Goal: Task Accomplishment & Management: Complete application form

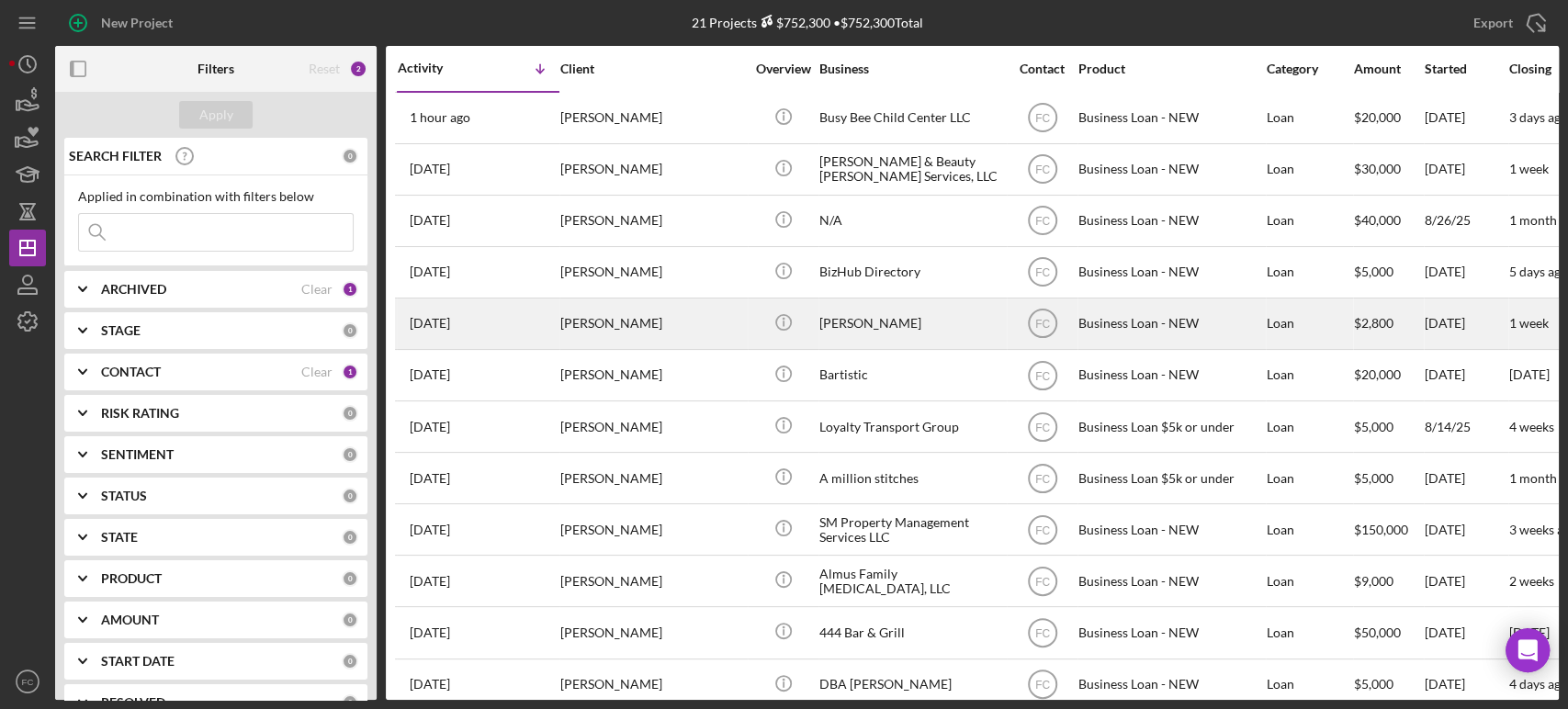
click at [577, 327] on div "[PERSON_NAME]" at bounding box center [652, 323] width 183 height 49
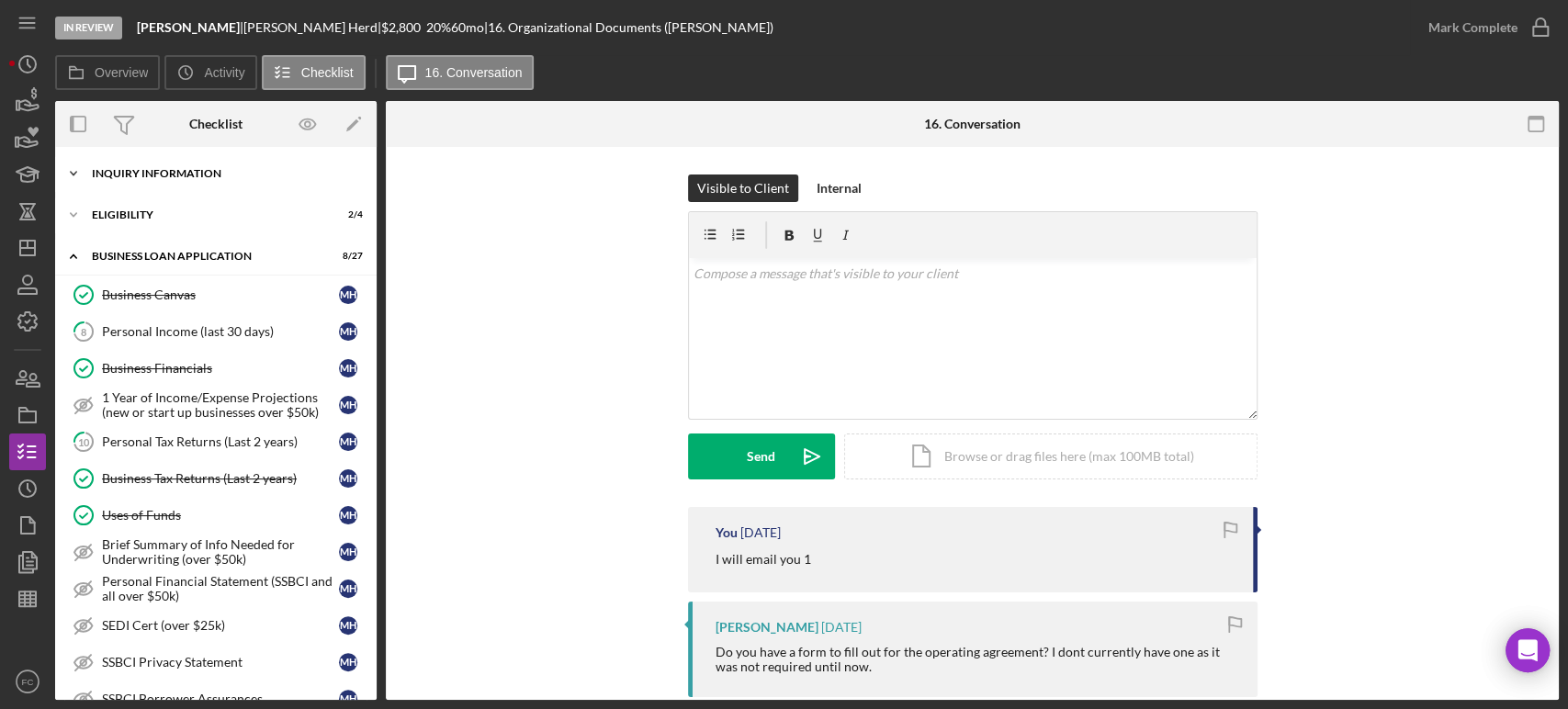
click at [223, 176] on div "INQUIRY INFORMATION" at bounding box center [223, 173] width 261 height 11
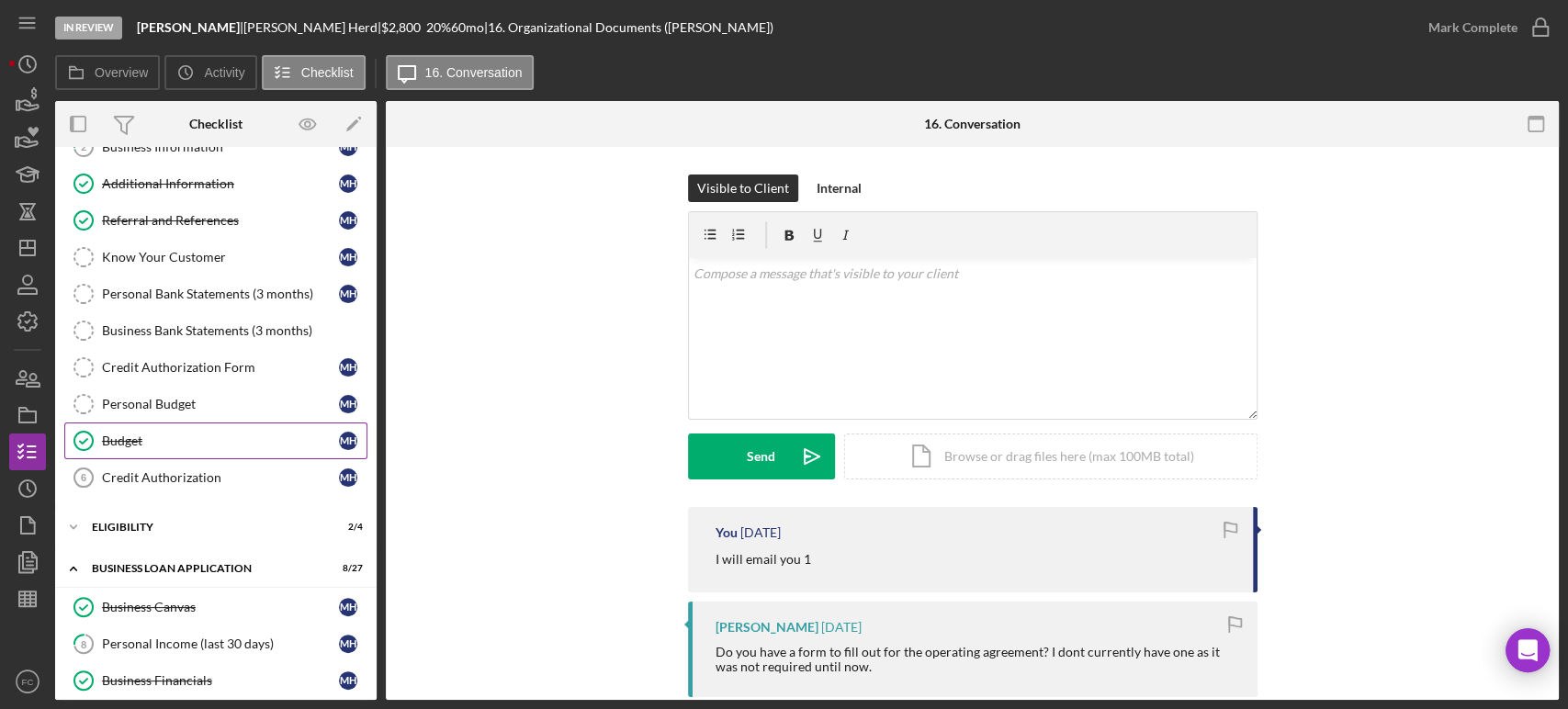
scroll to position [204, 0]
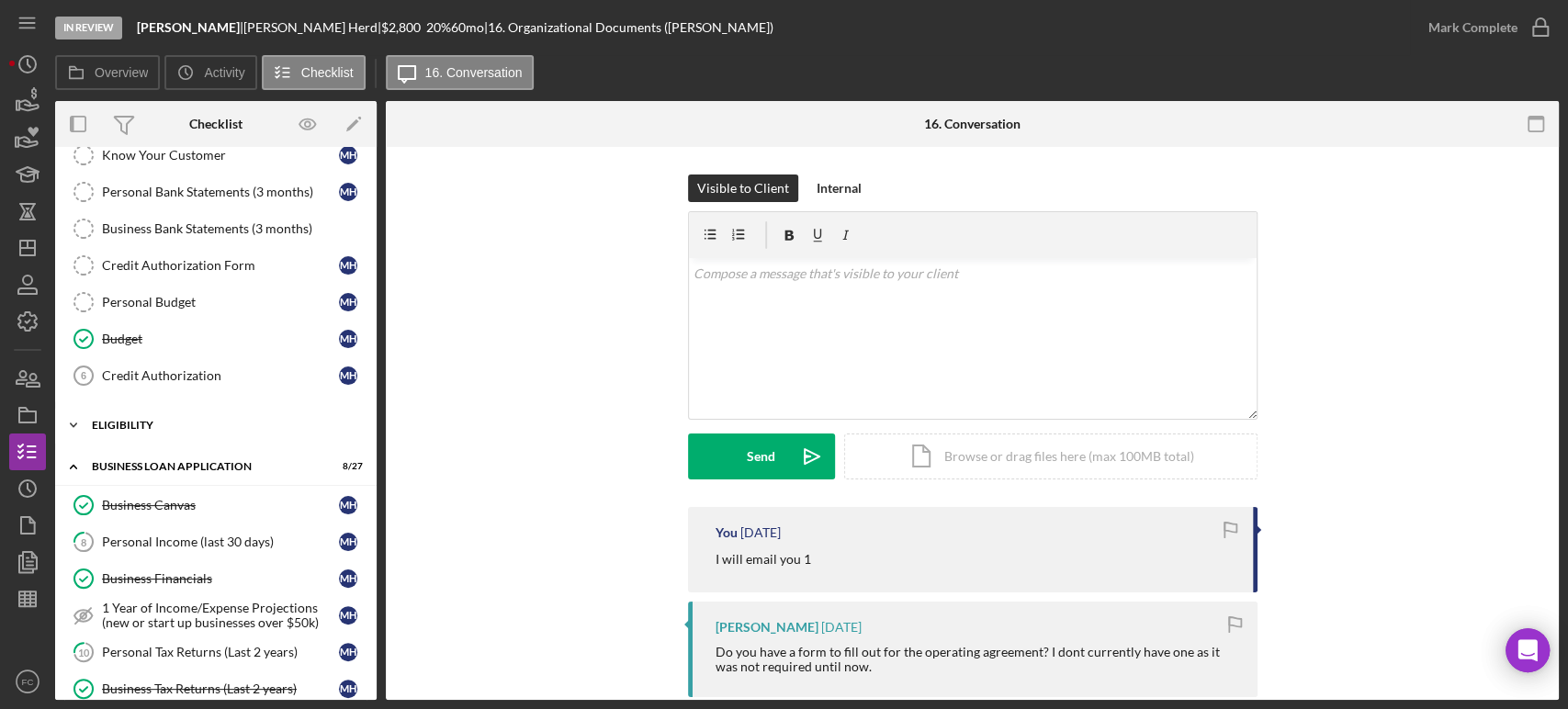
click at [151, 423] on div "ELIGIBILITY" at bounding box center [223, 425] width 261 height 11
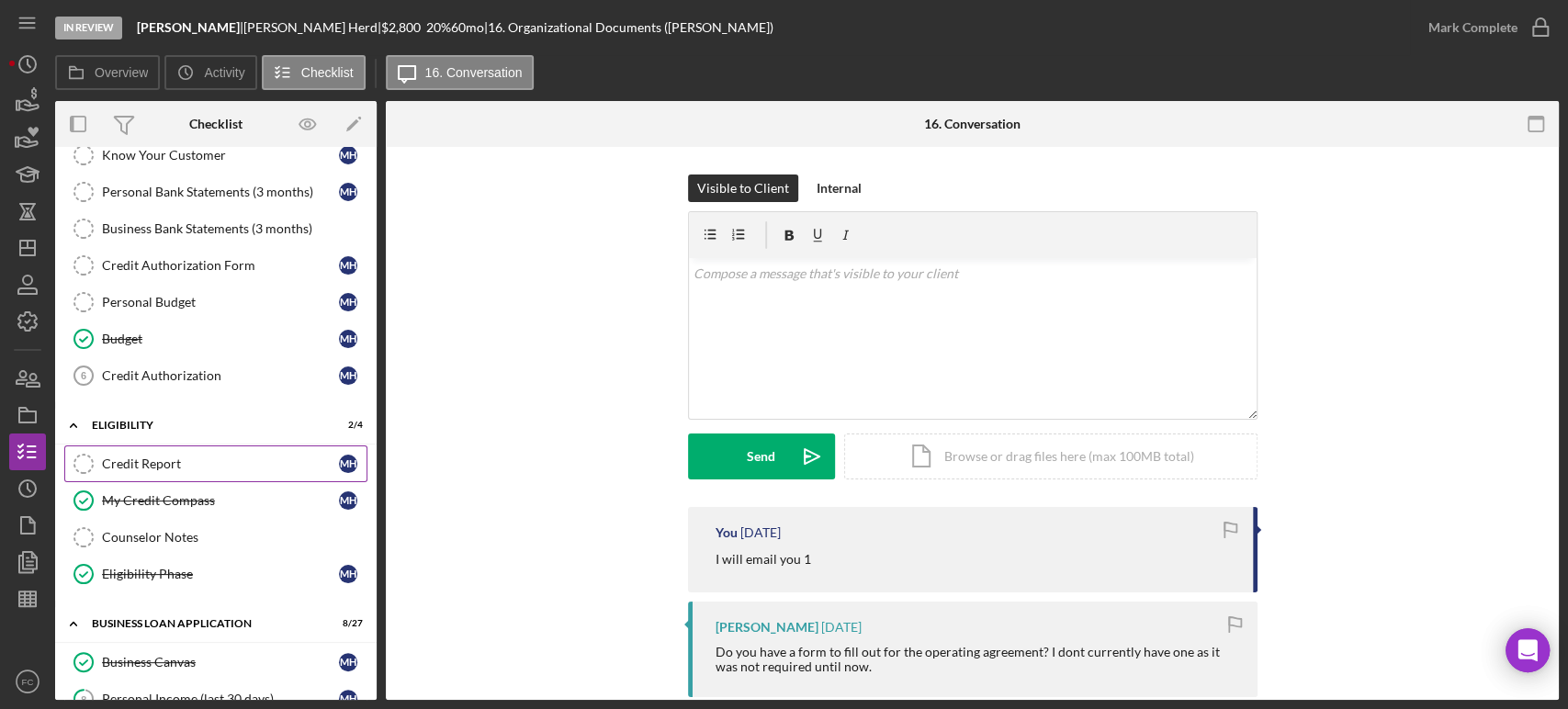
click at [155, 456] on div "Credit Report" at bounding box center [220, 463] width 237 height 15
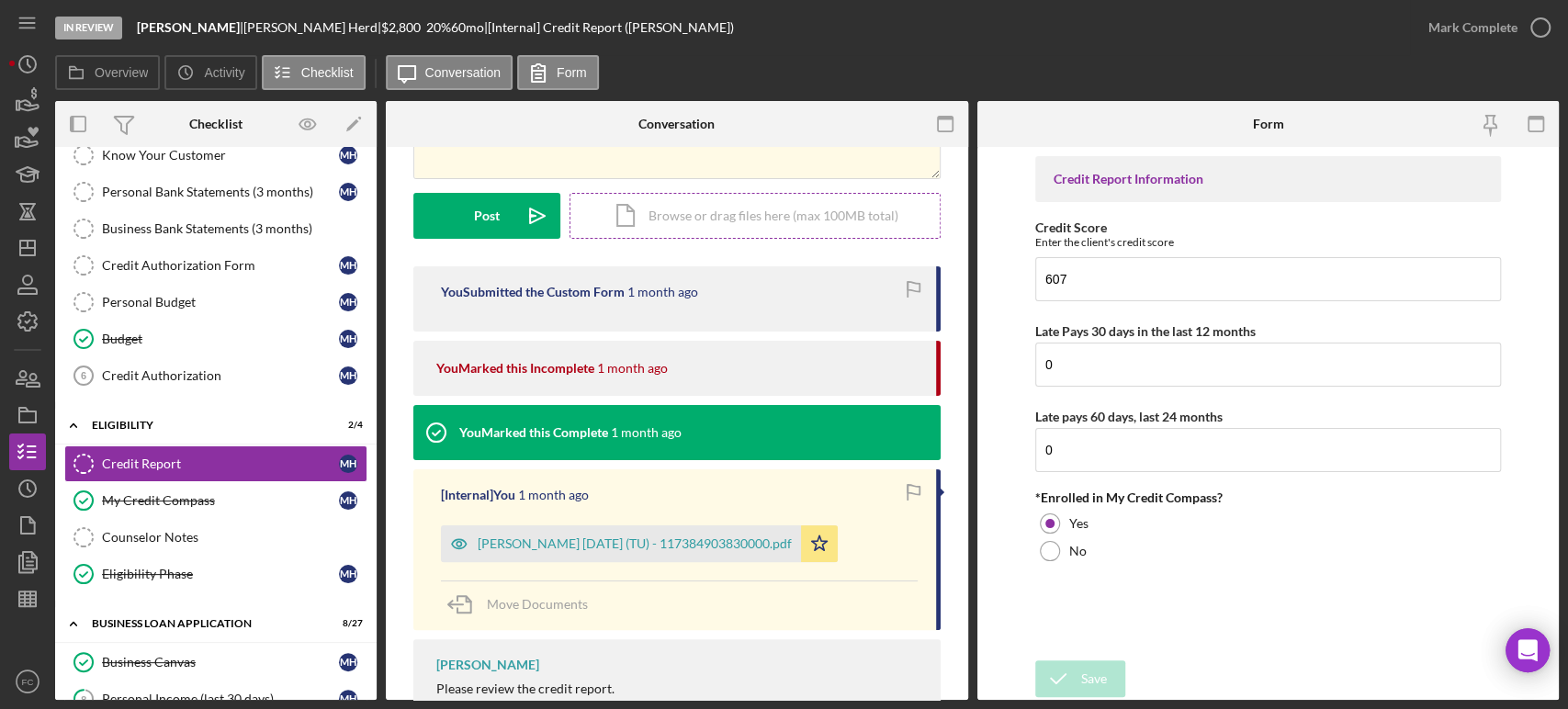
scroll to position [306, 0]
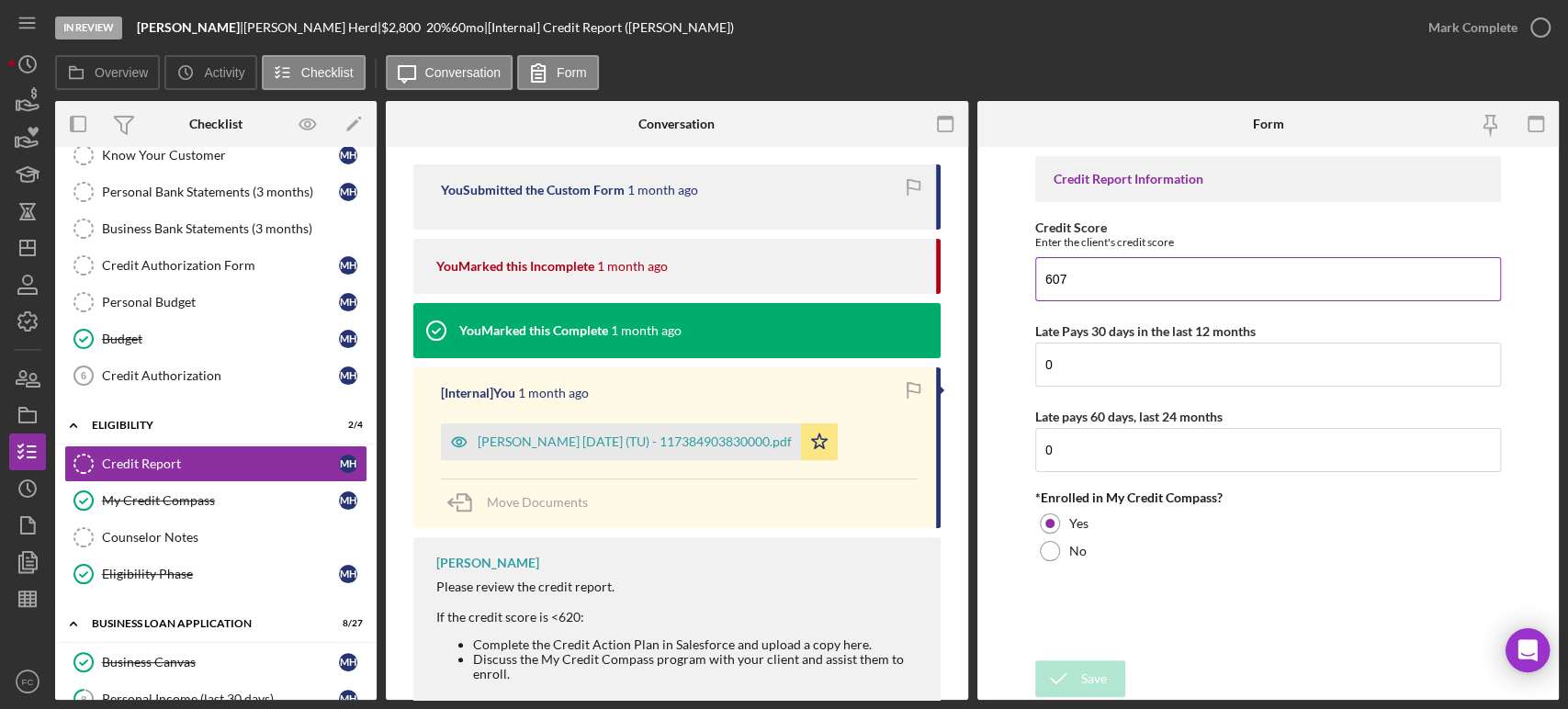
click at [1241, 264] on input "607" at bounding box center [1268, 279] width 466 height 45
type input "6"
type input "507"
click at [1081, 678] on div "Save" at bounding box center [1094, 678] width 26 height 37
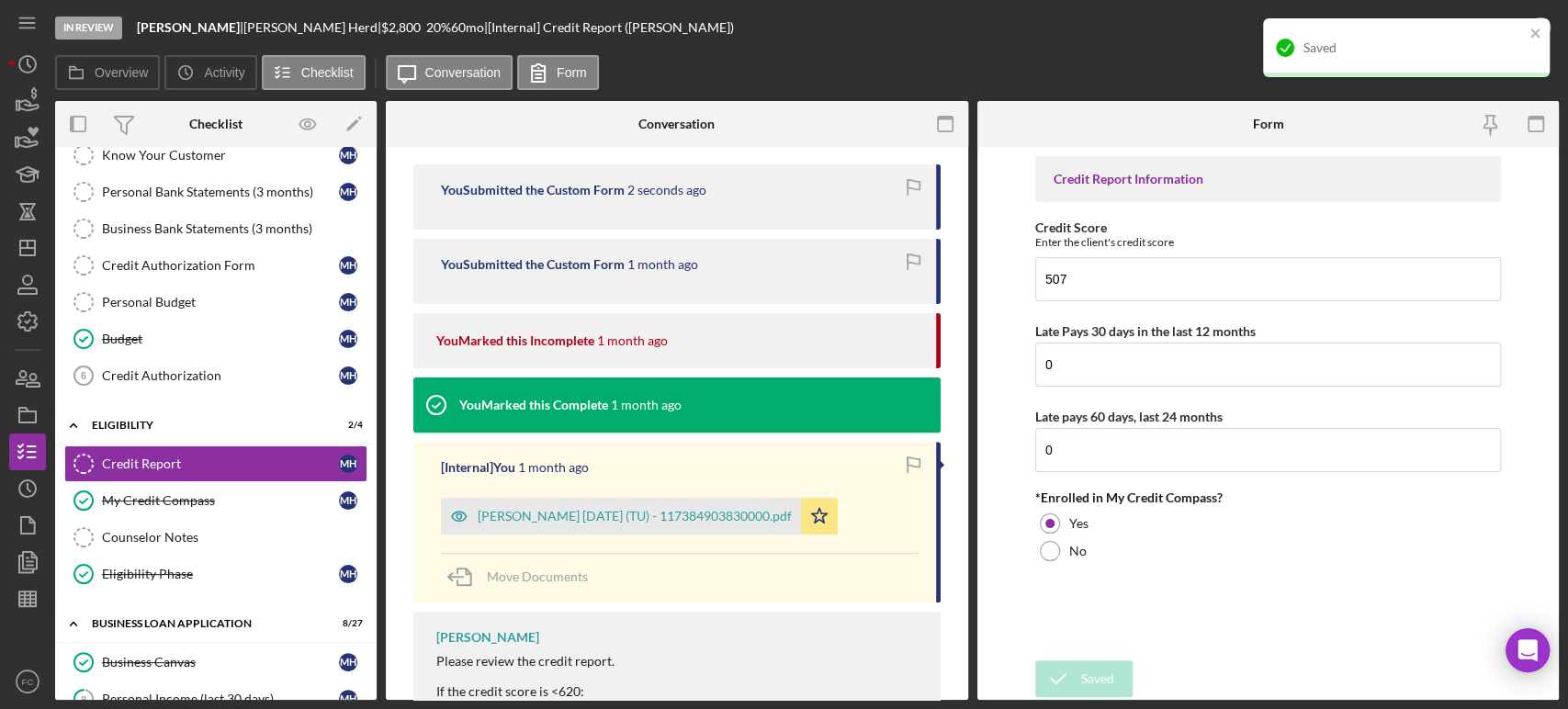
click at [1542, 30] on div "Saved" at bounding box center [1406, 48] width 286 height 58
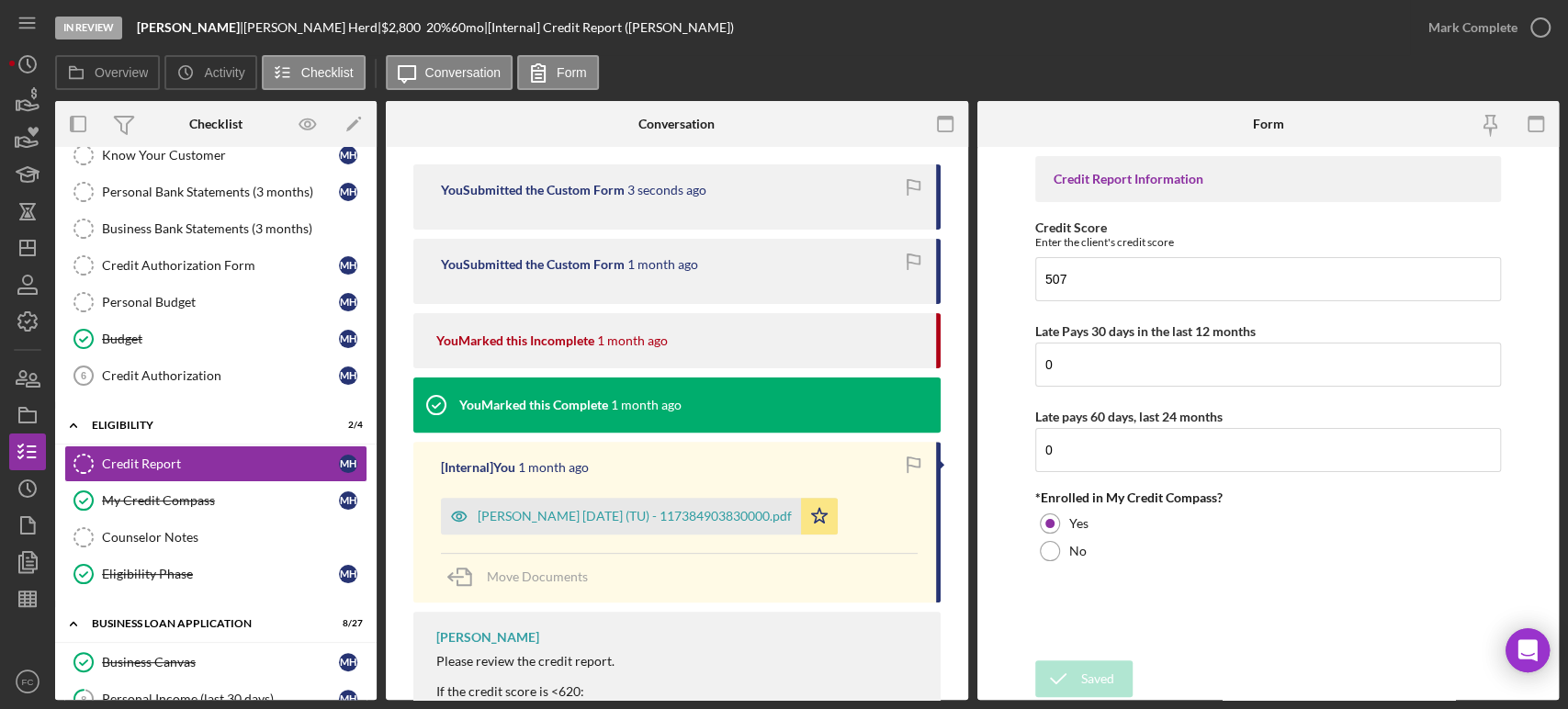
click at [1542, 30] on div "In Review [PERSON_NAME] | [PERSON_NAME] | $2,800 20 % 60 mo | [Internal] Credit…" at bounding box center [784, 354] width 1568 height 709
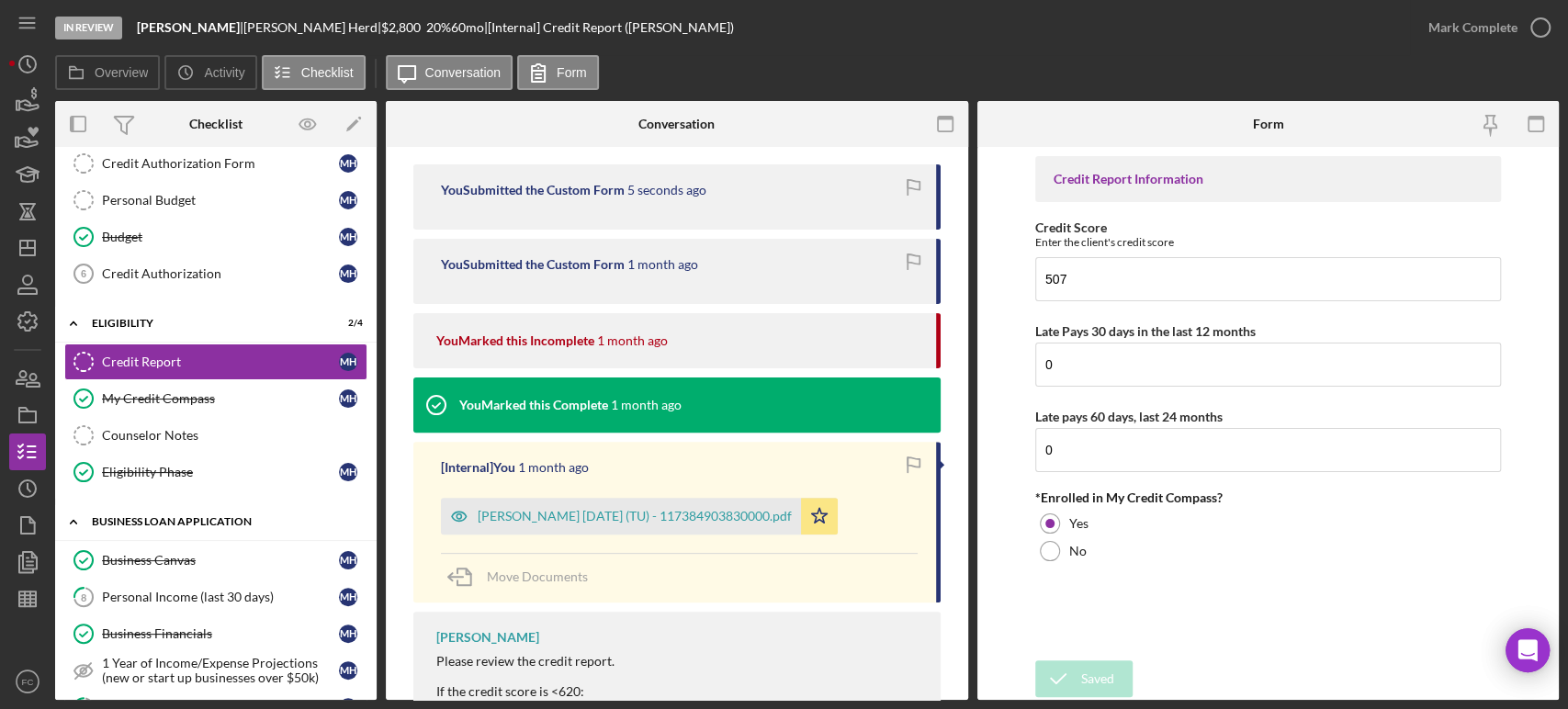
scroll to position [408, 0]
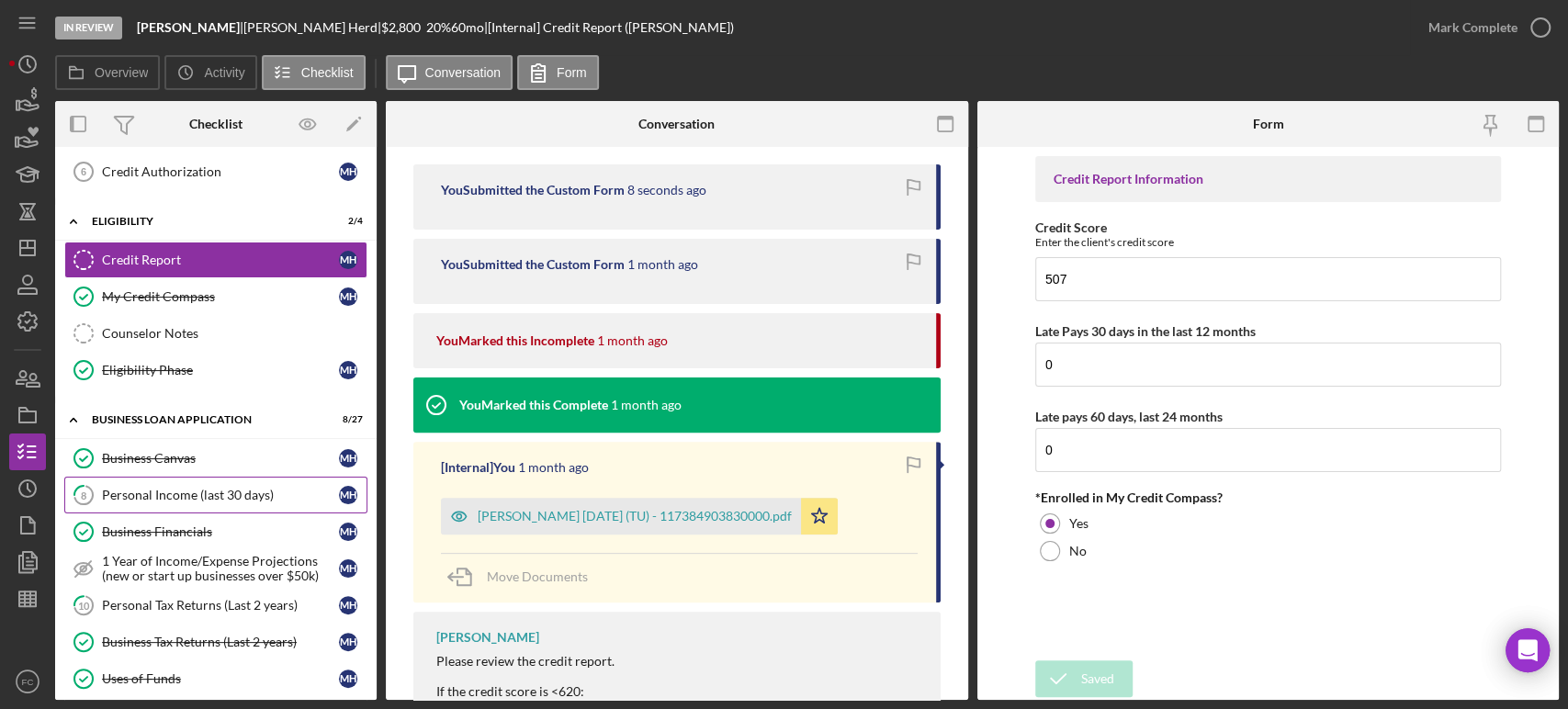
click at [172, 496] on div "Personal Income (last 30 days)" at bounding box center [220, 494] width 237 height 15
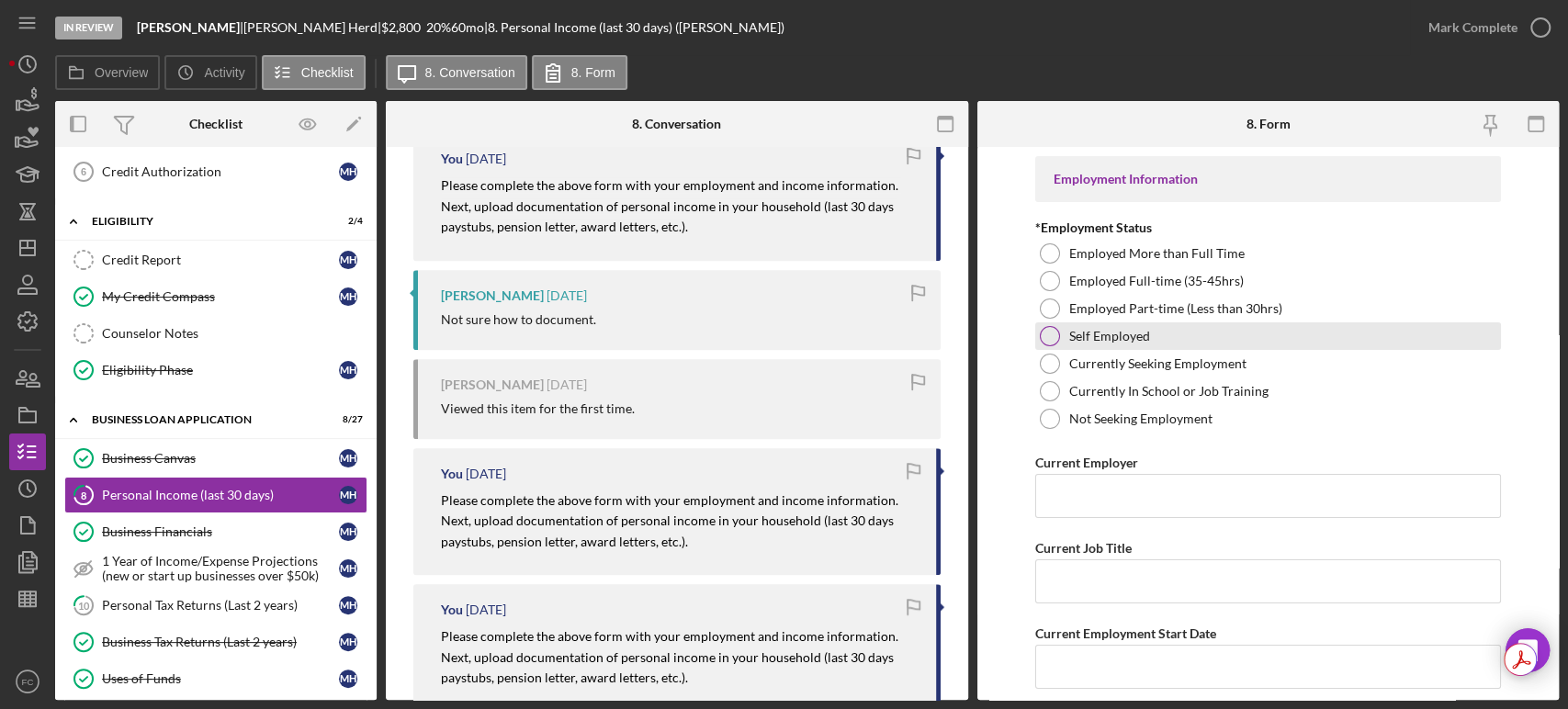
click at [1088, 344] on label "Self Employed" at bounding box center [1109, 336] width 81 height 15
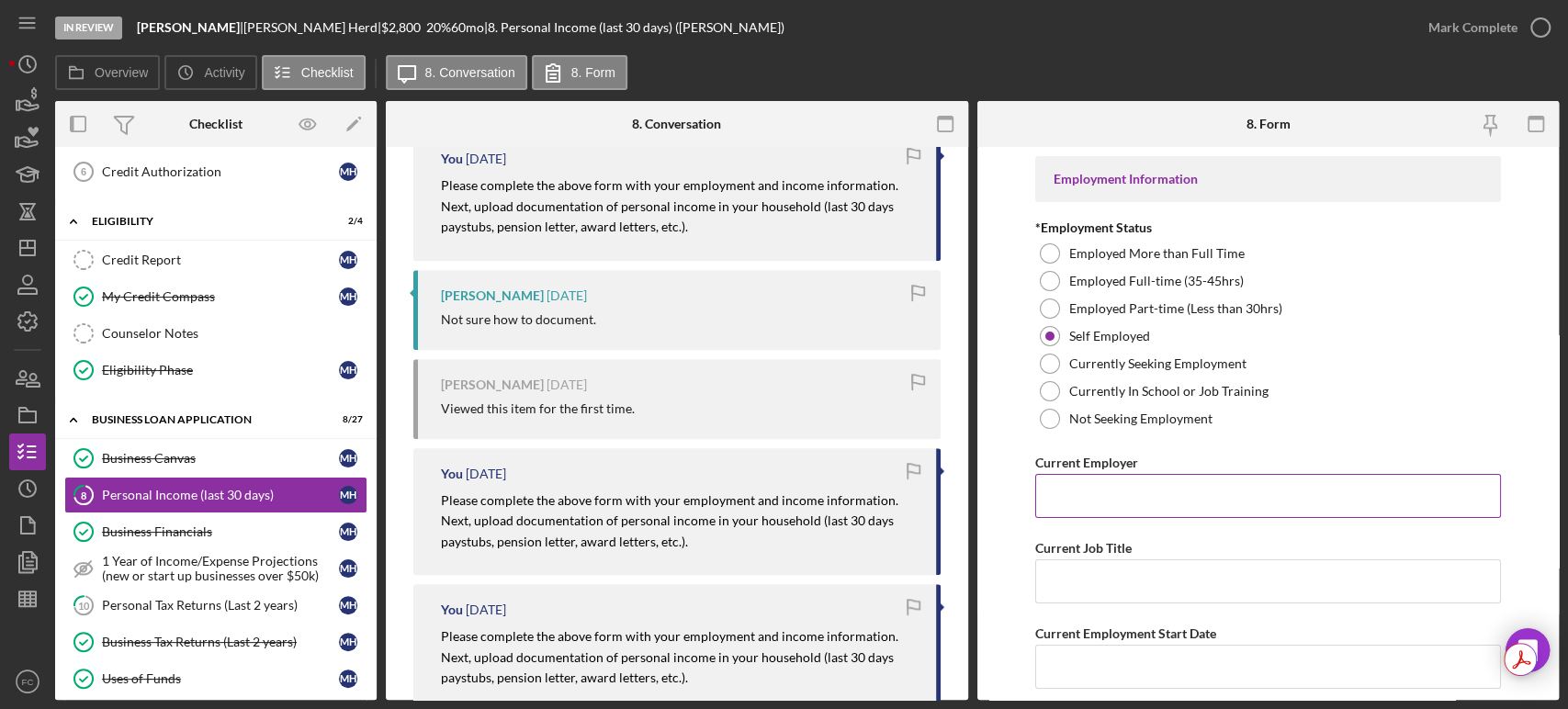
scroll to position [102, 0]
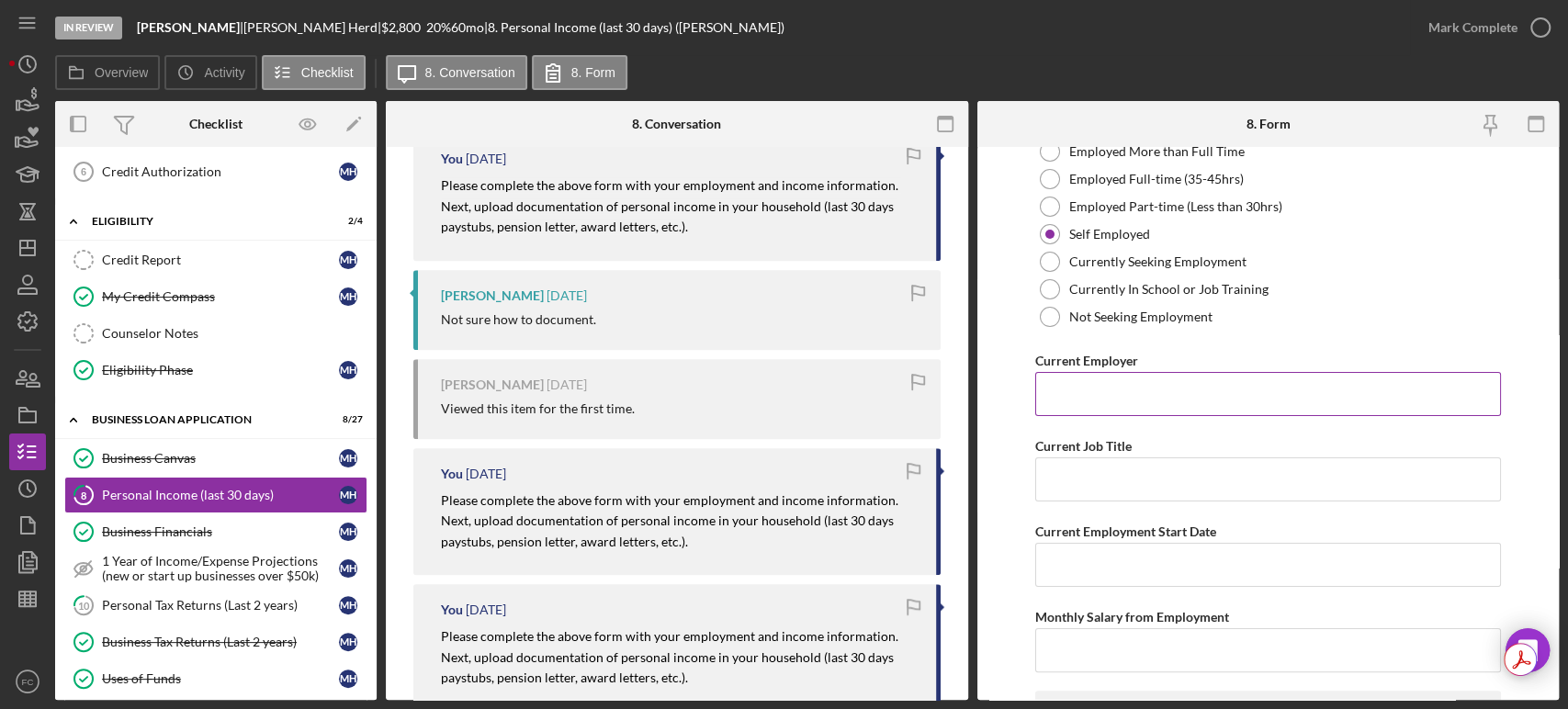
click at [1122, 395] on input "Current Employer" at bounding box center [1268, 394] width 466 height 45
type input "N"
type input "Niecy Closet LLC"
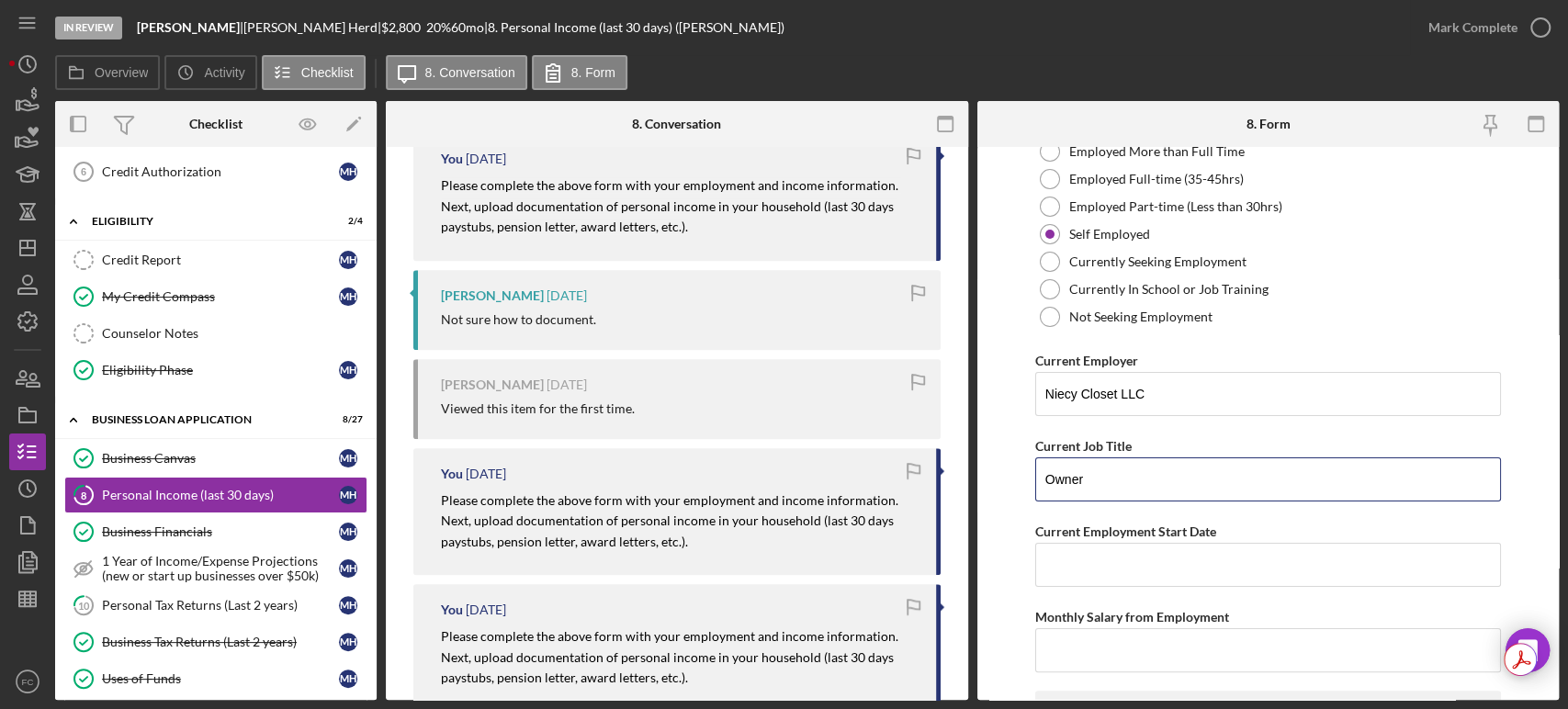
type input "Owner"
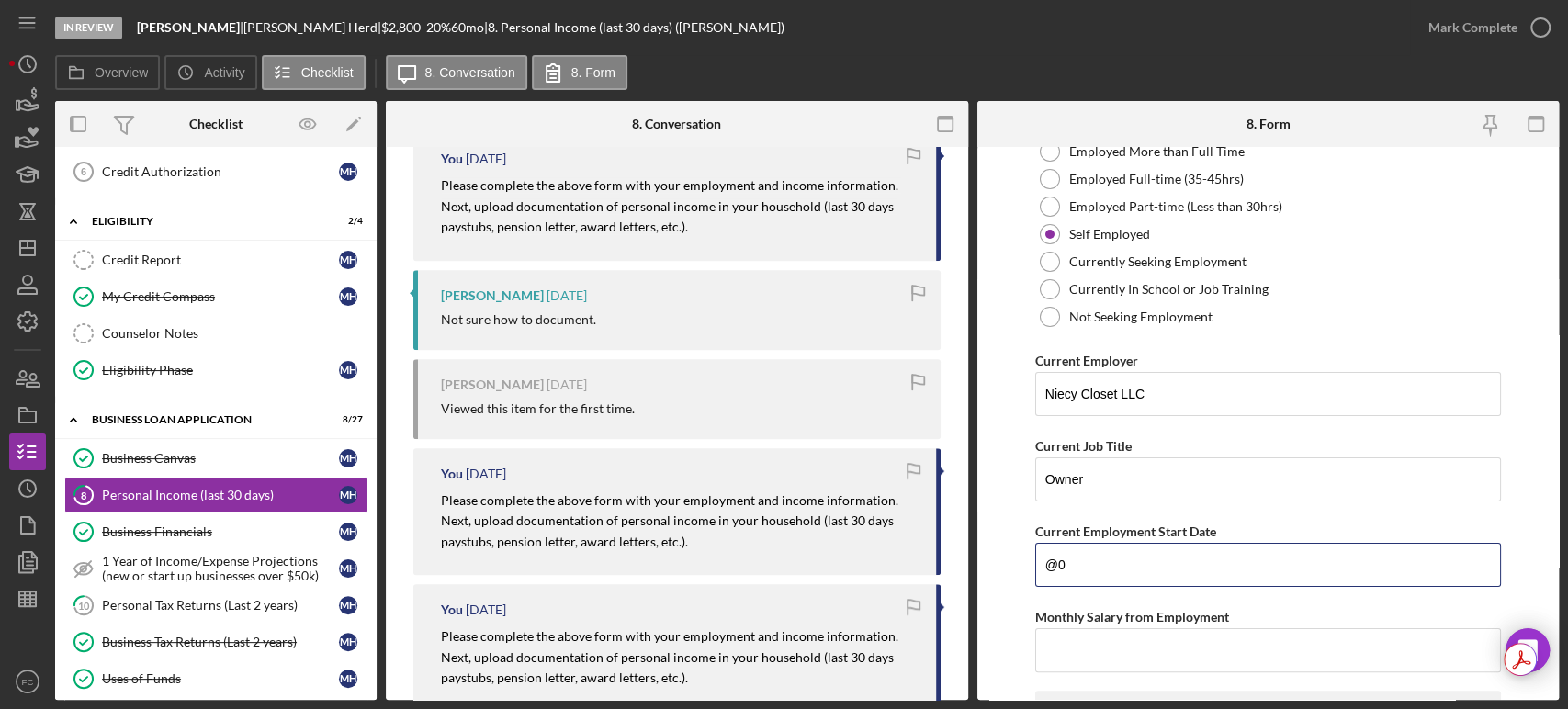
type input "@"
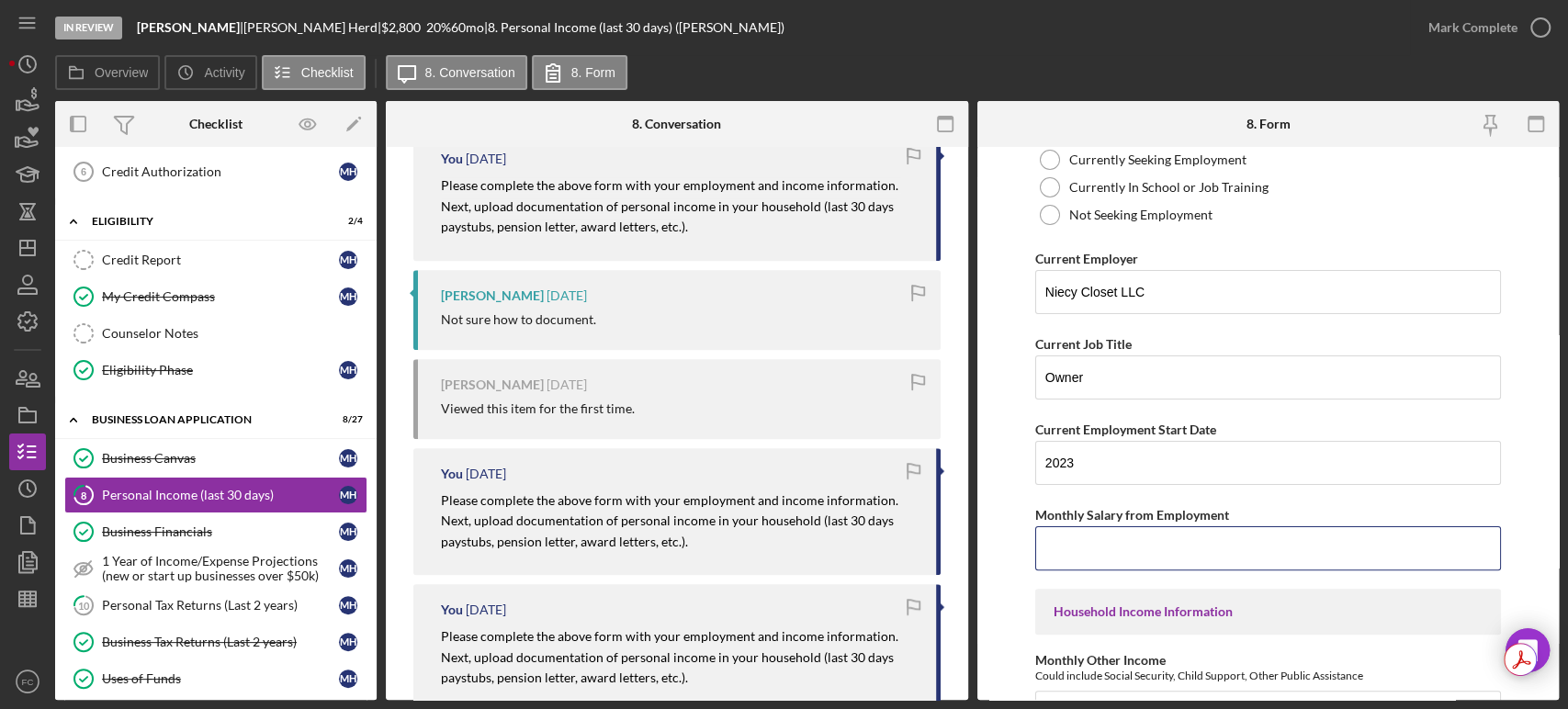
scroll to position [306, 0]
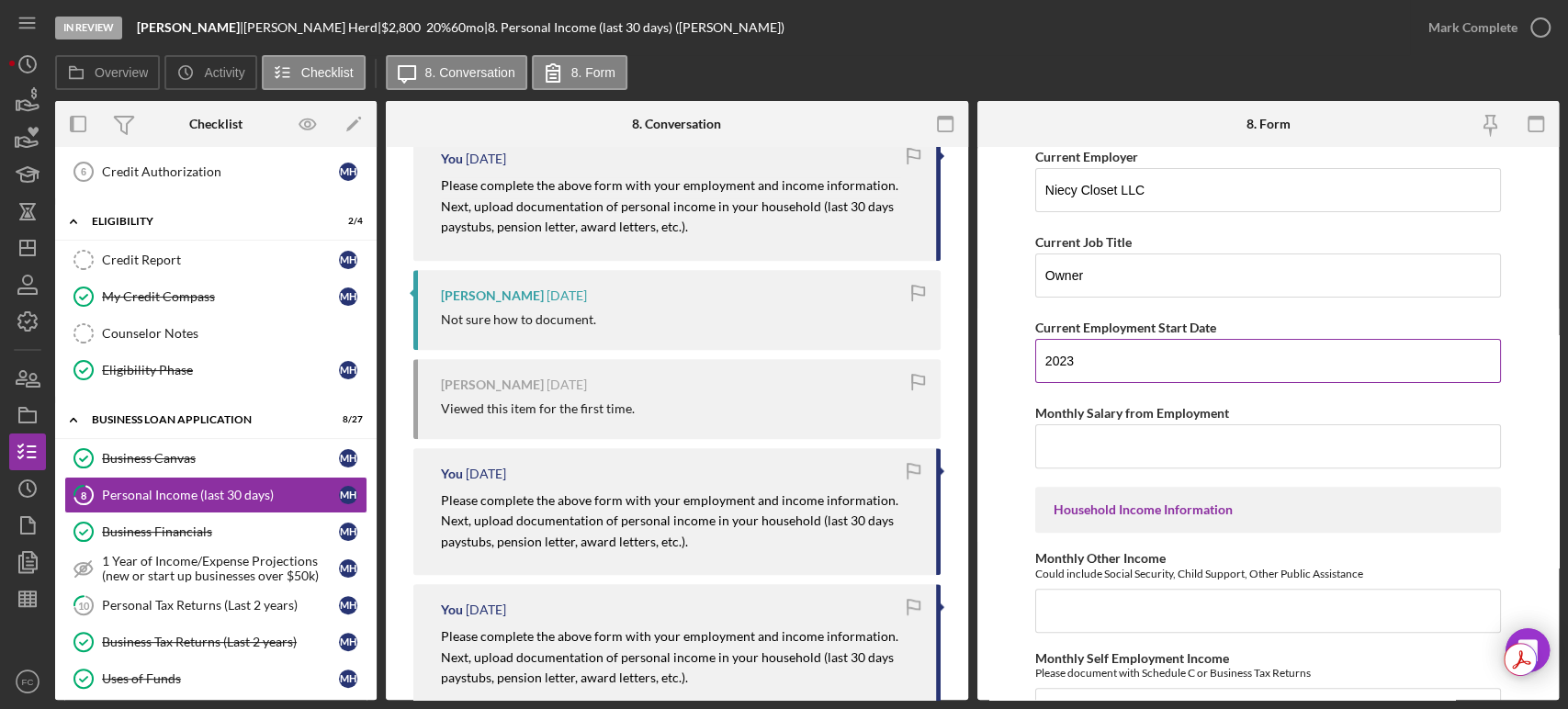
click at [1125, 366] on input "2023" at bounding box center [1268, 360] width 466 height 45
type input "2"
type input "0"
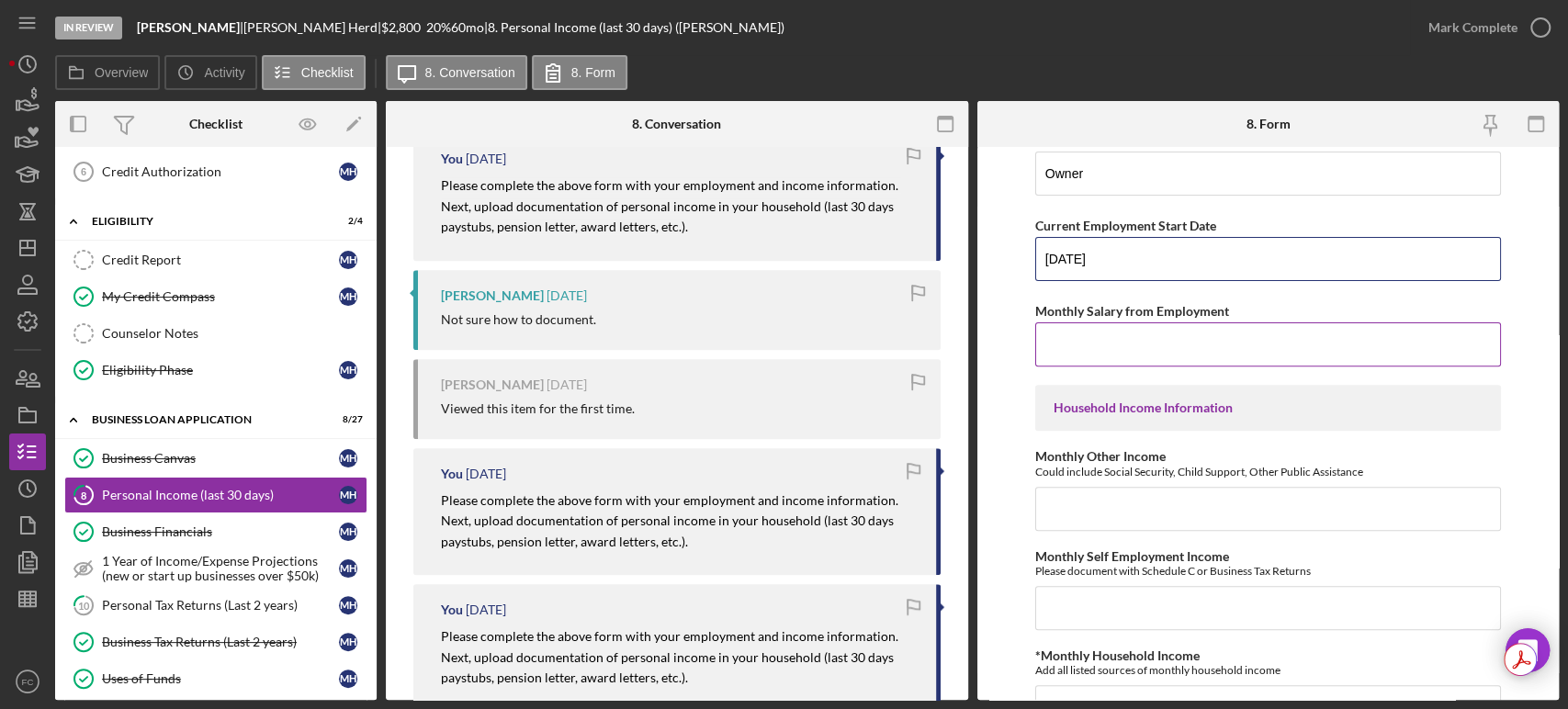
type input "[DATE]"
click at [1121, 341] on input "Monthly Salary from Employment" at bounding box center [1268, 344] width 466 height 45
type input "$6"
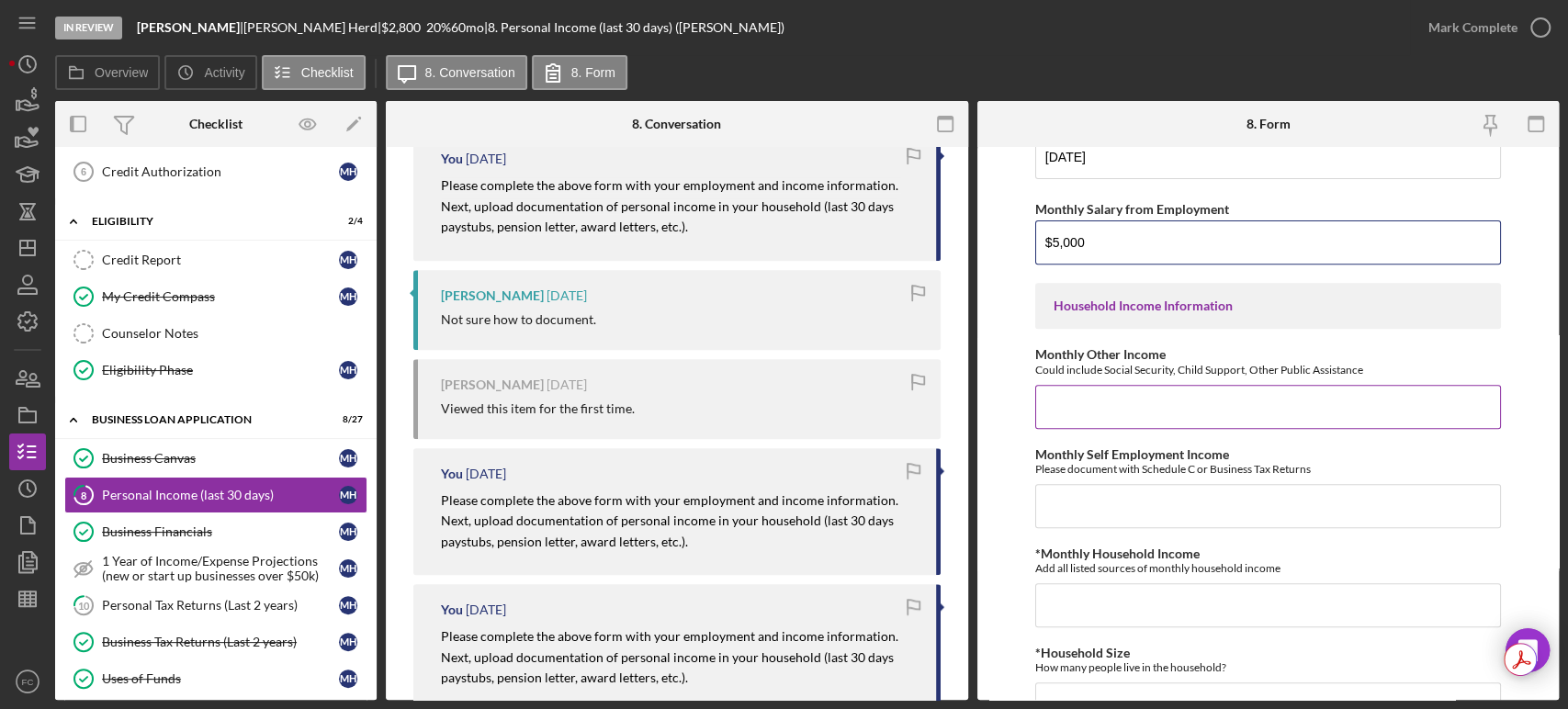
type input "$5,000"
click at [1227, 407] on input "Monthly Other Income" at bounding box center [1268, 407] width 466 height 45
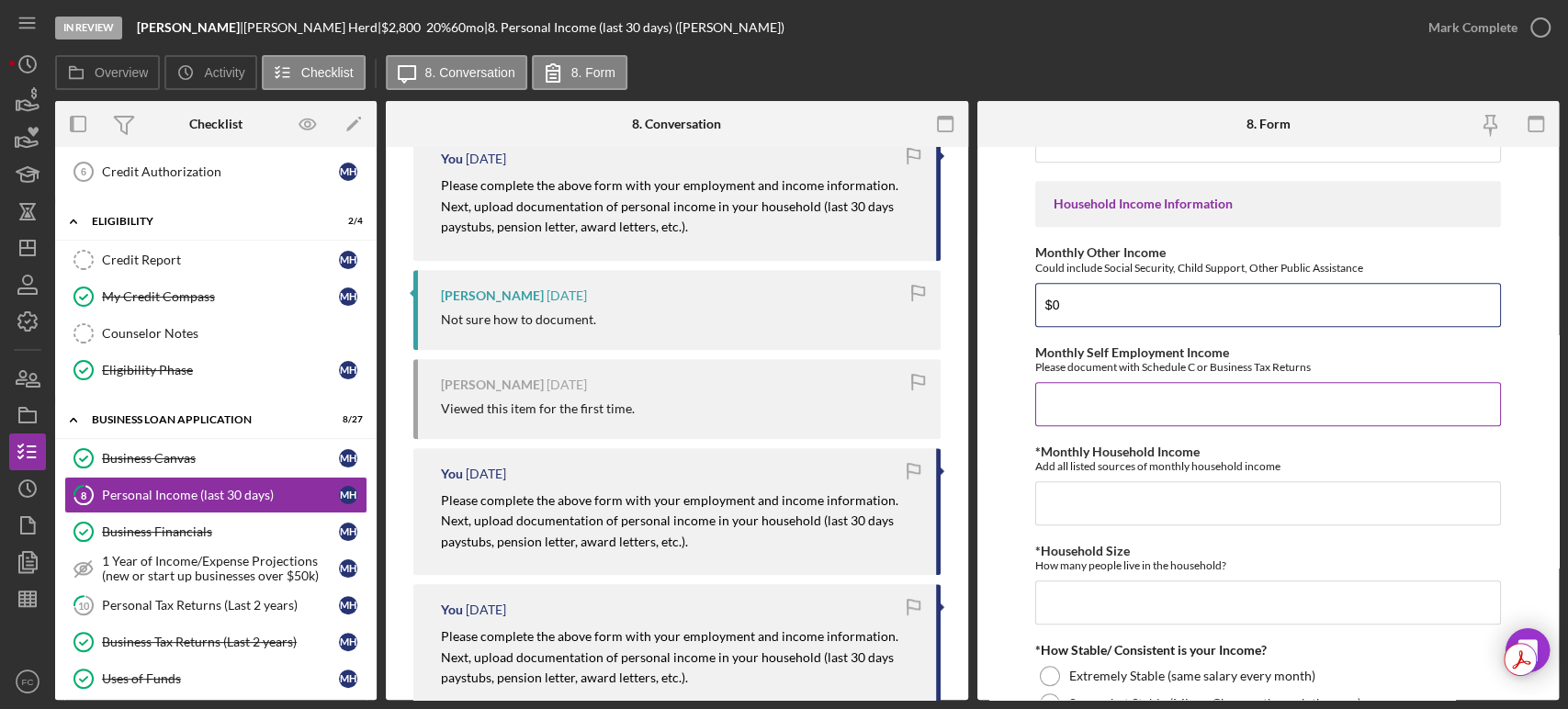
type input "$0"
click at [1151, 400] on input "Monthly Self Employment Income" at bounding box center [1268, 404] width 466 height 45
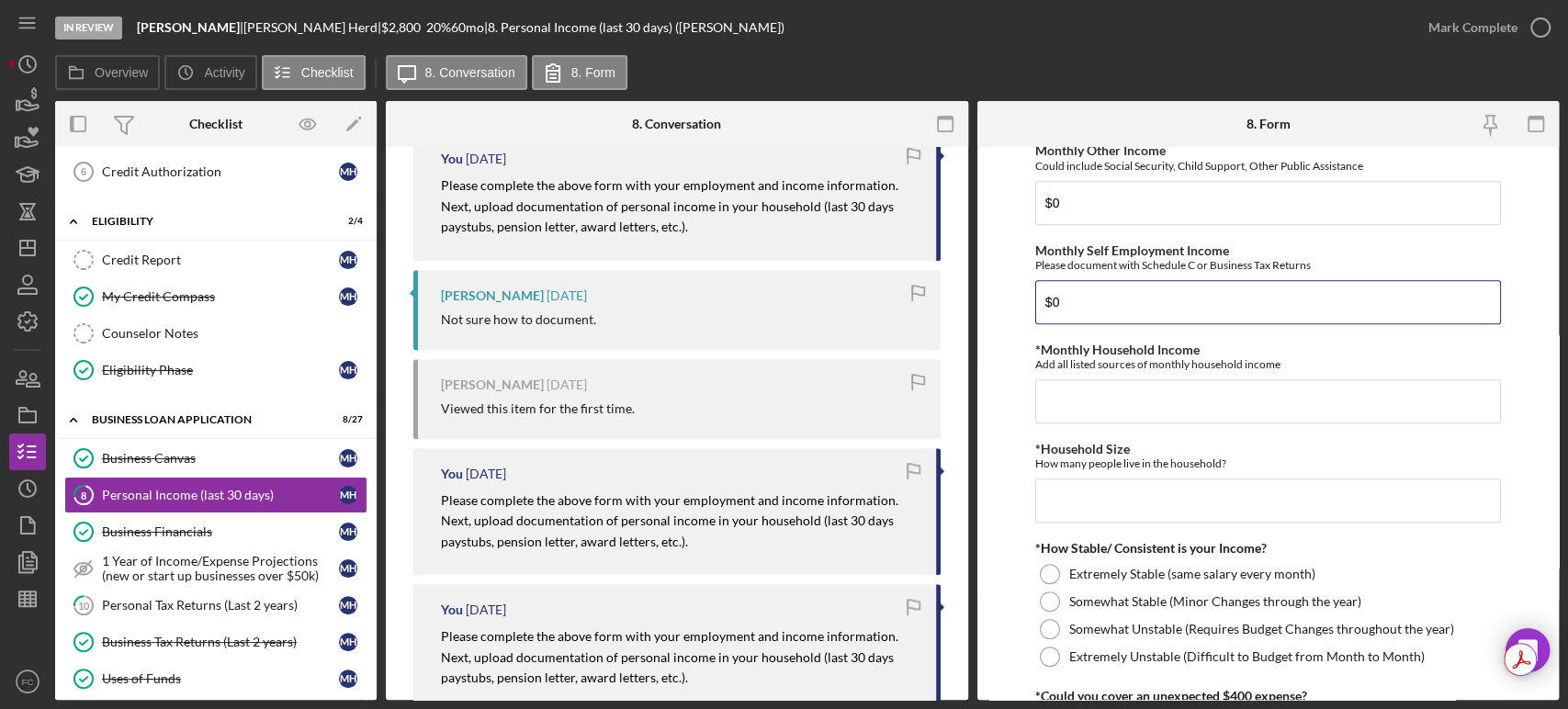
scroll to position [815, 0]
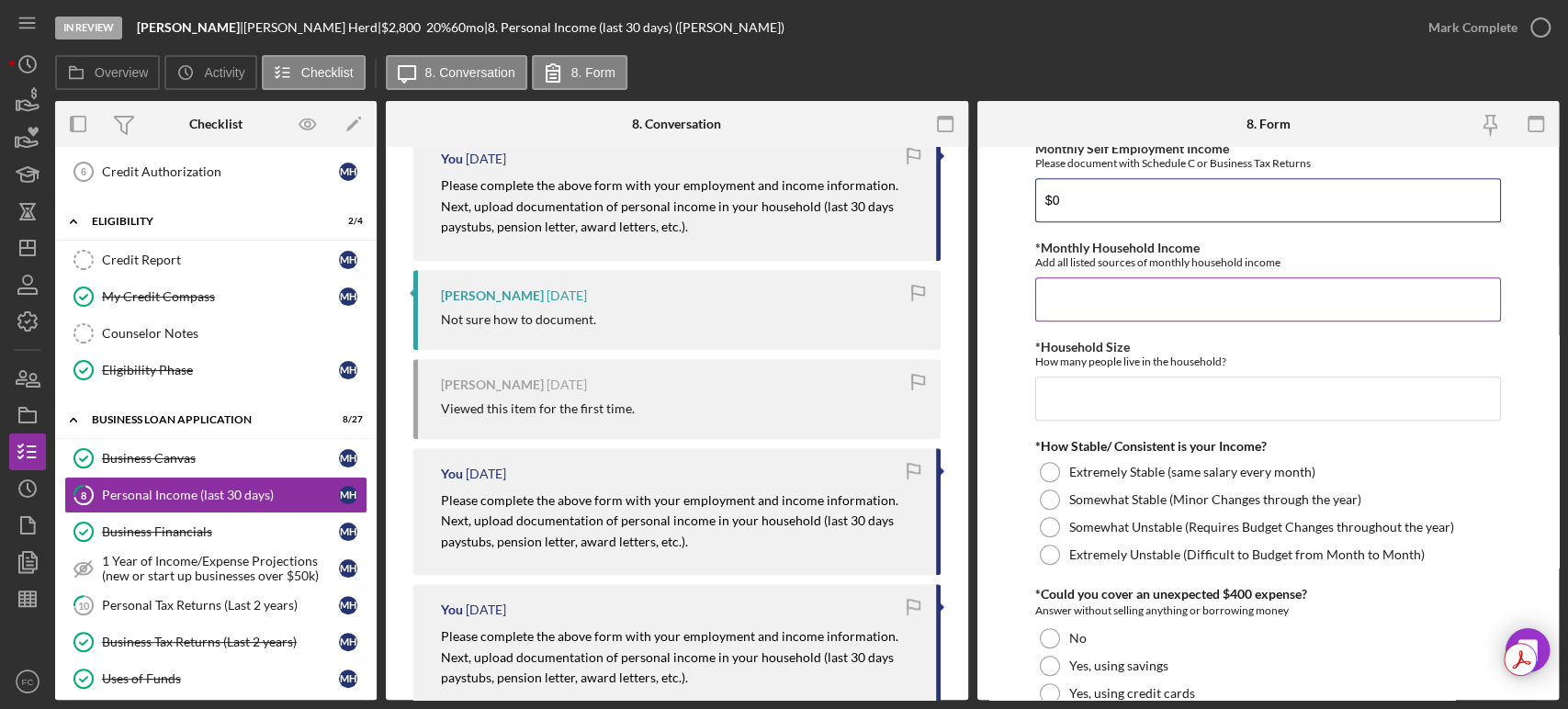
type input "$0"
click at [1249, 282] on input "*Monthly Household Income" at bounding box center [1268, 299] width 466 height 45
type input "$0"
type input "$5,000"
click at [1249, 394] on input "*Household Size" at bounding box center [1268, 398] width 466 height 45
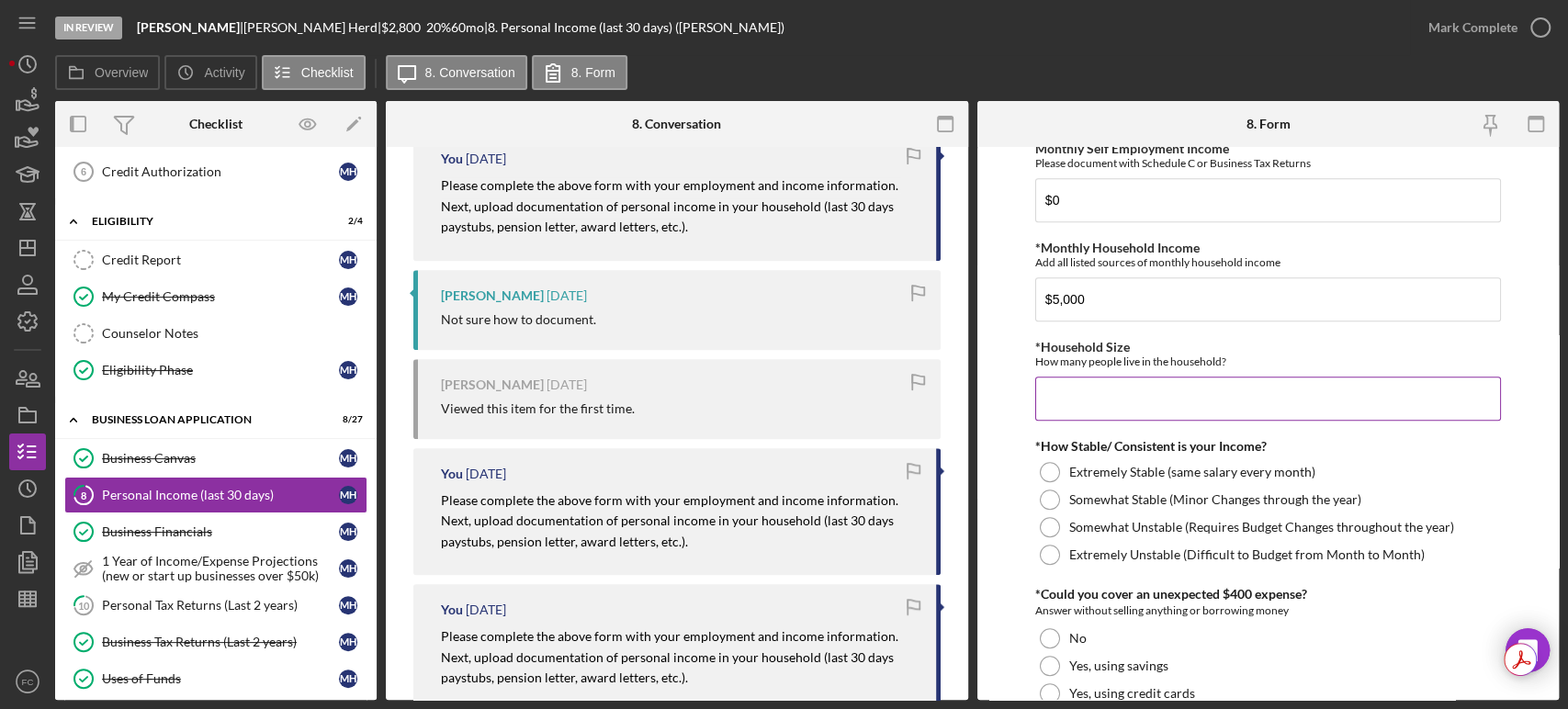
type input "0"
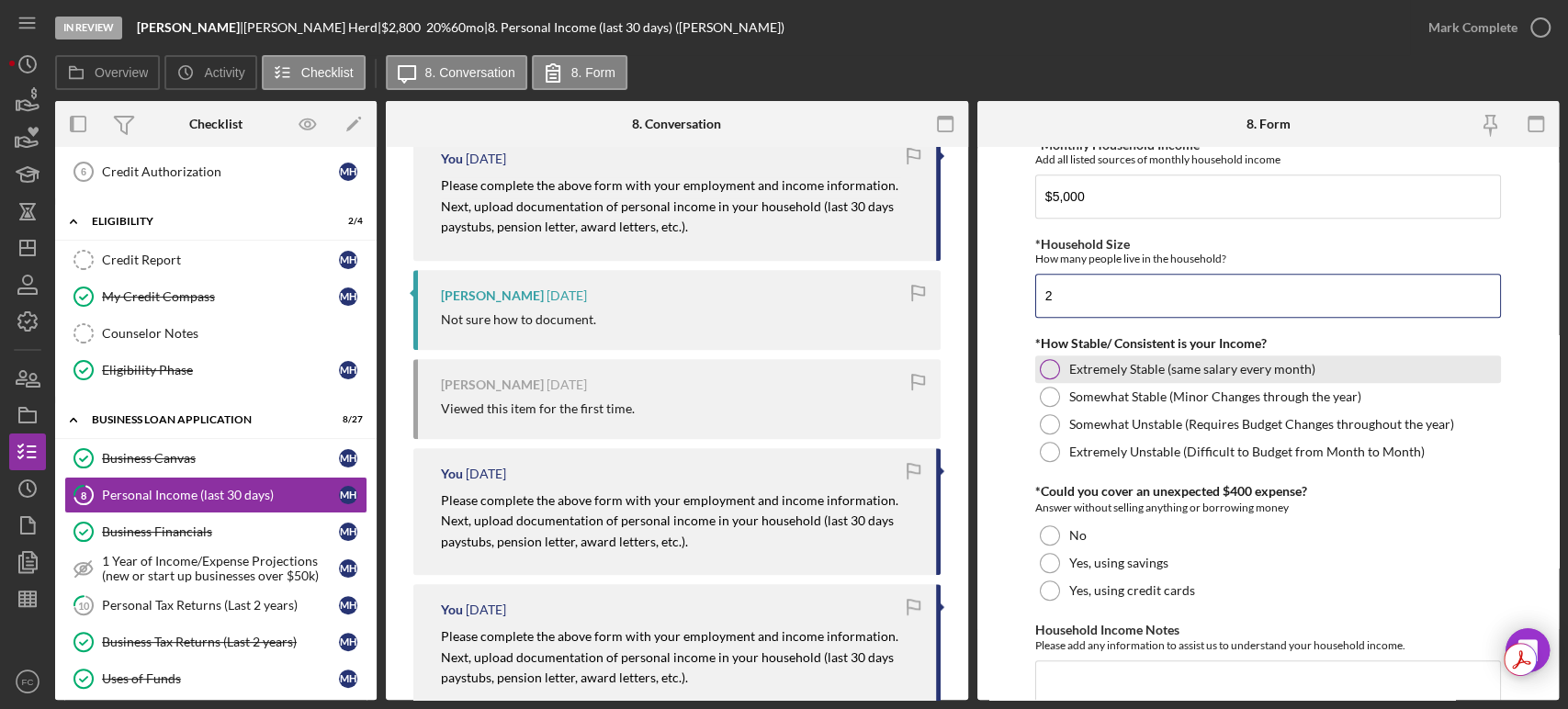
type input "2"
click at [1046, 370] on div at bounding box center [1050, 369] width 20 height 20
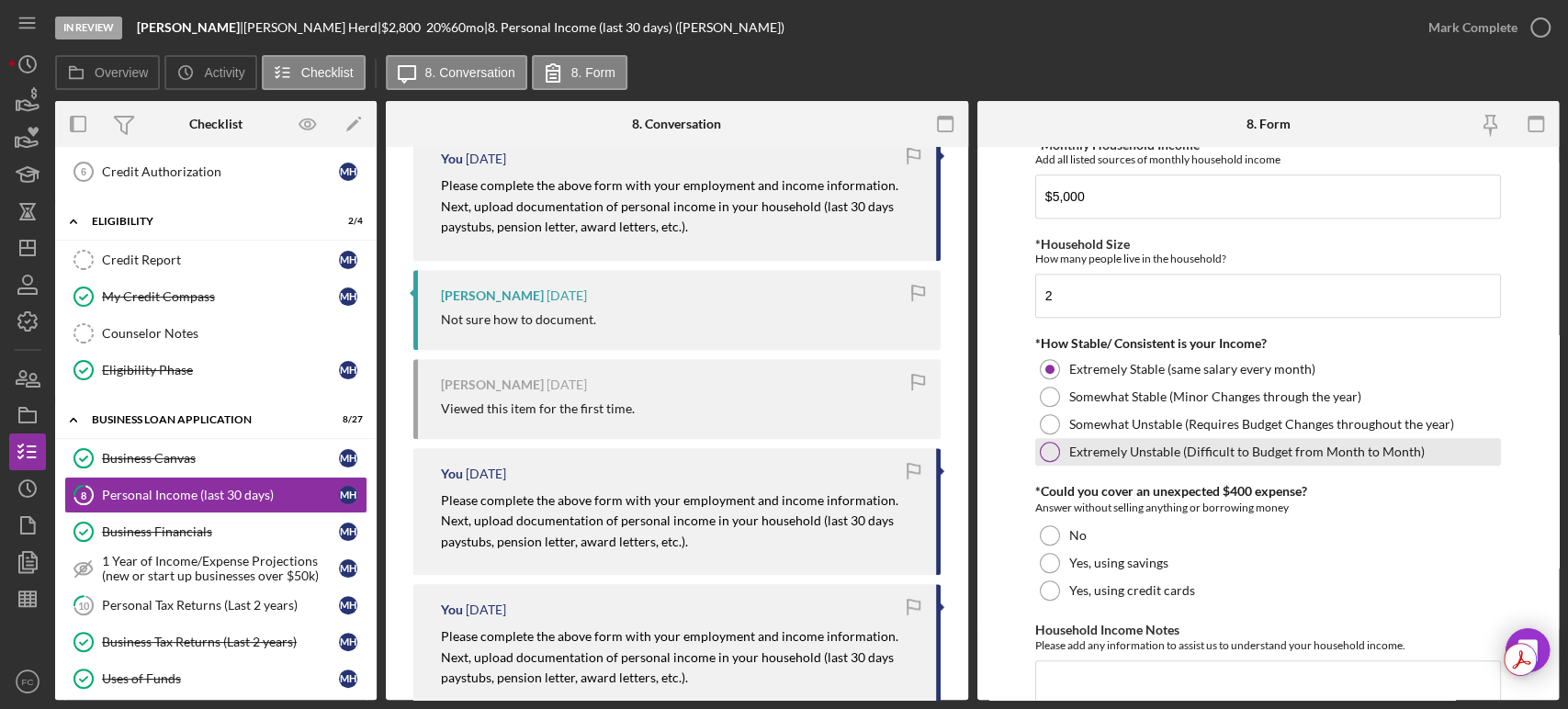
scroll to position [1034, 0]
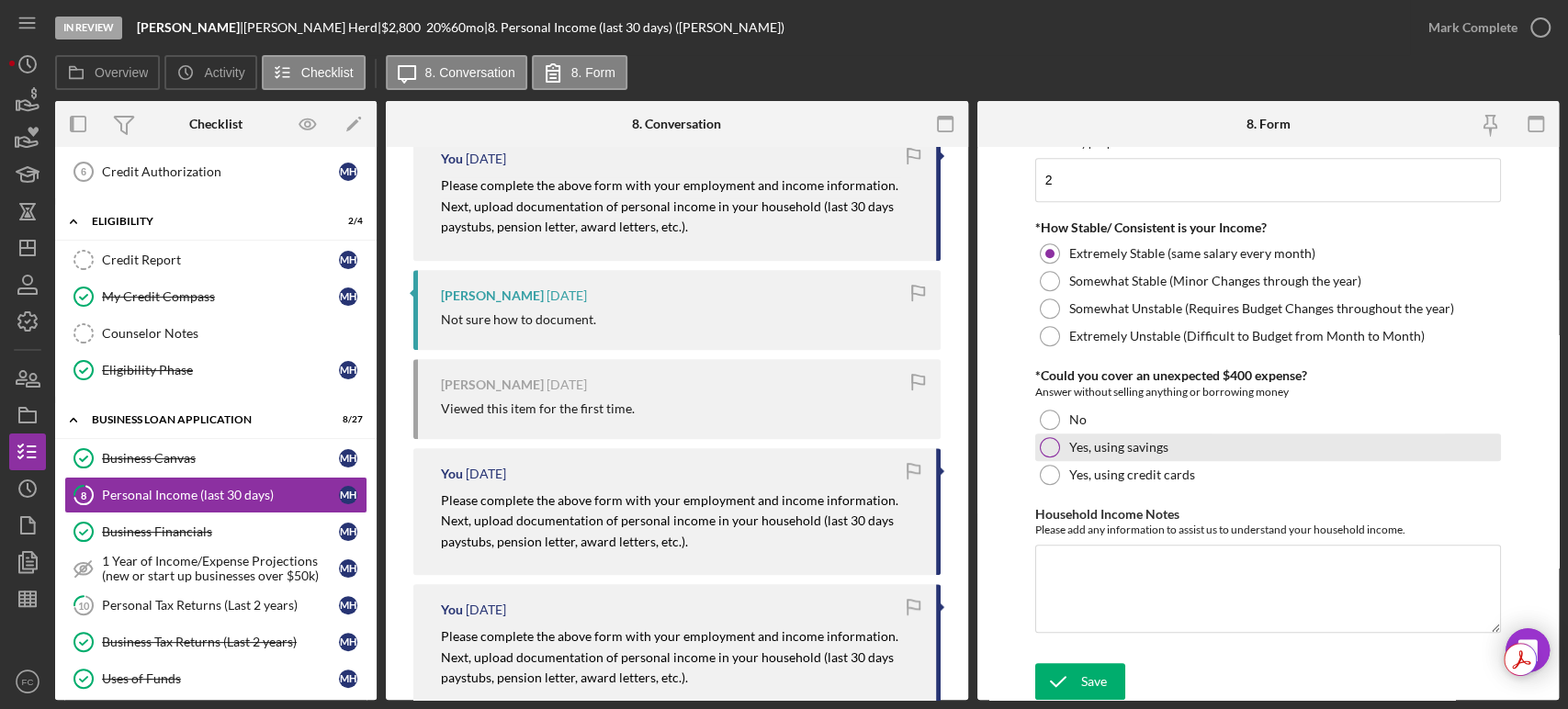
click at [1040, 448] on div at bounding box center [1050, 447] width 20 height 20
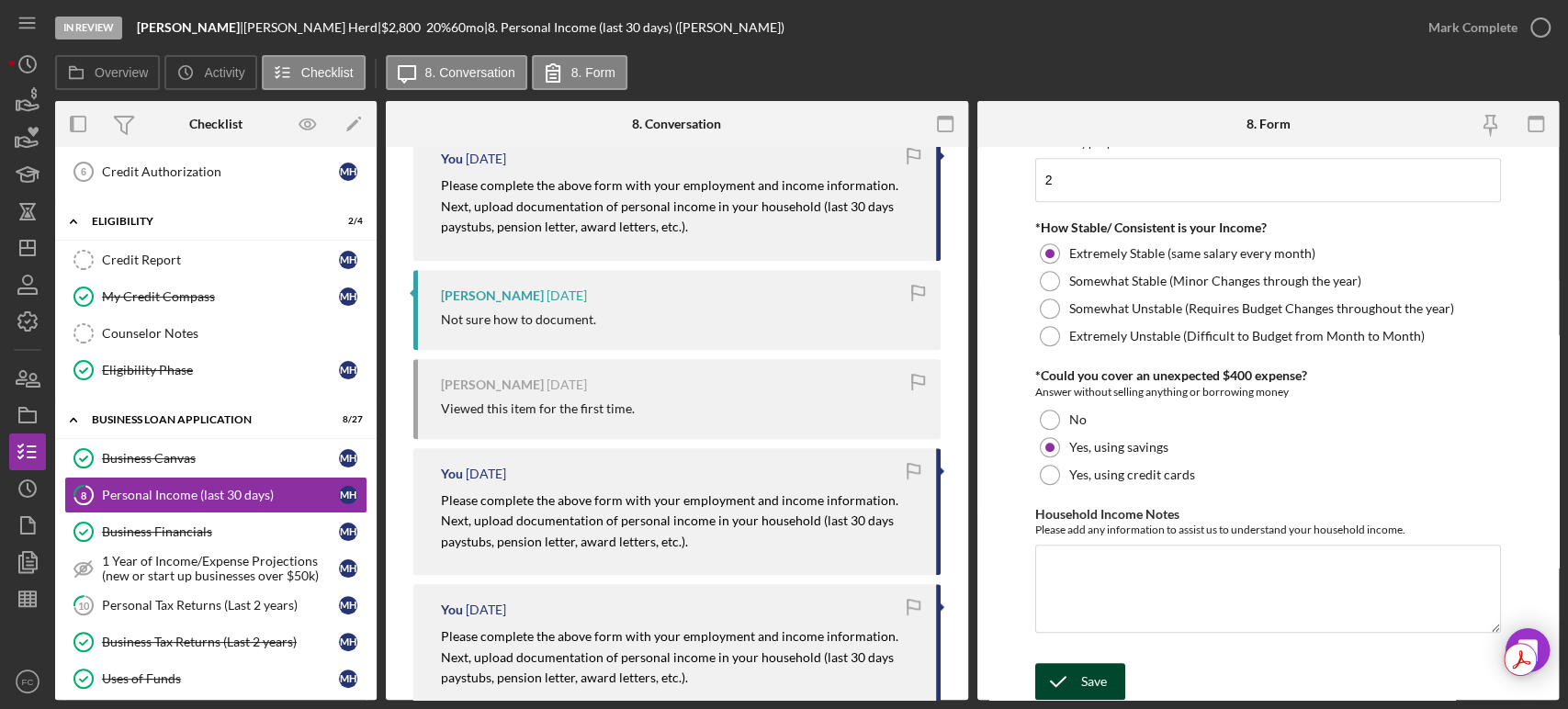
click at [1092, 683] on div "Save" at bounding box center [1094, 680] width 26 height 37
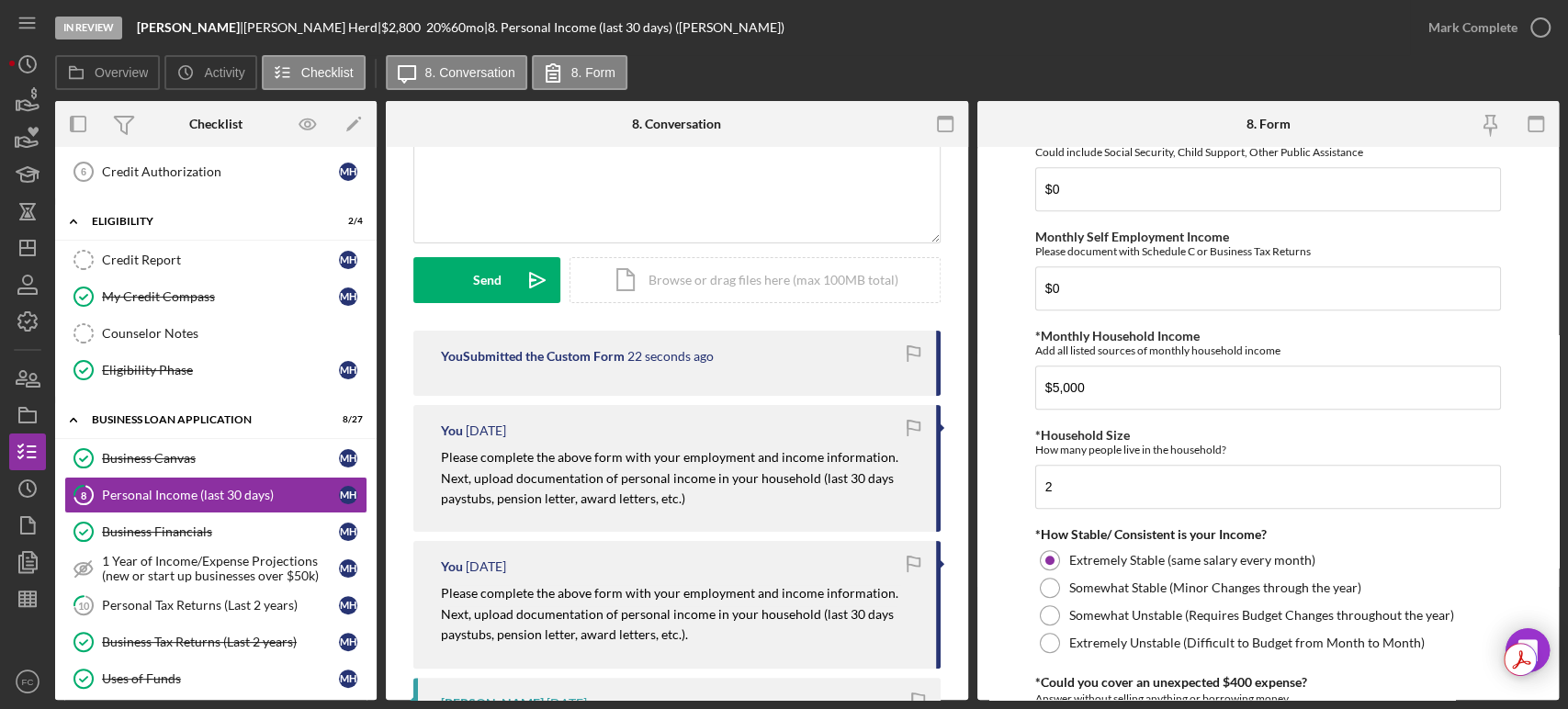
scroll to position [422, 0]
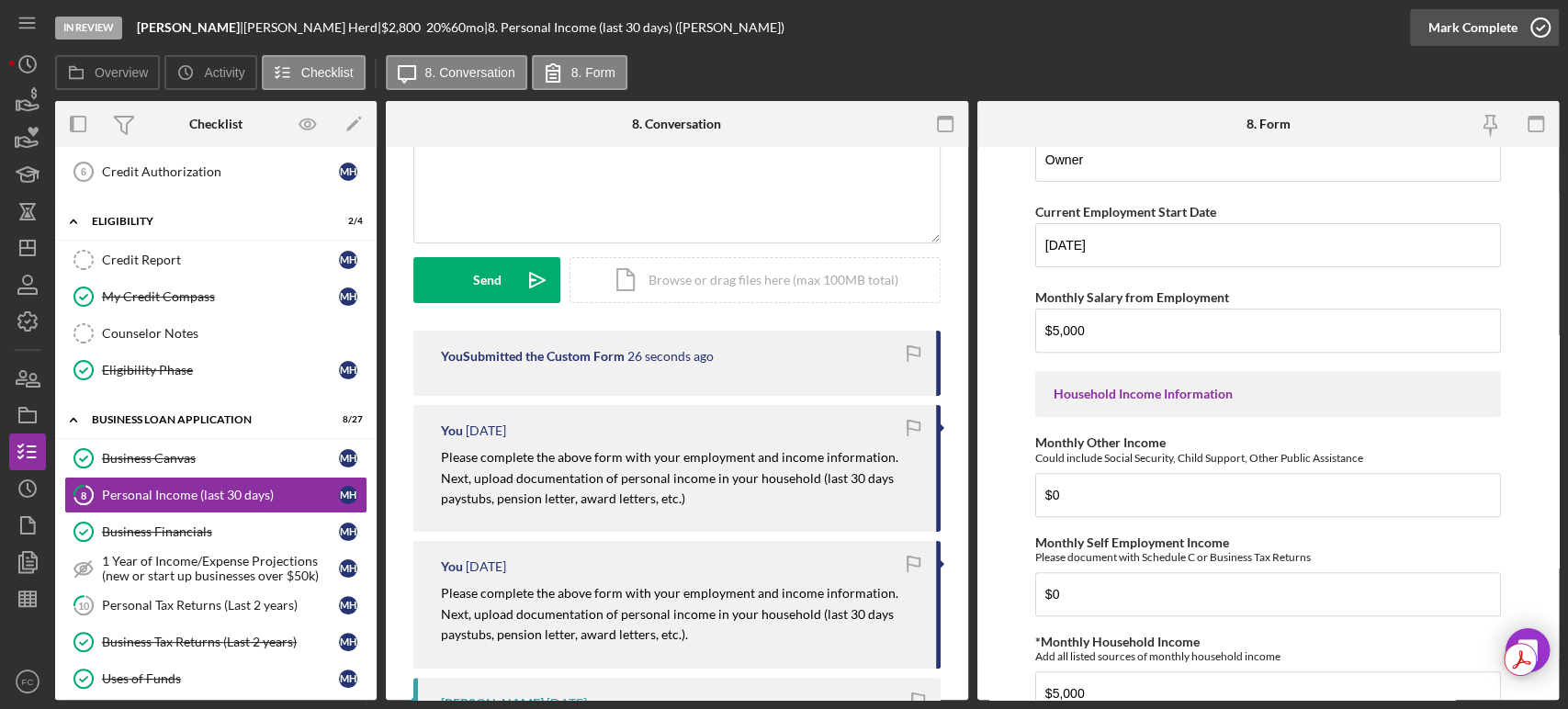
click at [1544, 22] on icon "button" at bounding box center [1540, 28] width 46 height 46
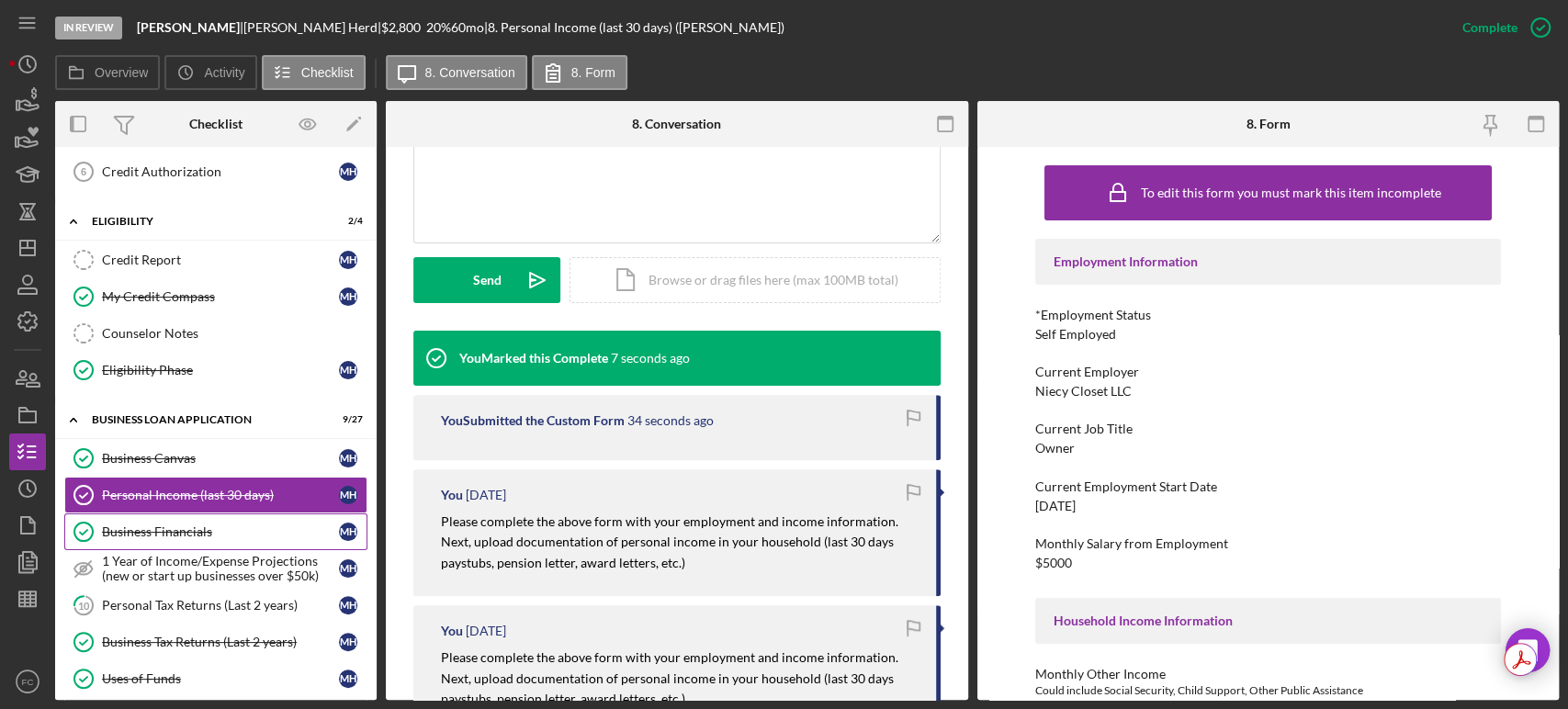
scroll to position [510, 0]
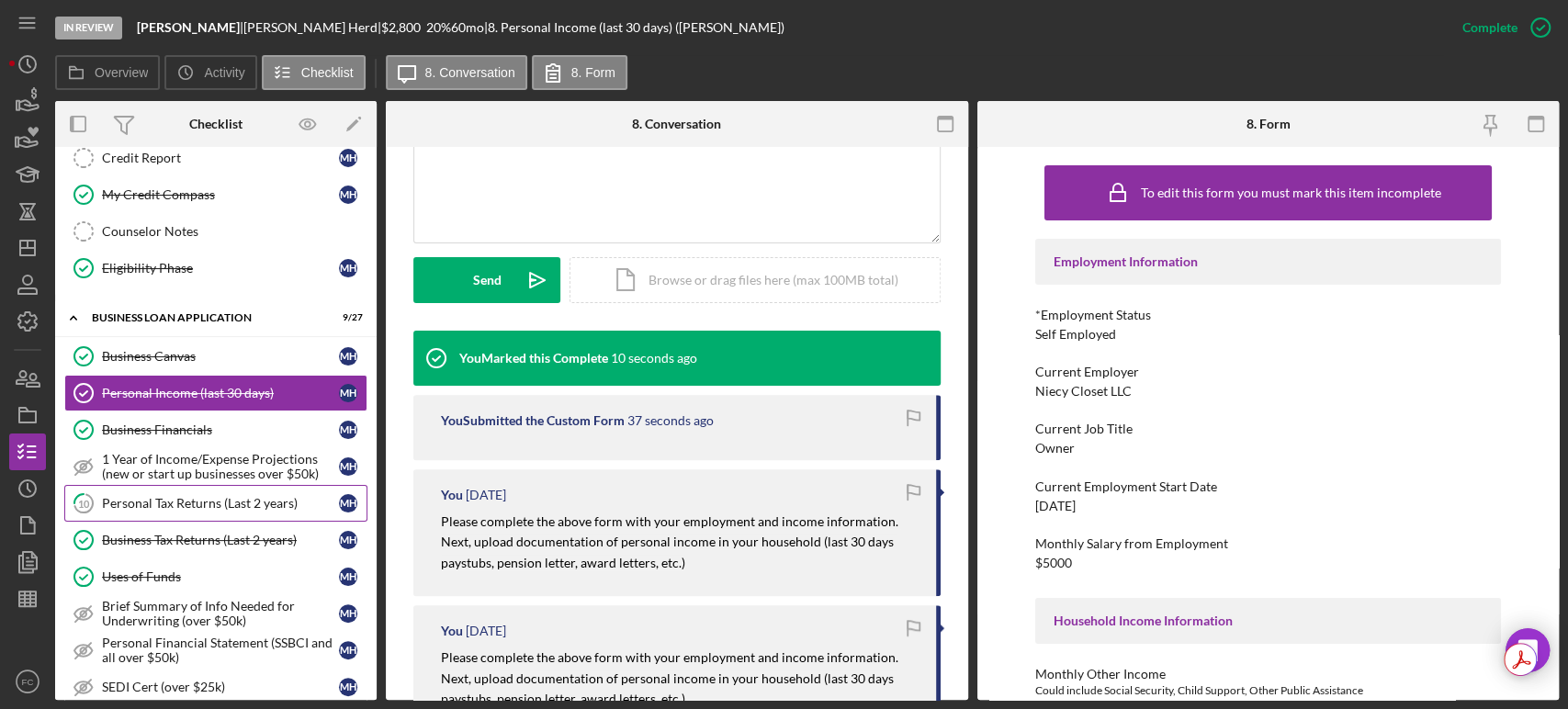
click at [181, 501] on div "Personal Tax Returns (Last 2 years)" at bounding box center [220, 503] width 237 height 15
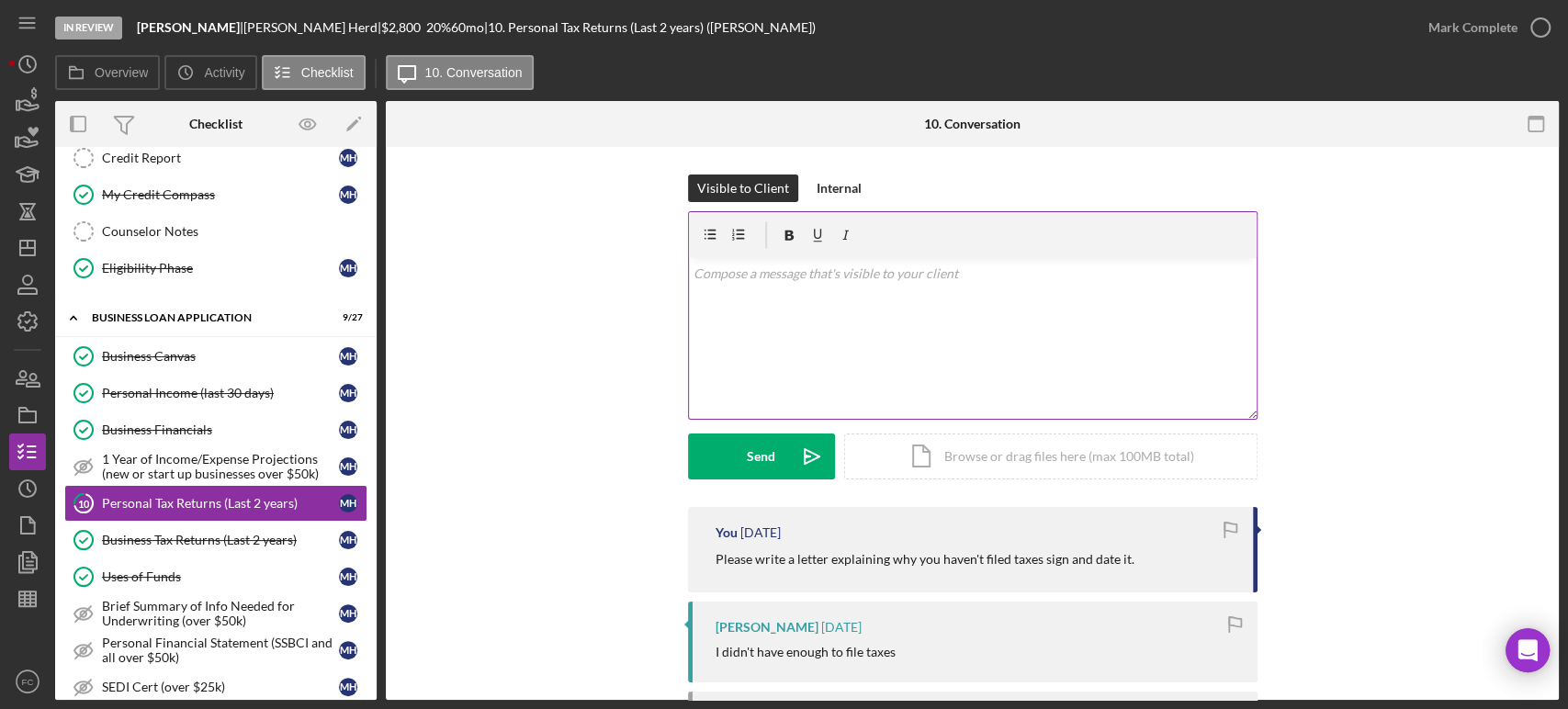
click at [822, 363] on div "v Color teal Color pink Remove color Add row above Add row below Add column bef…" at bounding box center [972, 339] width 568 height 160
drag, startPoint x: 802, startPoint y: 277, endPoint x: 741, endPoint y: 340, distance: 87.7
click at [742, 341] on div "v Color teal Color pink Remove color Add row above Add row below Add column bef…" at bounding box center [972, 339] width 568 height 160
drag, startPoint x: 853, startPoint y: 246, endPoint x: 917, endPoint y: 271, distance: 68.7
click at [917, 271] on p "To Whom It May Concern," at bounding box center [972, 273] width 558 height 20
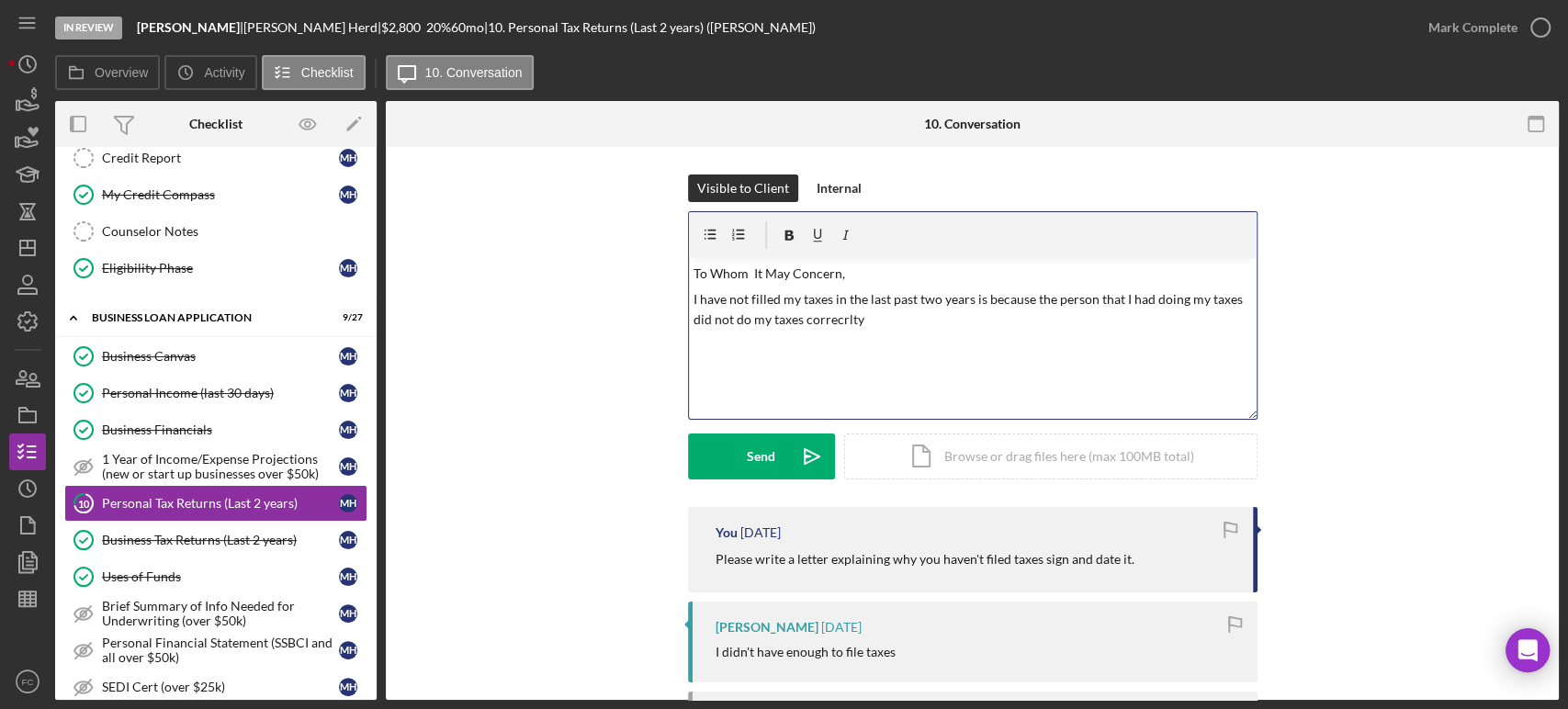
drag, startPoint x: 847, startPoint y: 324, endPoint x: 944, endPoint y: 357, distance: 102.5
click at [945, 362] on div "v Color teal Color pink Remove color Add row above Add row below Add column bef…" at bounding box center [972, 339] width 568 height 160
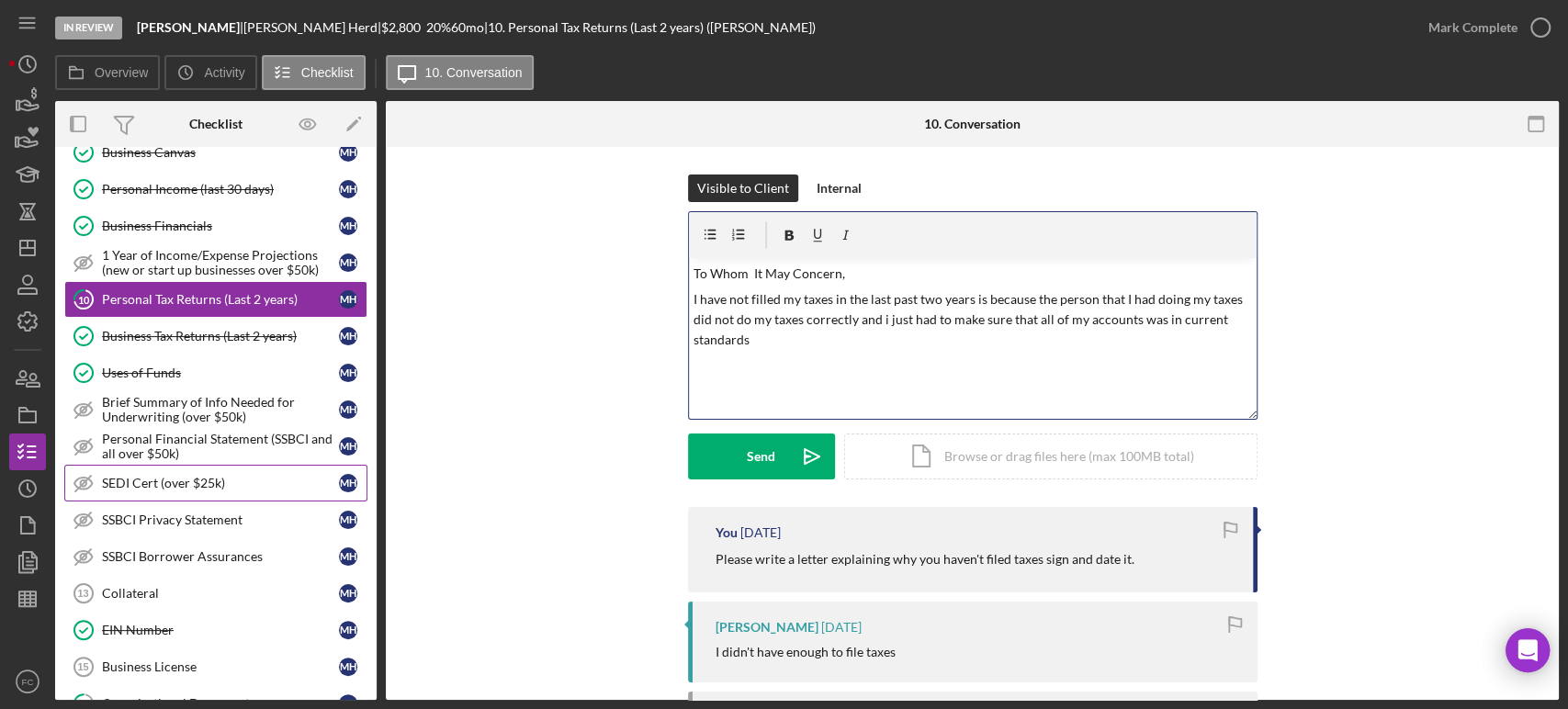
scroll to position [815, 0]
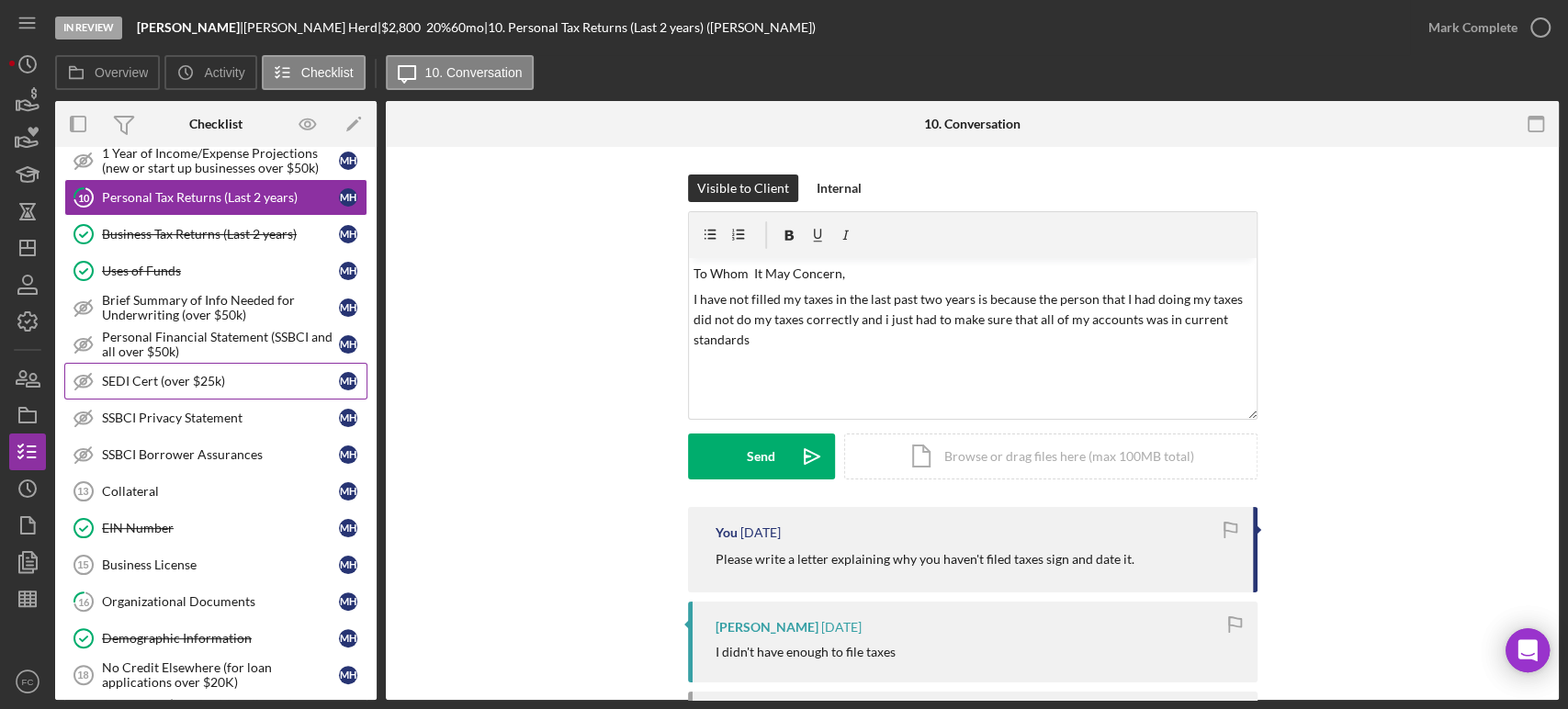
click at [234, 373] on div "SEDI Cert (over $25k)" at bounding box center [220, 380] width 237 height 15
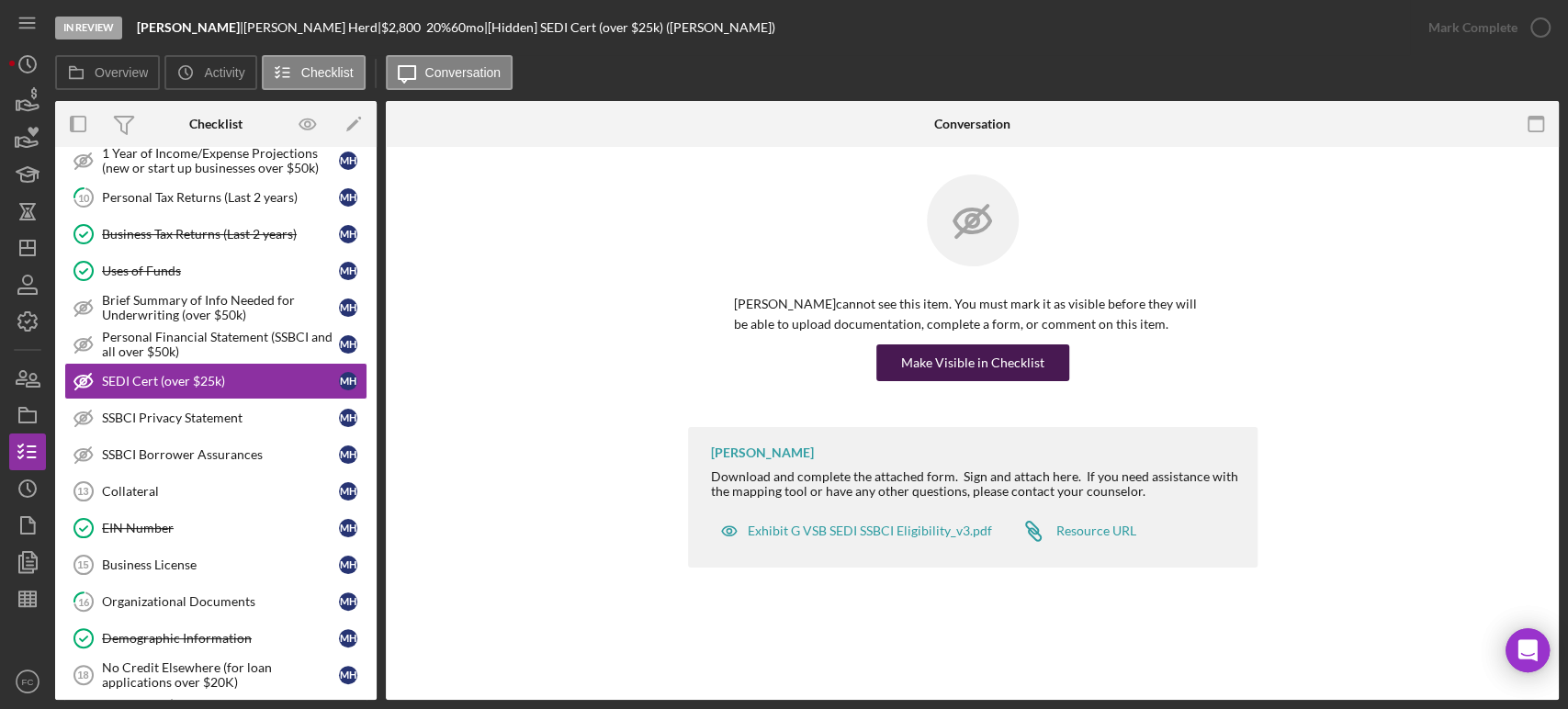
click at [1001, 364] on div "Make Visible in Checklist" at bounding box center [973, 362] width 144 height 37
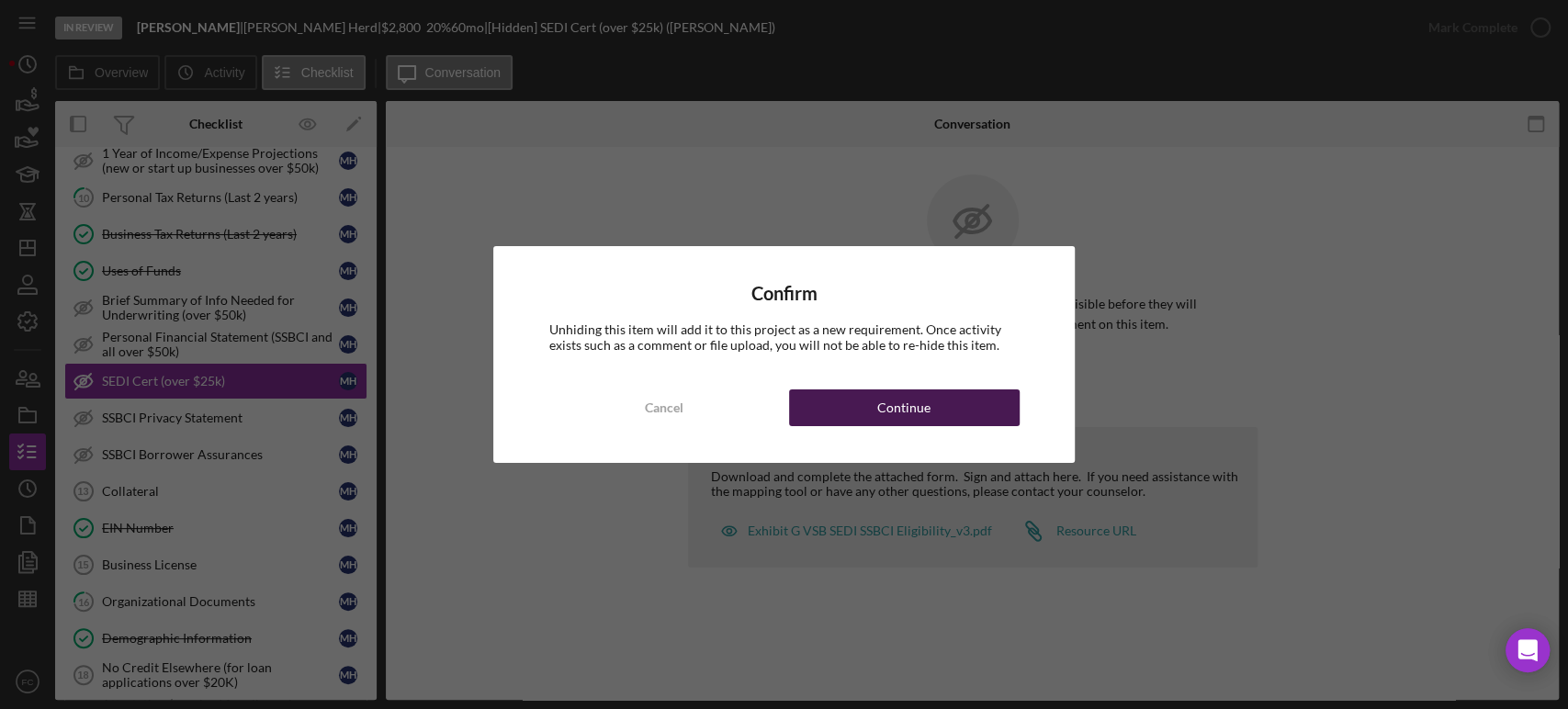
click at [896, 398] on div "Continue" at bounding box center [904, 407] width 53 height 37
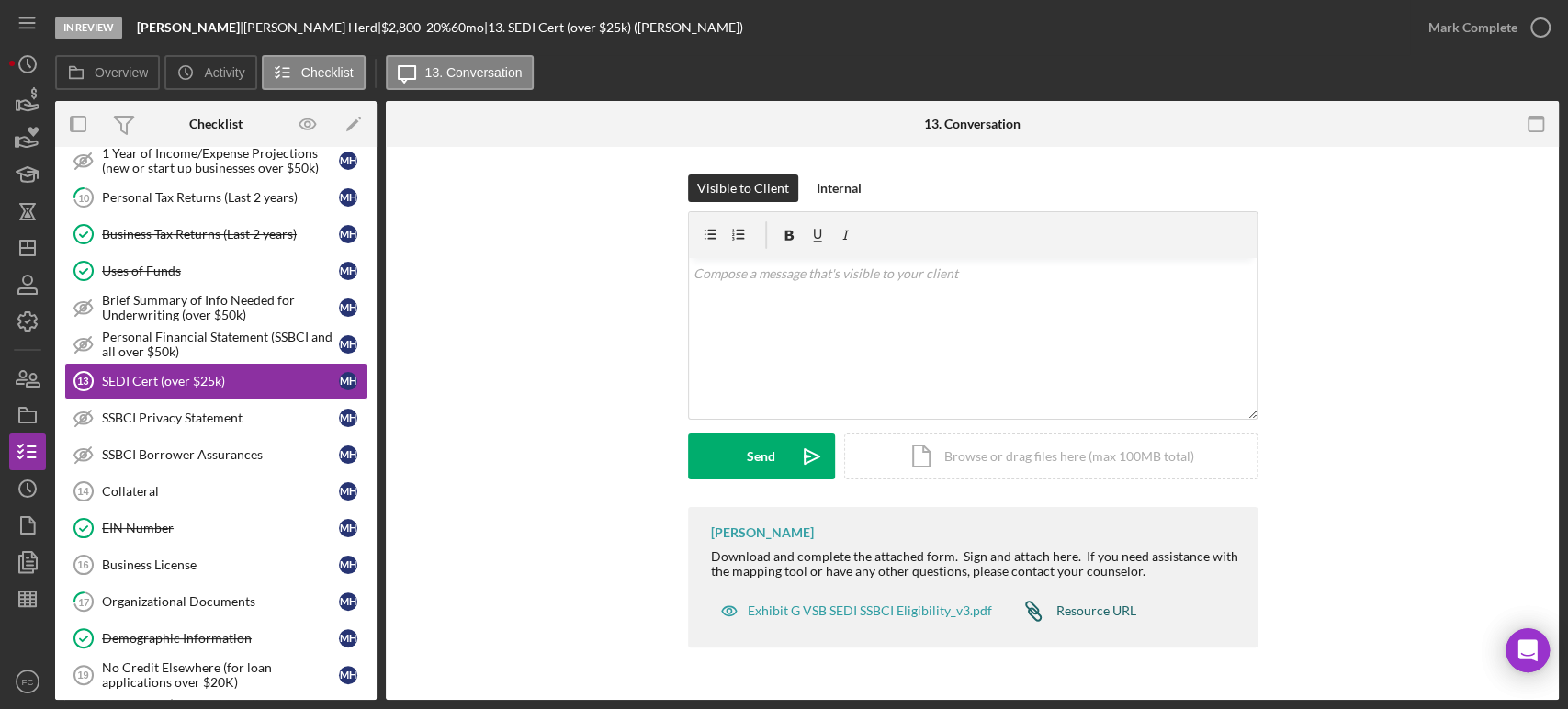
click at [1036, 617] on icon at bounding box center [1034, 615] width 12 height 12
click at [790, 606] on div "Exhibit G VSB SEDI SSBCI Eligibility_v3.pdf" at bounding box center [870, 610] width 245 height 15
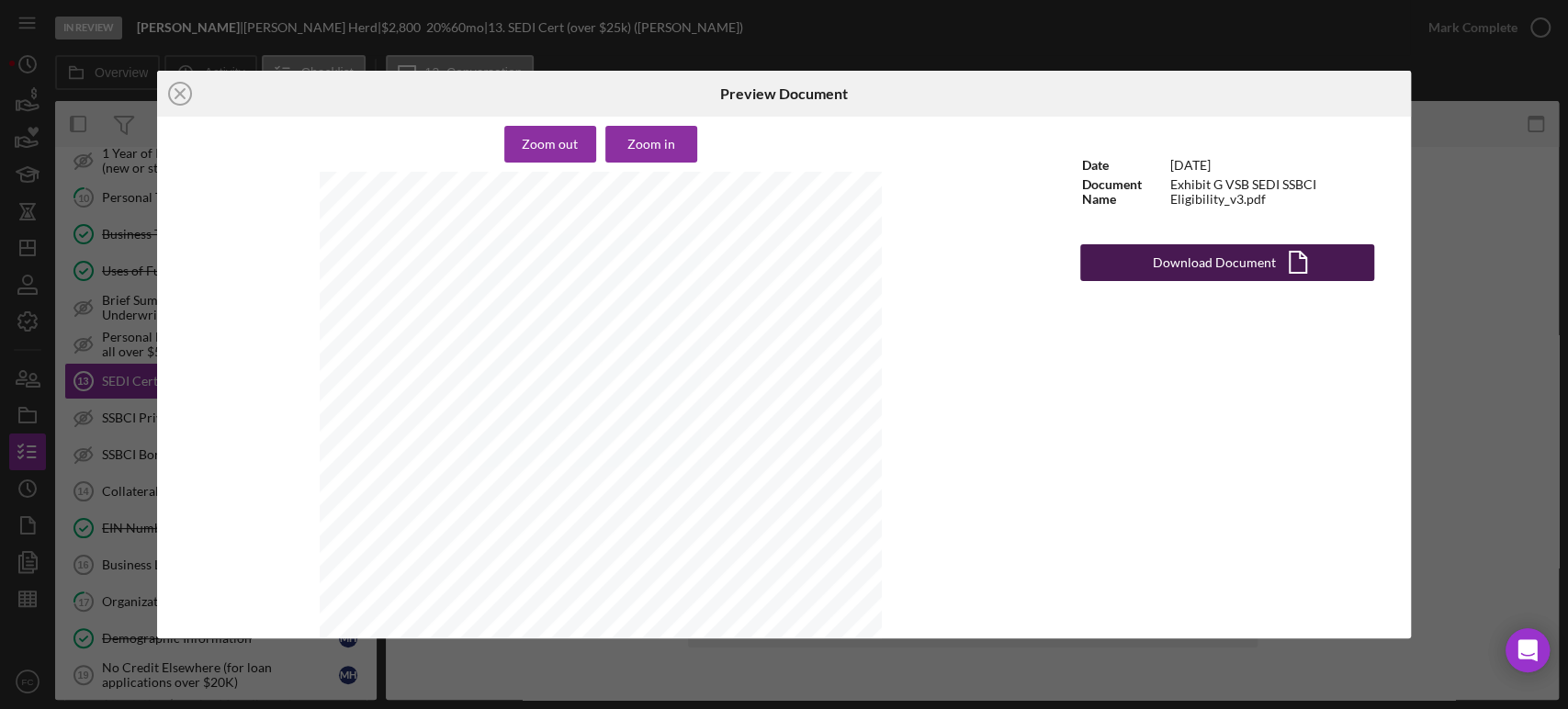
click at [1129, 262] on button "Download Document Icon/Document" at bounding box center [1226, 262] width 294 height 37
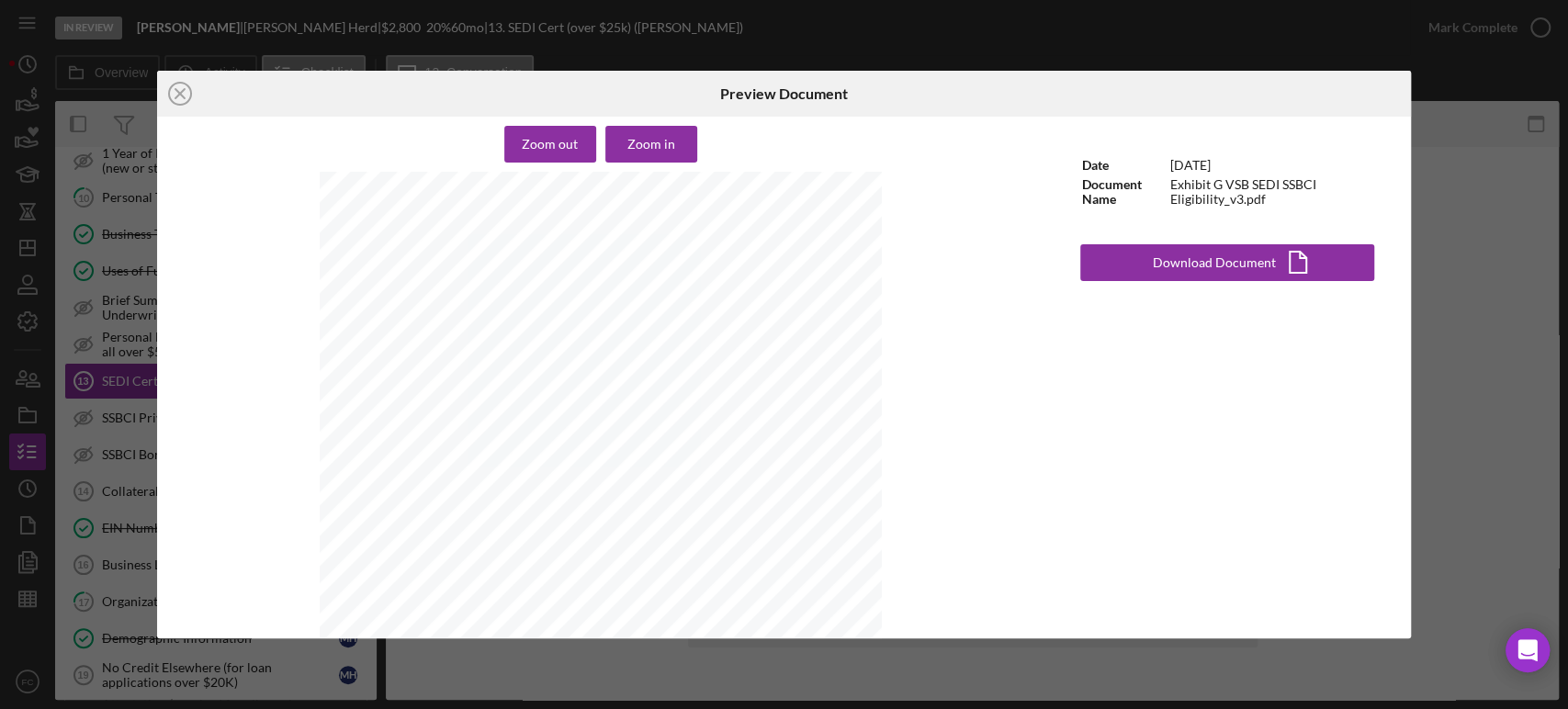
drag, startPoint x: 1459, startPoint y: 411, endPoint x: 1451, endPoint y: 416, distance: 9.4
click at [1459, 411] on div "Icon/Close Preview Document Zoom out Zoom in CERTIFICATION OF VERY SMALL BUSINE…" at bounding box center [784, 354] width 1568 height 709
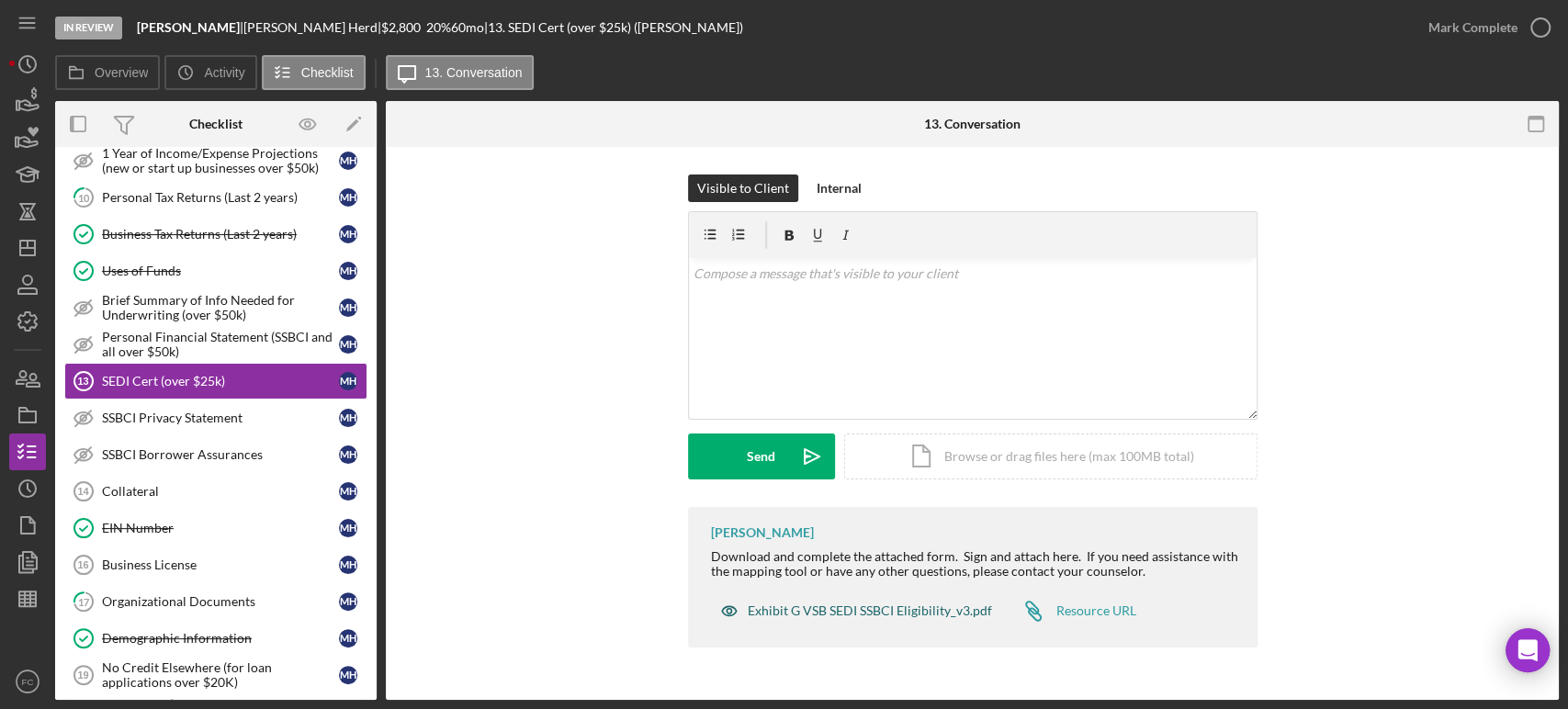
click at [772, 616] on div "Exhibit G VSB SEDI SSBCI Eligibility_v3.pdf" at bounding box center [870, 610] width 245 height 15
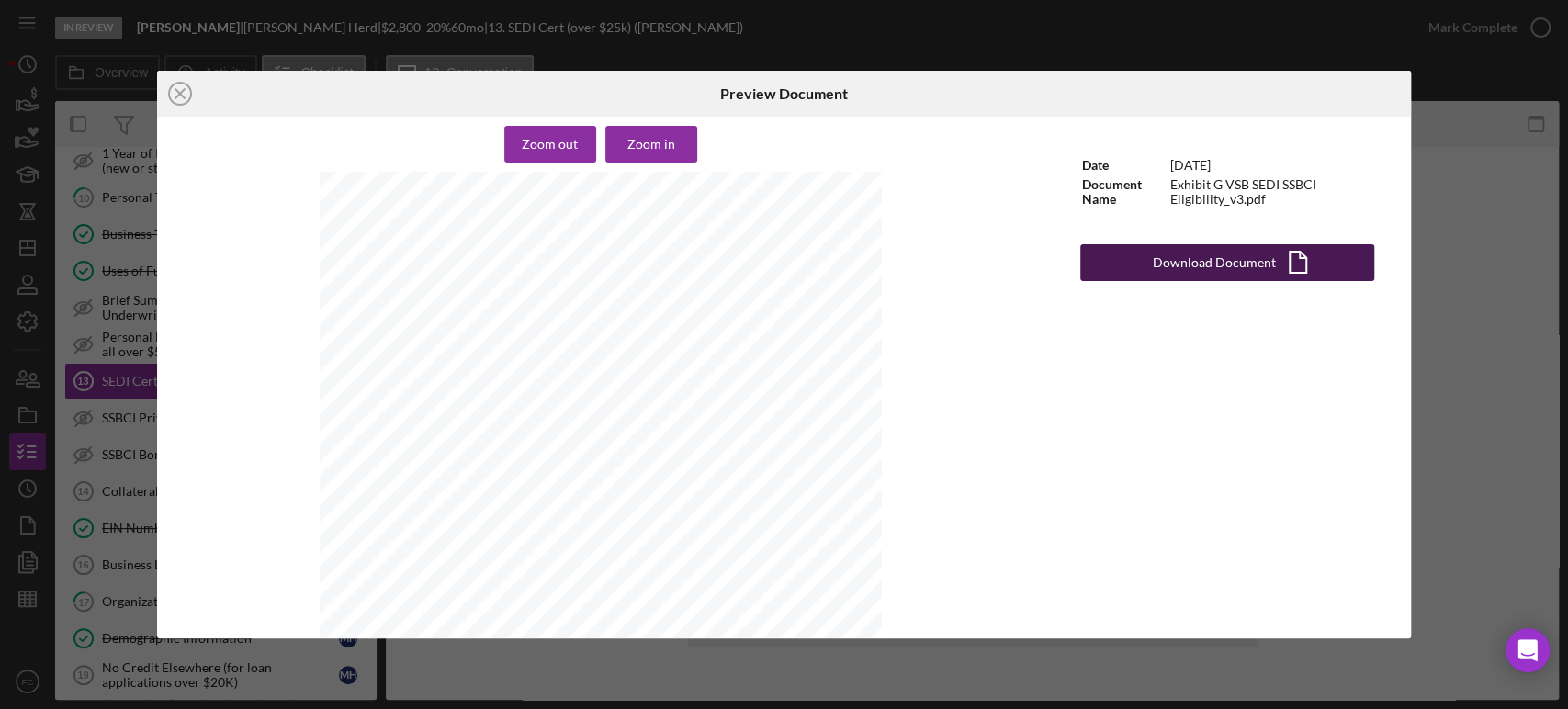
click at [1210, 265] on div "Download Document" at bounding box center [1213, 262] width 123 height 37
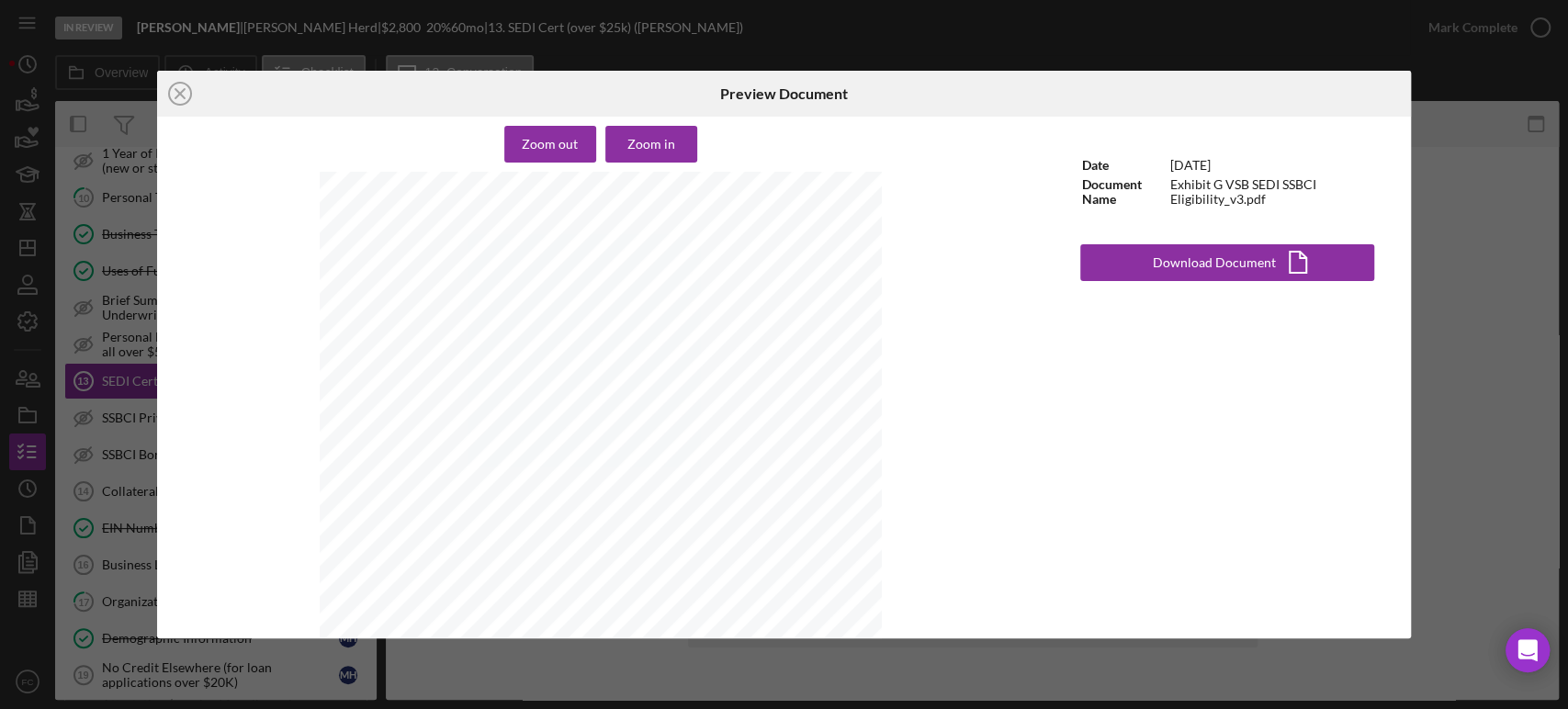
click at [1498, 274] on div "Icon/Close Preview Document Zoom out Zoom in CERTIFICATION OF VERY SMALL BUSINE…" at bounding box center [784, 354] width 1568 height 709
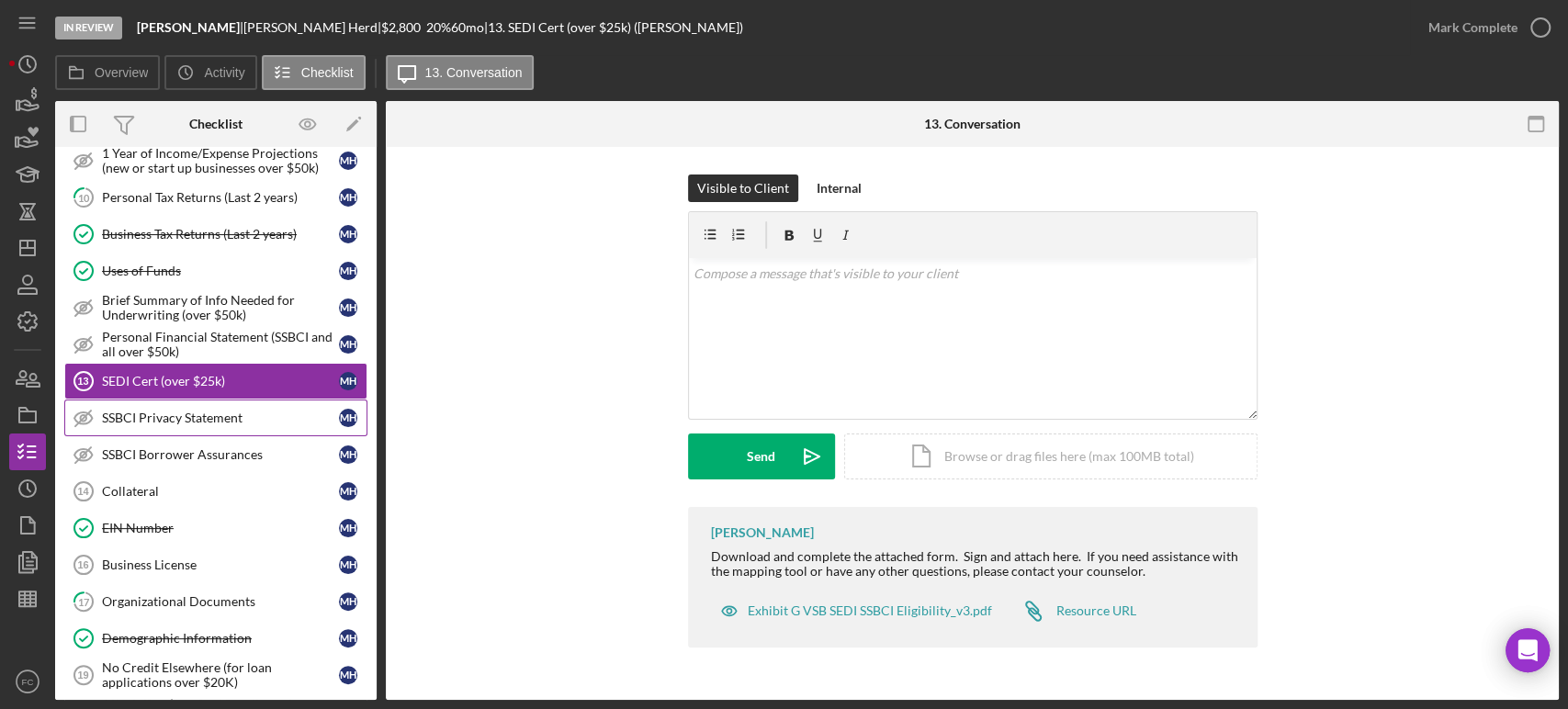
click at [169, 410] on div "SSBCI Privacy Statement" at bounding box center [220, 417] width 237 height 15
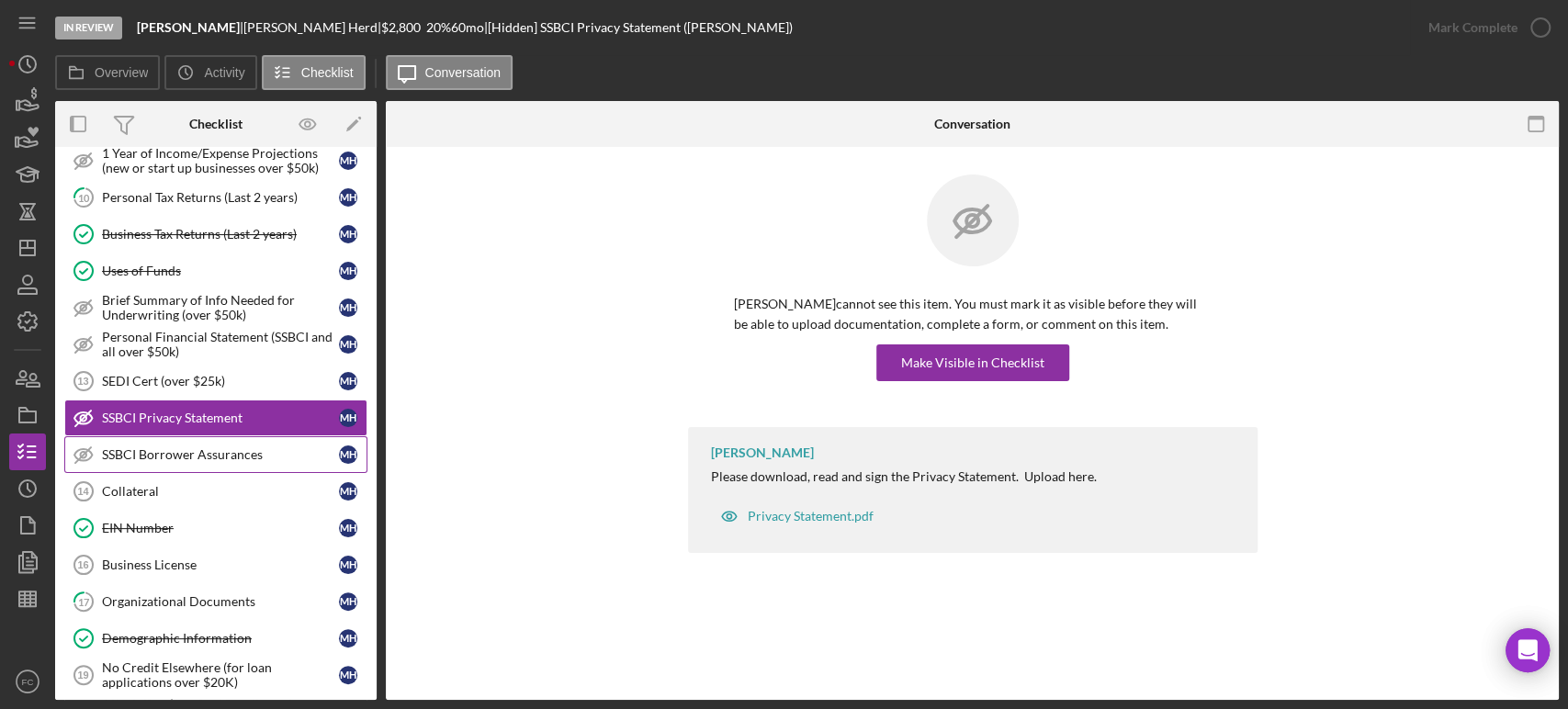
click at [154, 448] on div "SSBCI Borrower Assurances" at bounding box center [220, 455] width 237 height 15
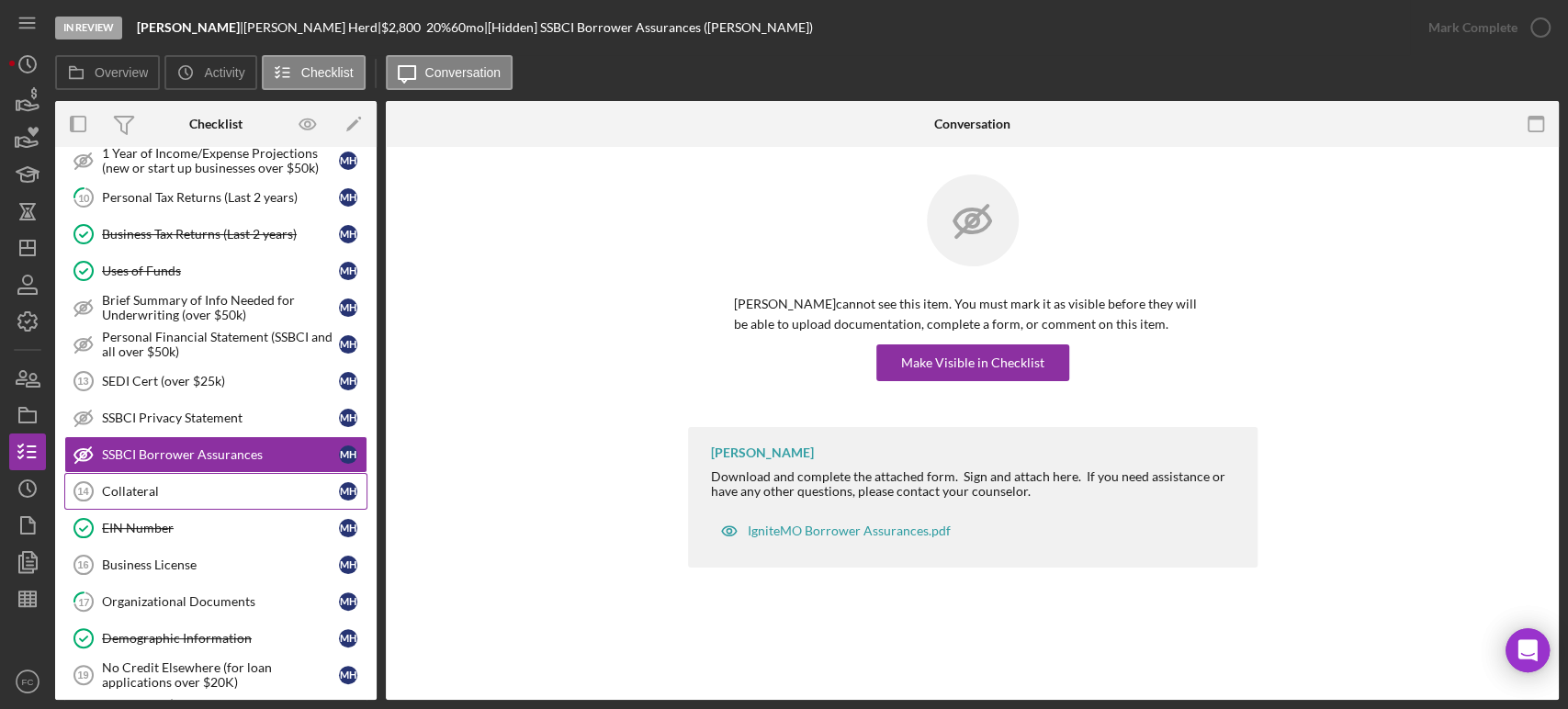
click at [155, 475] on link "Collateral 14 Collateral M H" at bounding box center [216, 491] width 303 height 37
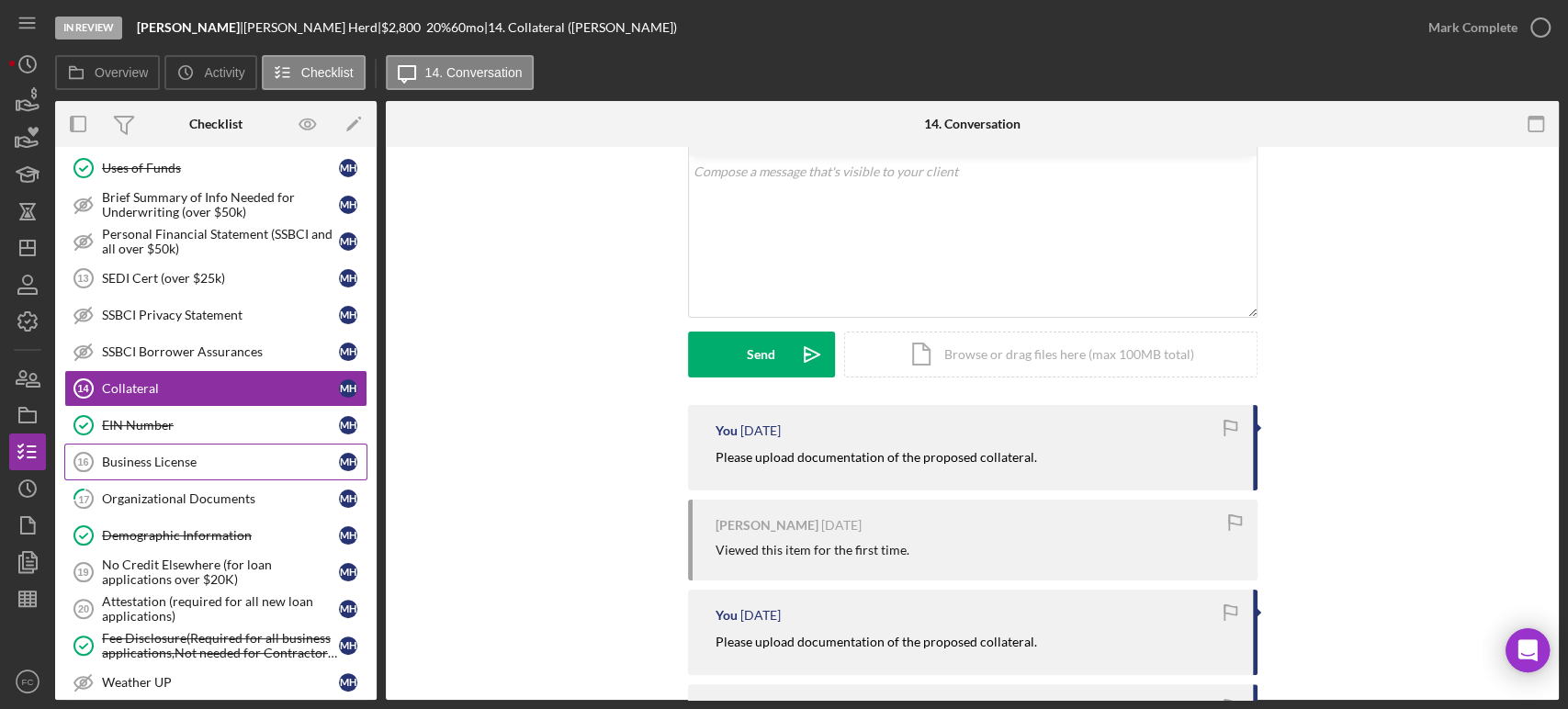
scroll to position [1020, 0]
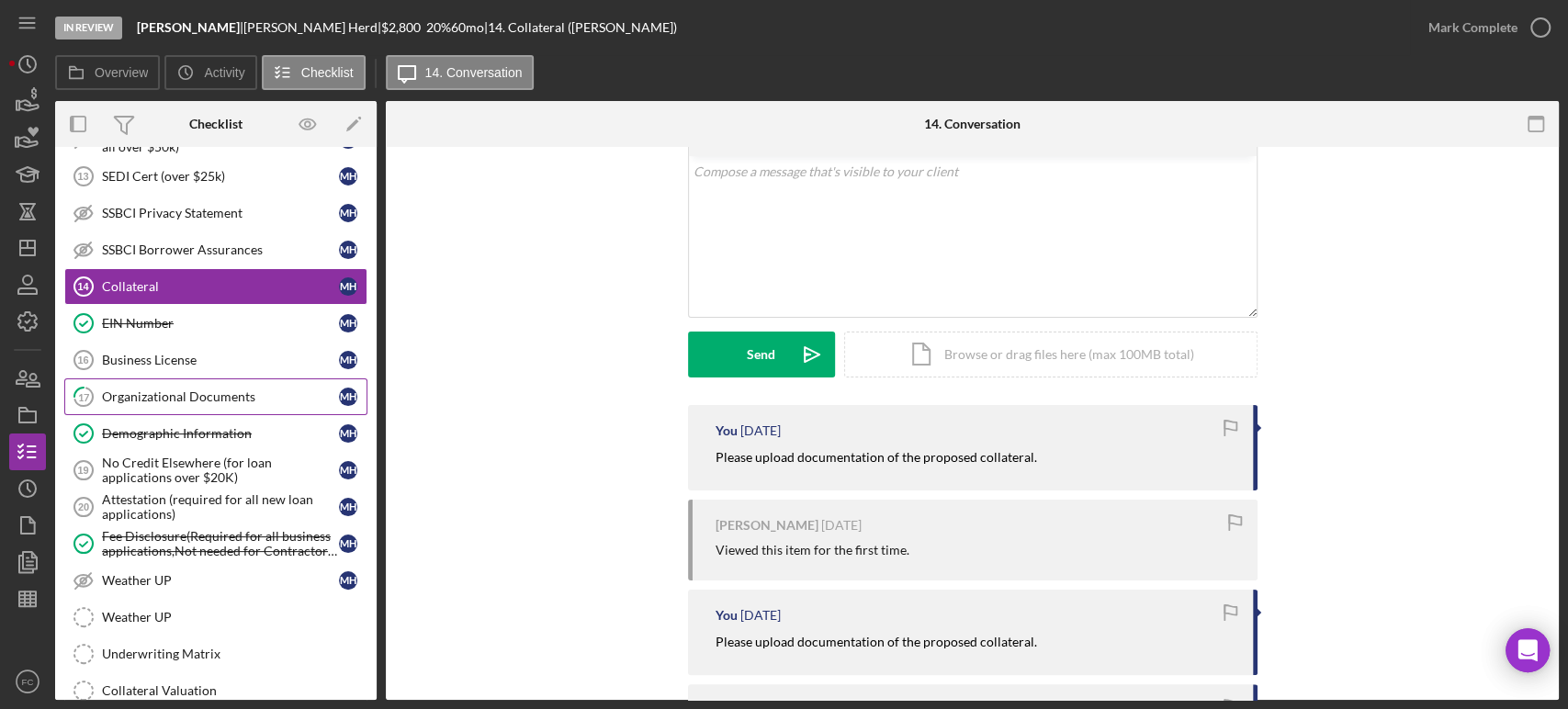
click at [213, 389] on div "Organizational Documents" at bounding box center [220, 396] width 237 height 15
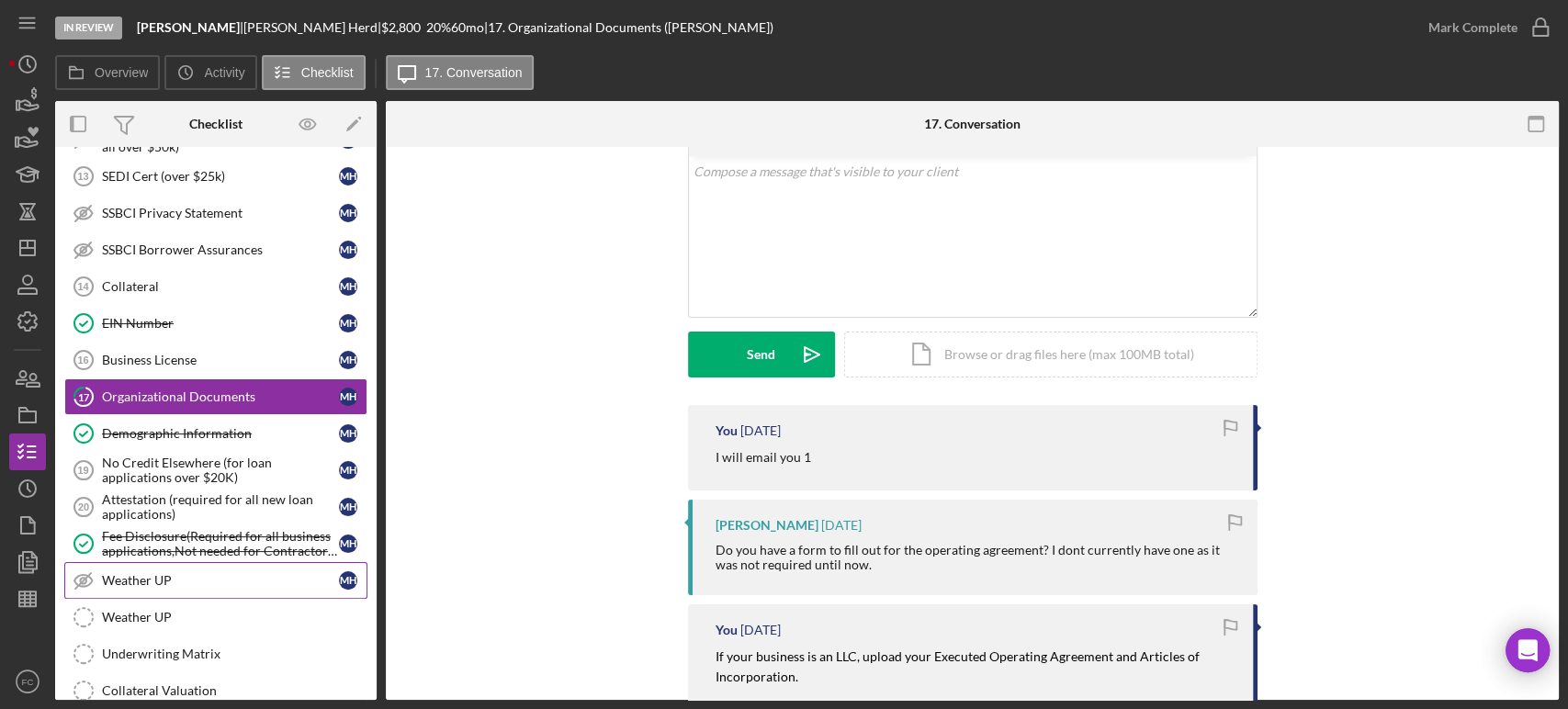
scroll to position [1122, 0]
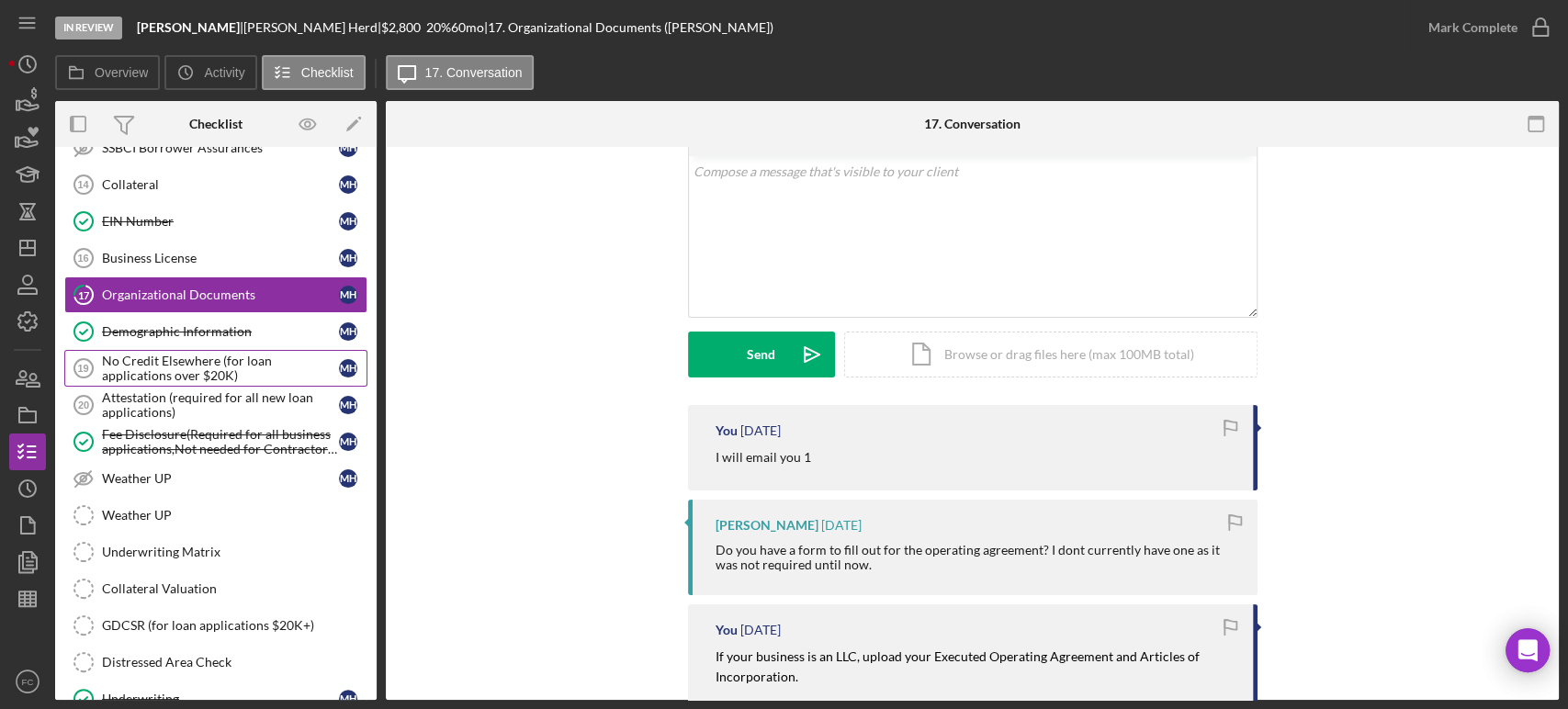
click at [230, 362] on div "No Credit Elsewhere (for loan applications over $20K)" at bounding box center [220, 368] width 237 height 30
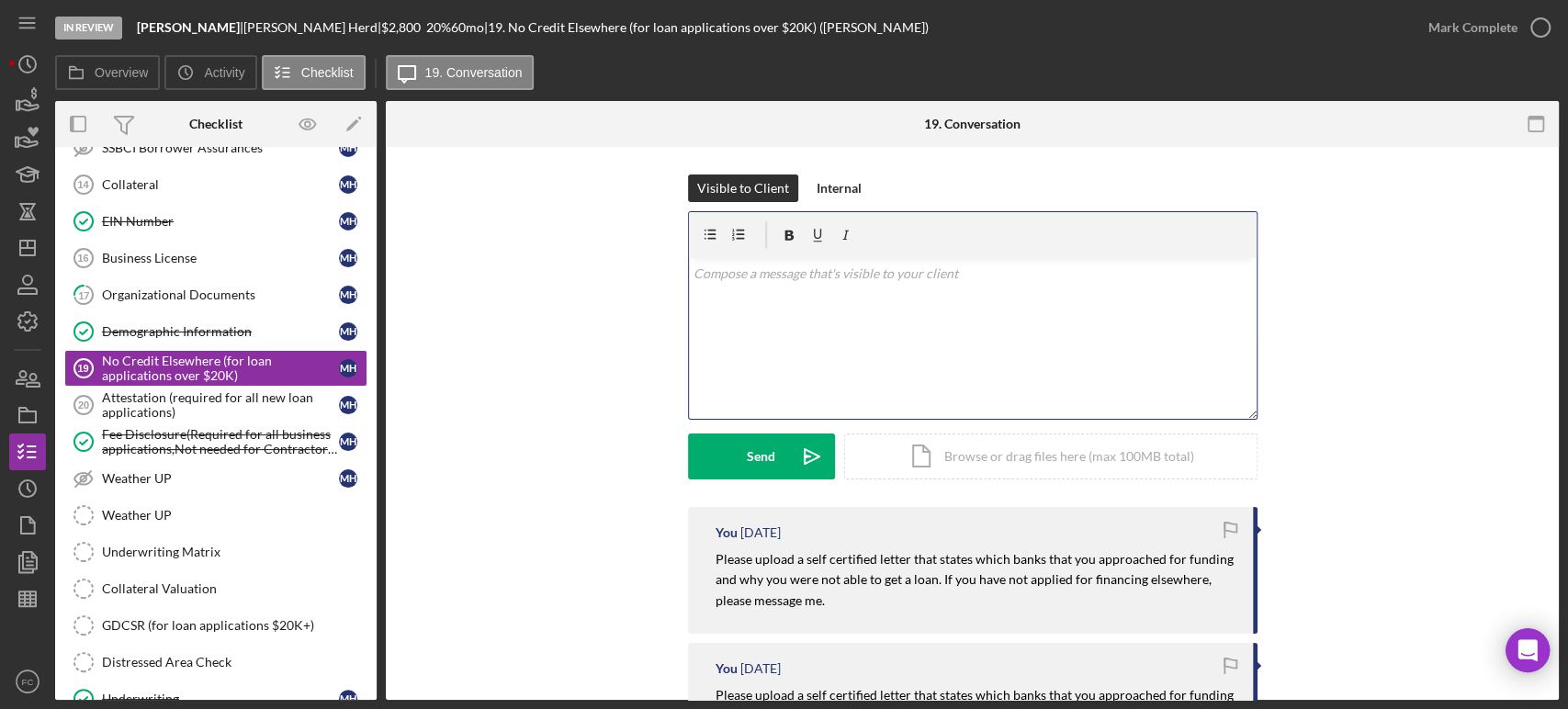
click at [787, 316] on div "v Color teal Color pink Remove color Add row above Add row below Add column bef…" at bounding box center [972, 339] width 568 height 160
click at [712, 315] on div "v Color teal Color pink Remove color Add row above Add row below Add column bef…" at bounding box center [972, 339] width 568 height 160
click at [713, 296] on div "v Color teal Color pink Remove color Add row above Add row below Add column bef…" at bounding box center [972, 339] width 568 height 160
click at [476, 57] on div "In Review [PERSON_NAME] | [PERSON_NAME] | $2,800 20 % 60 mo | 19. No Credit Els…" at bounding box center [807, 350] width 1504 height 700
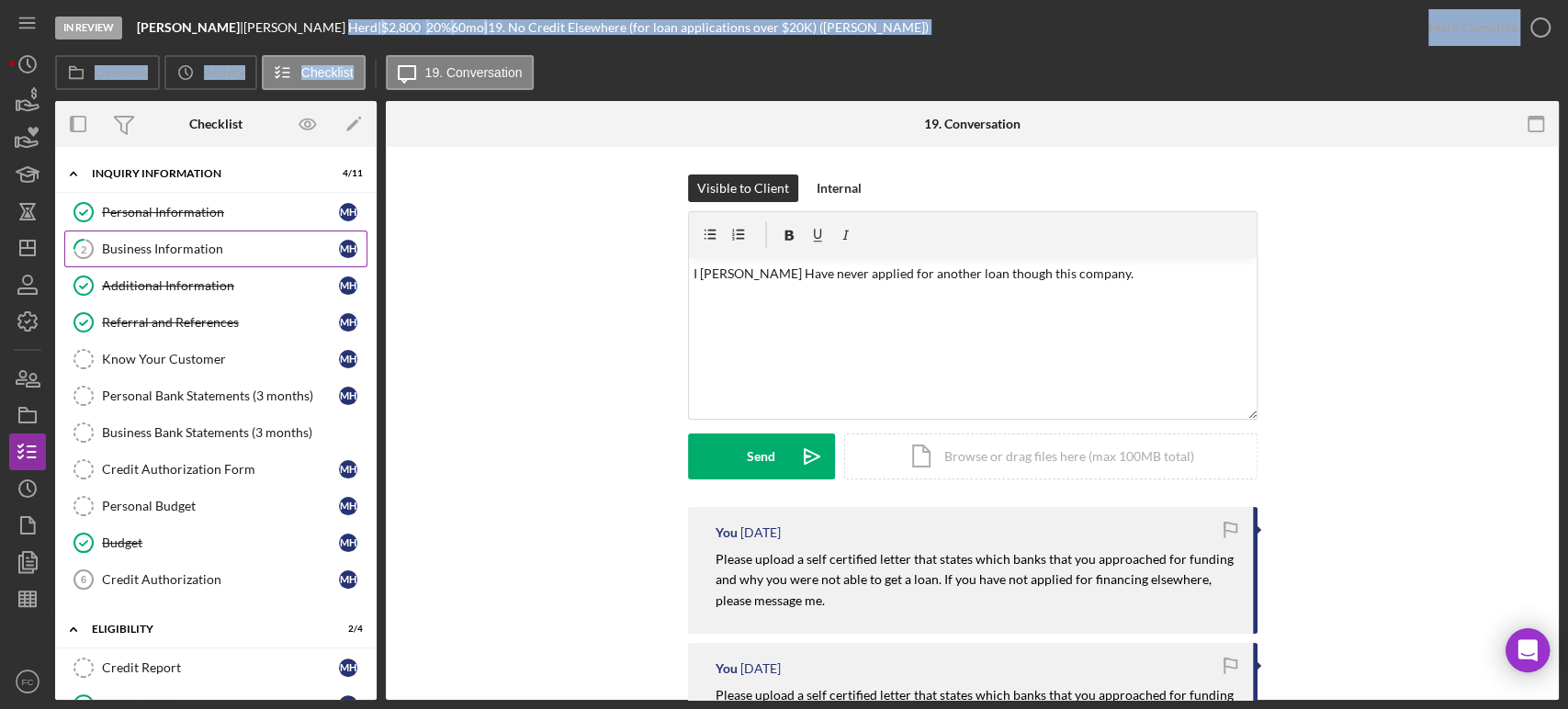
click at [137, 256] on link "2 Business Information M H" at bounding box center [216, 249] width 303 height 37
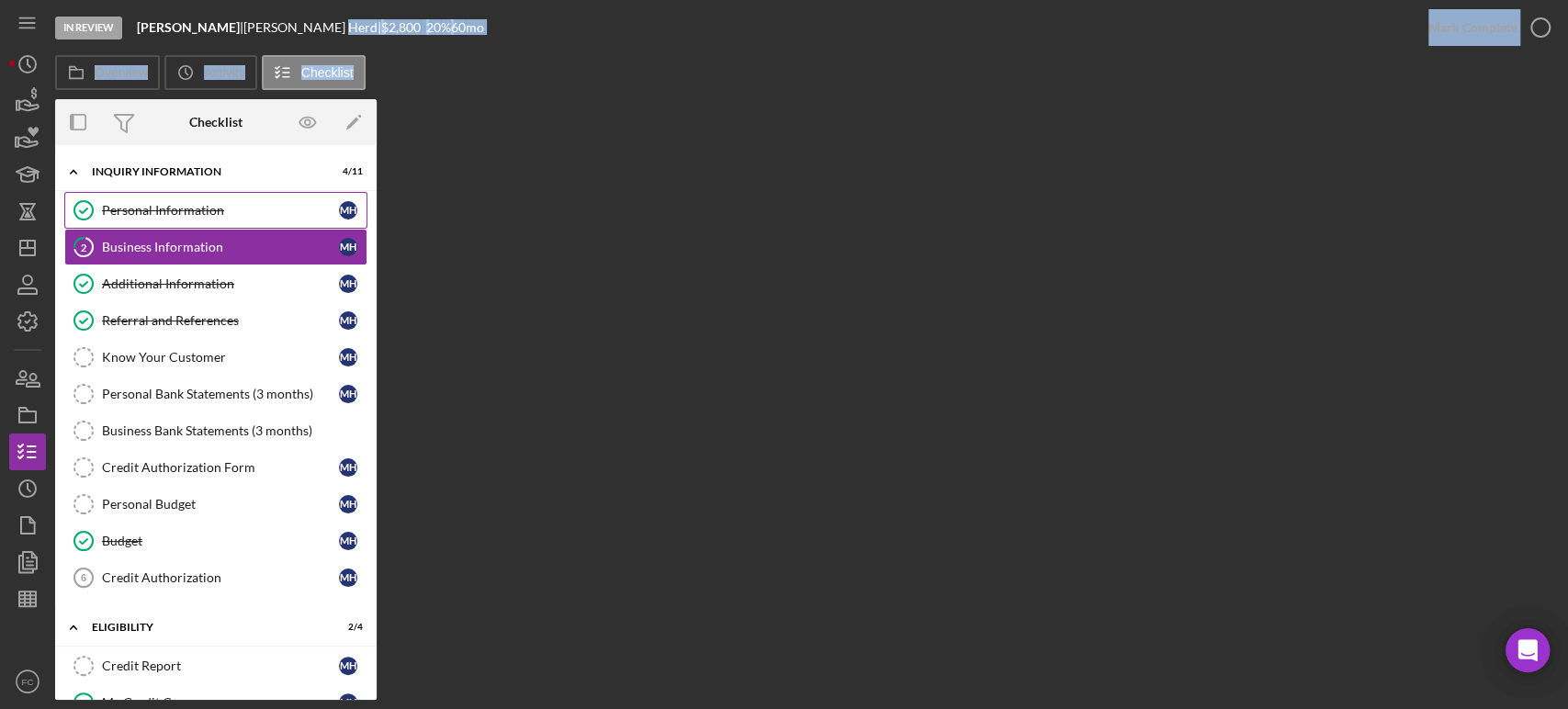
click at [183, 219] on link "Personal Information Personal Information M H" at bounding box center [216, 210] width 303 height 37
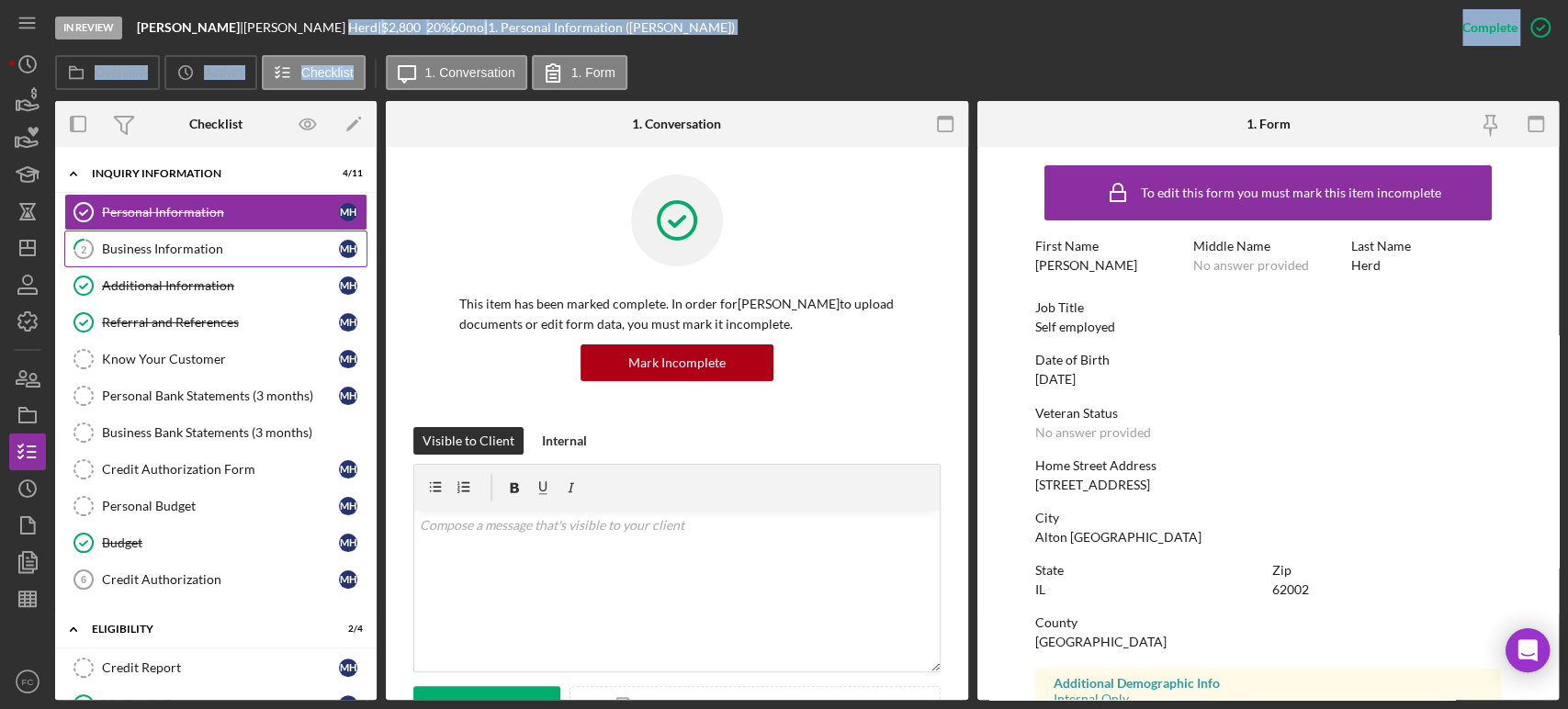
click at [163, 253] on div "Business Information" at bounding box center [220, 249] width 237 height 15
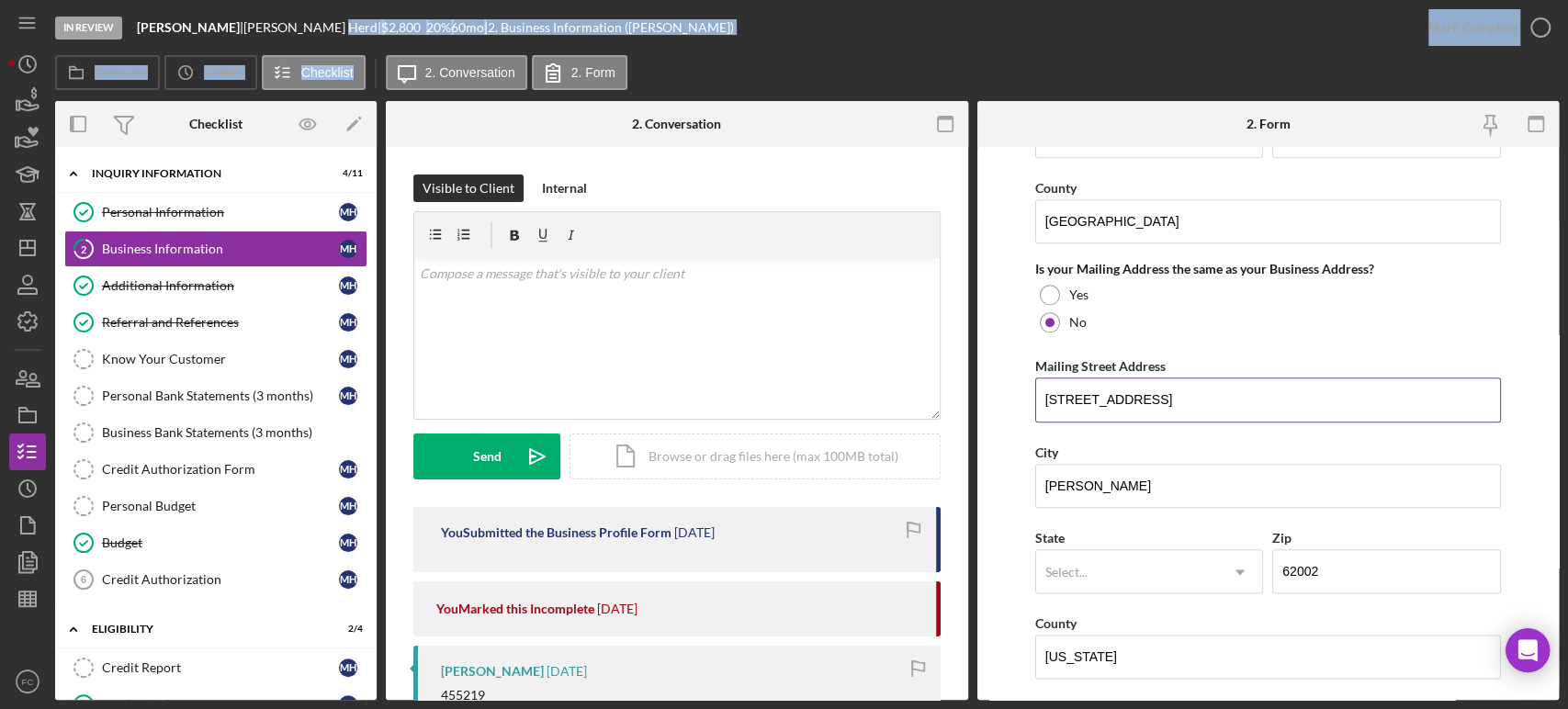
scroll to position [1428, 0]
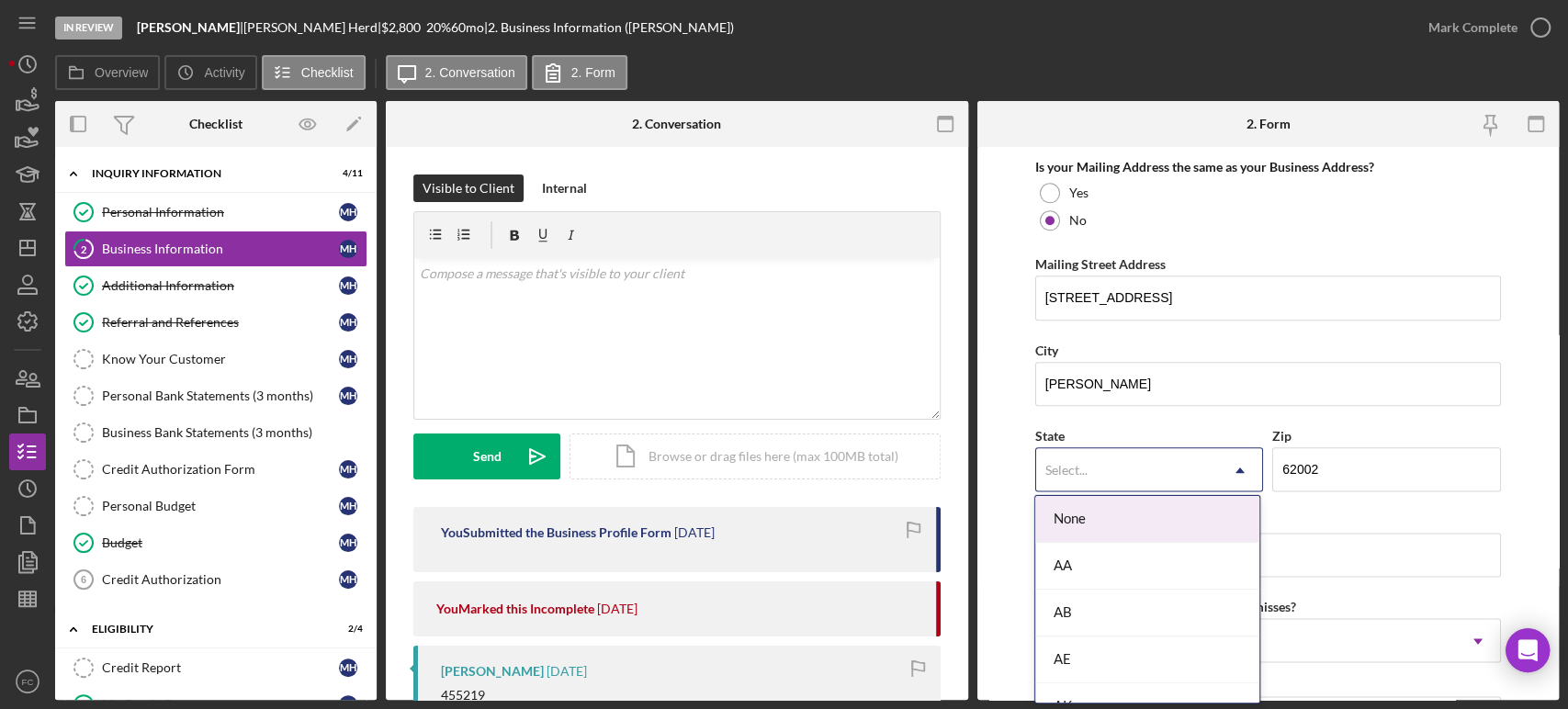
click at [1091, 460] on div "Select..." at bounding box center [1127, 469] width 182 height 43
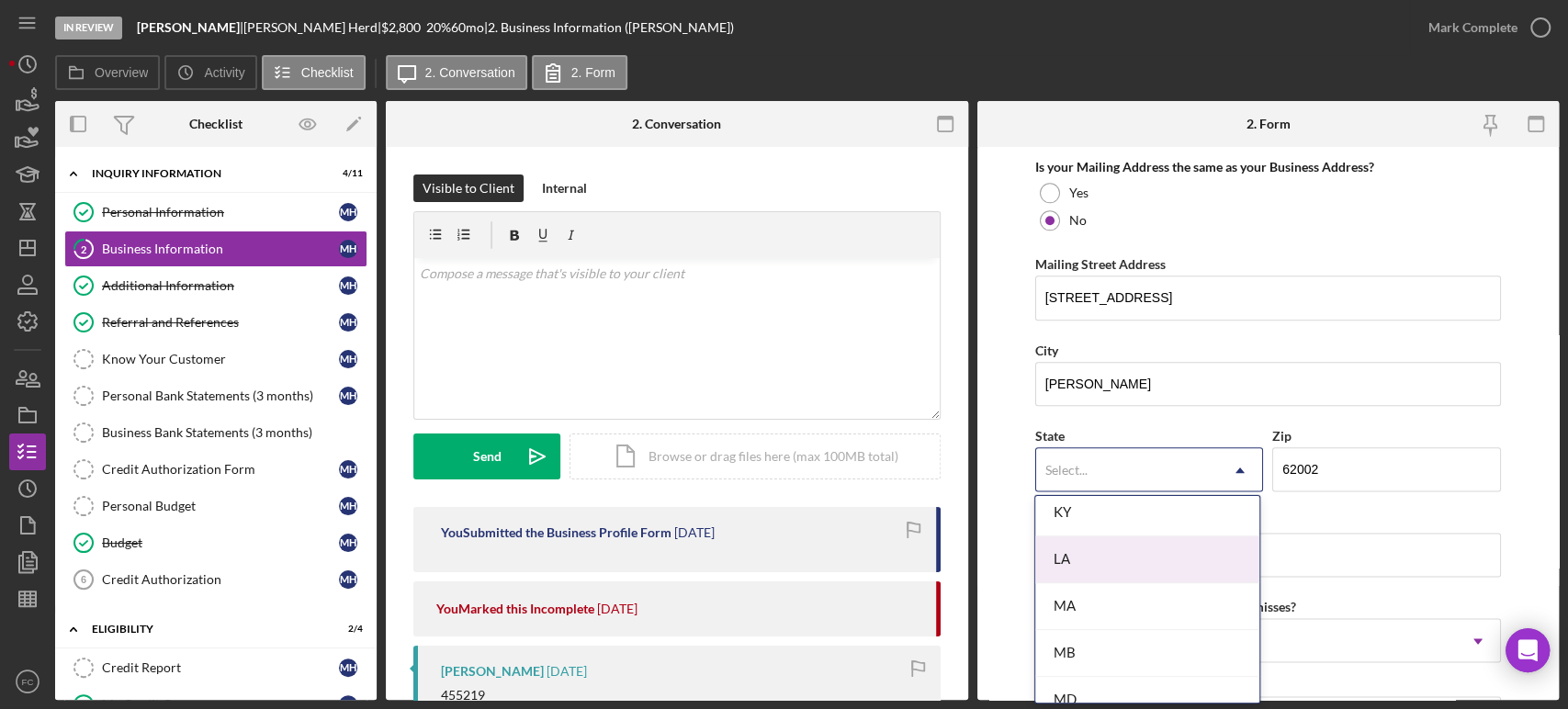
scroll to position [918, 0]
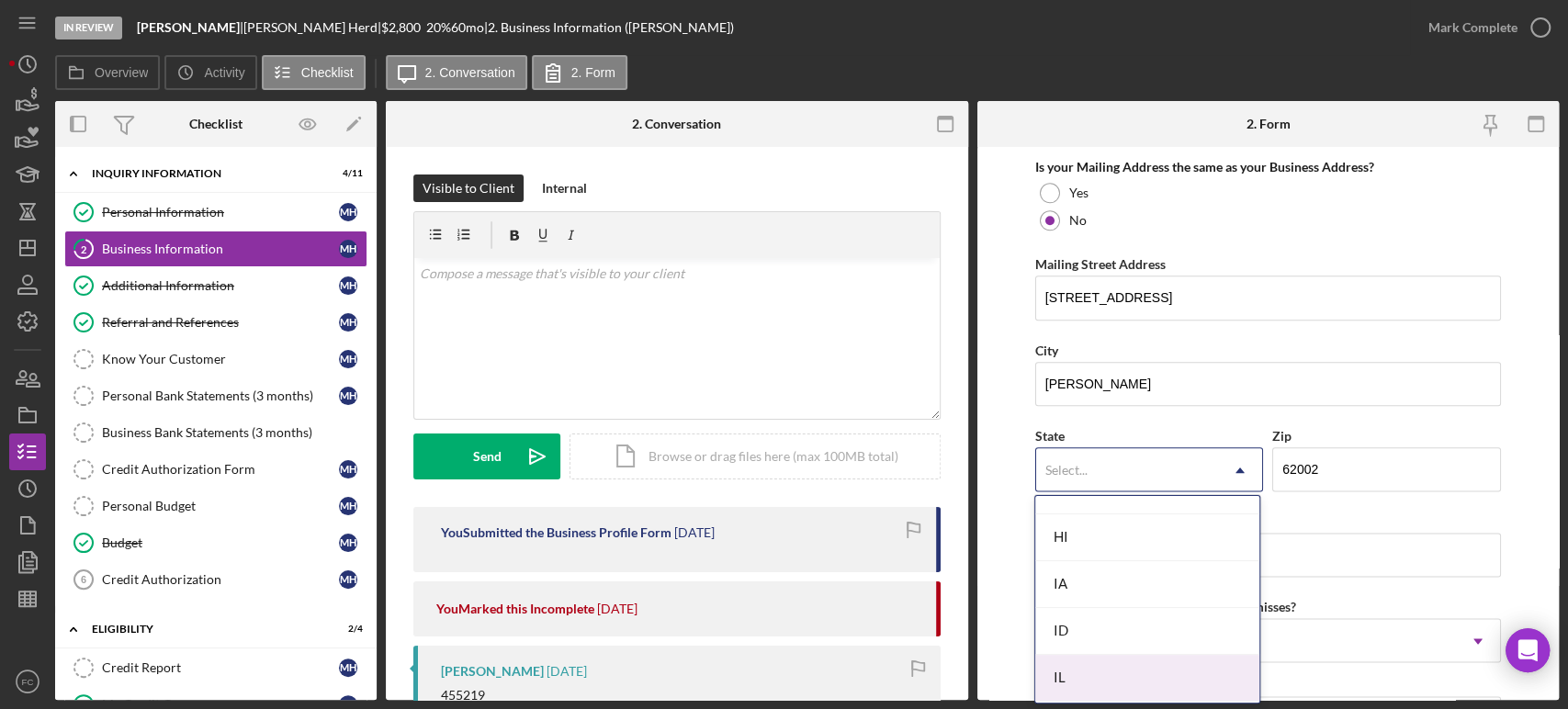
click at [1082, 675] on div "IL" at bounding box center [1147, 677] width 224 height 47
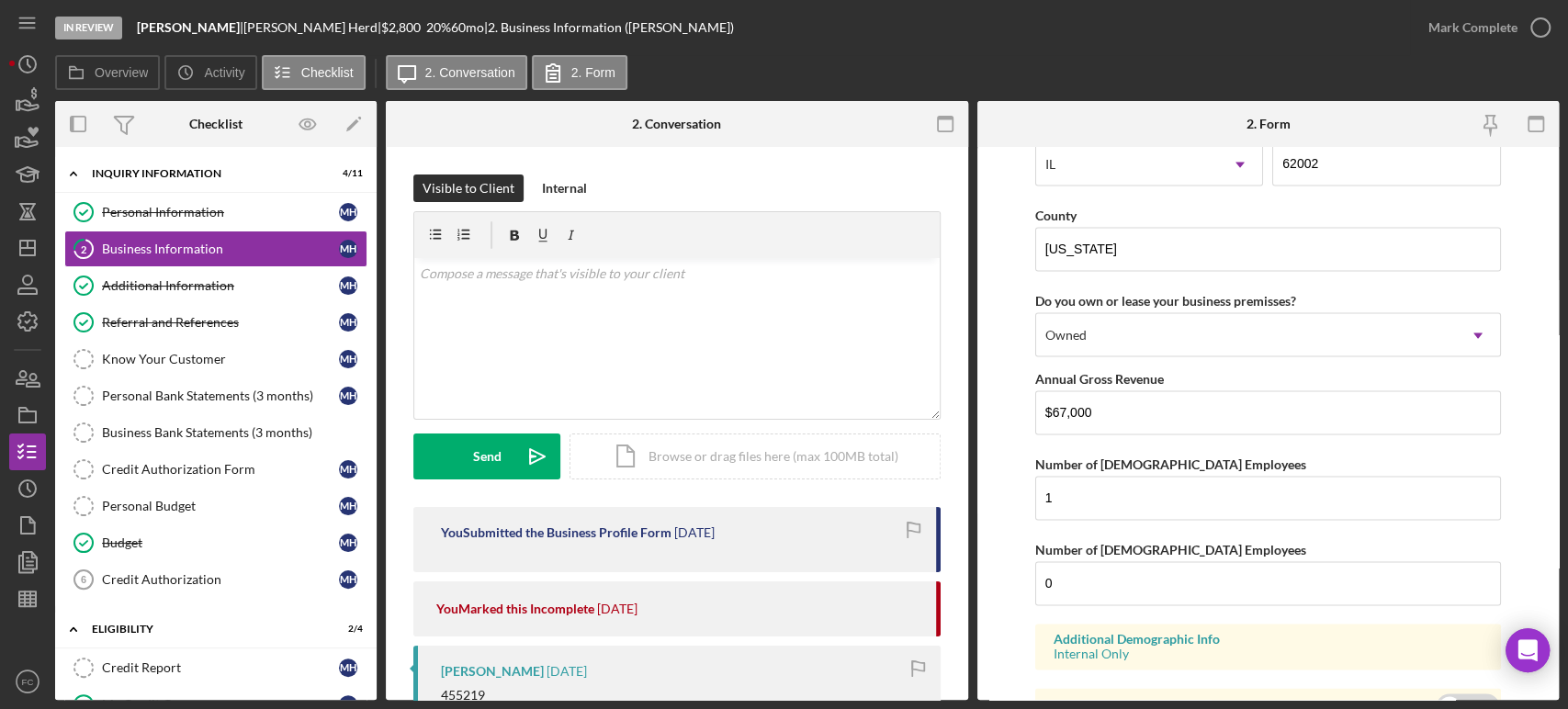
scroll to position [1822, 0]
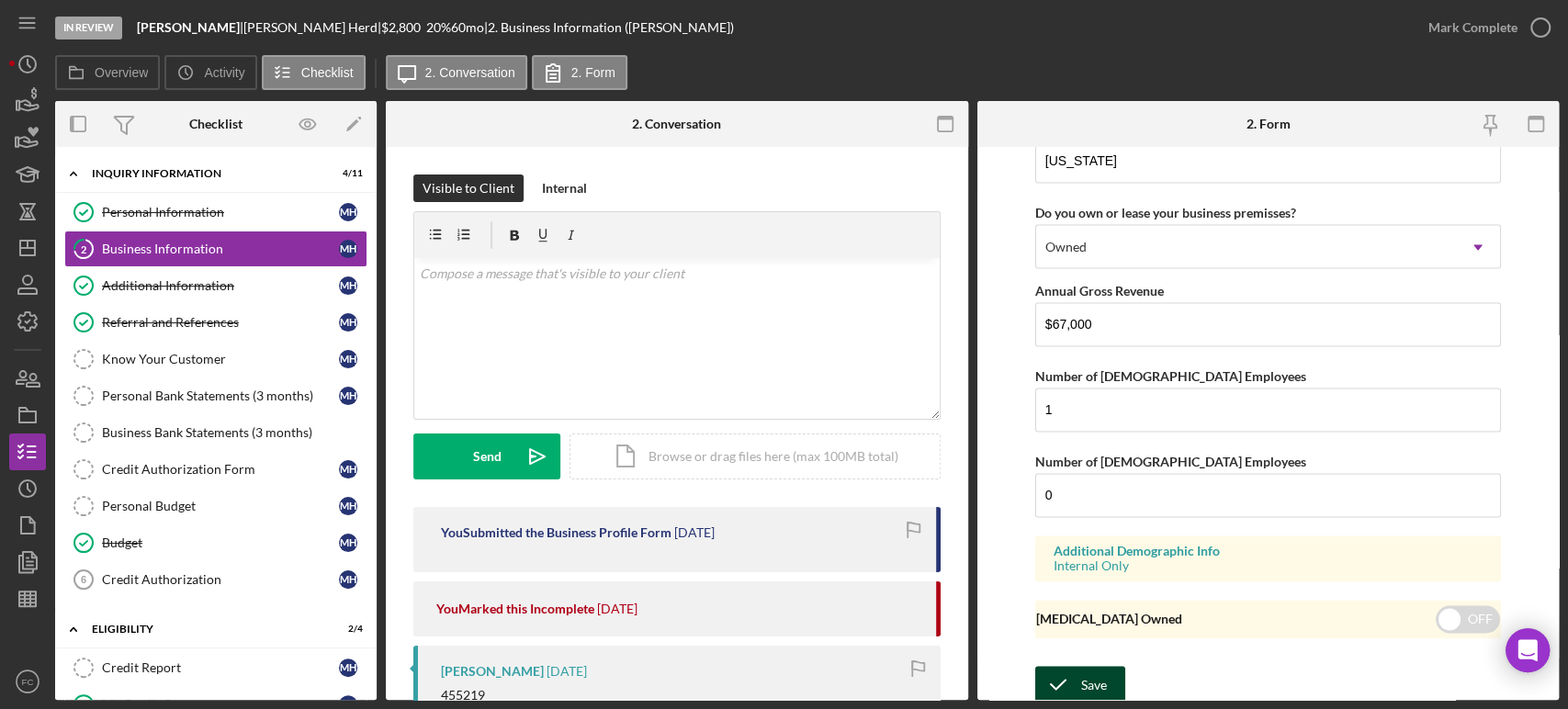
click at [1073, 674] on icon "submit" at bounding box center [1058, 684] width 46 height 46
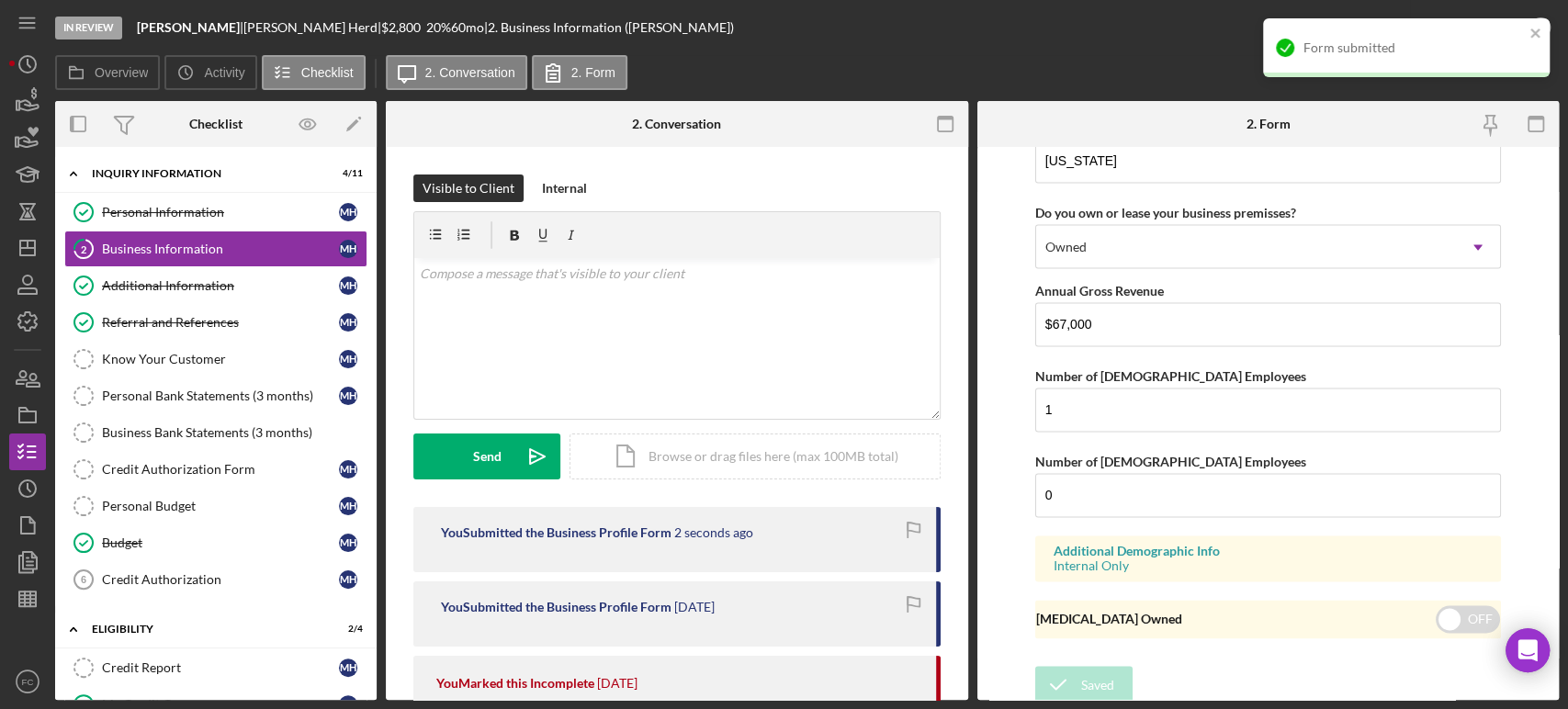
click at [1547, 26] on div "Form submitted" at bounding box center [1406, 48] width 286 height 58
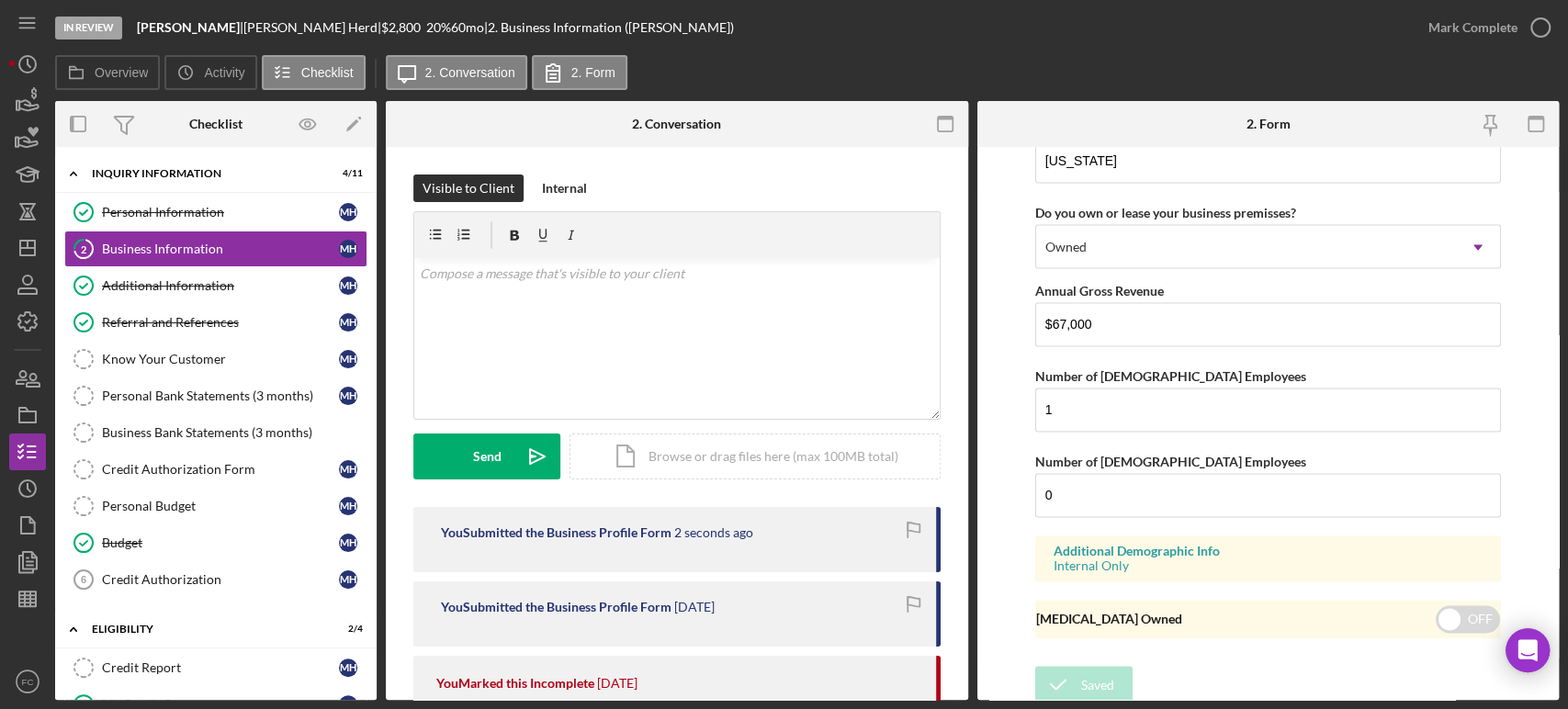
click at [1546, 27] on div "Form submitted" at bounding box center [1406, 55] width 294 height 81
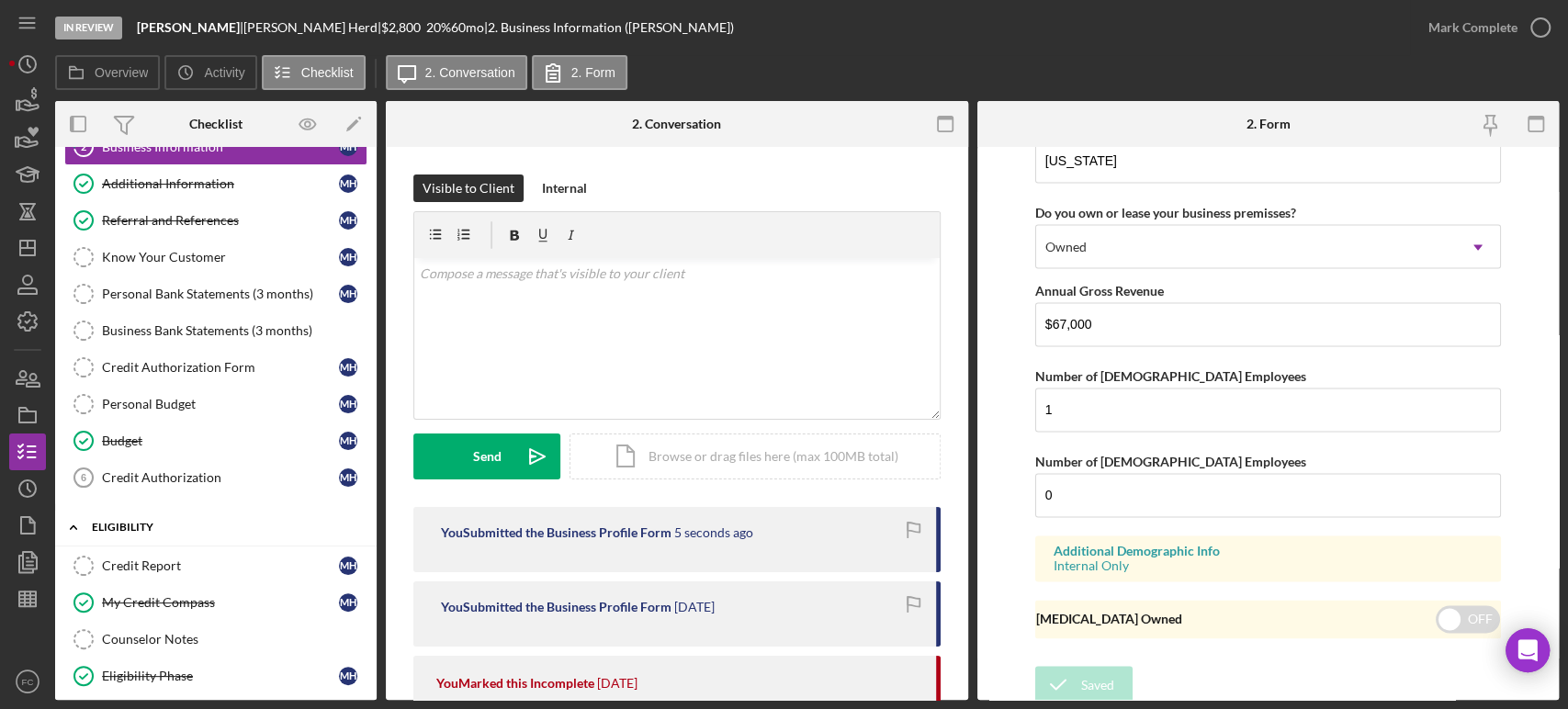
scroll to position [306, 0]
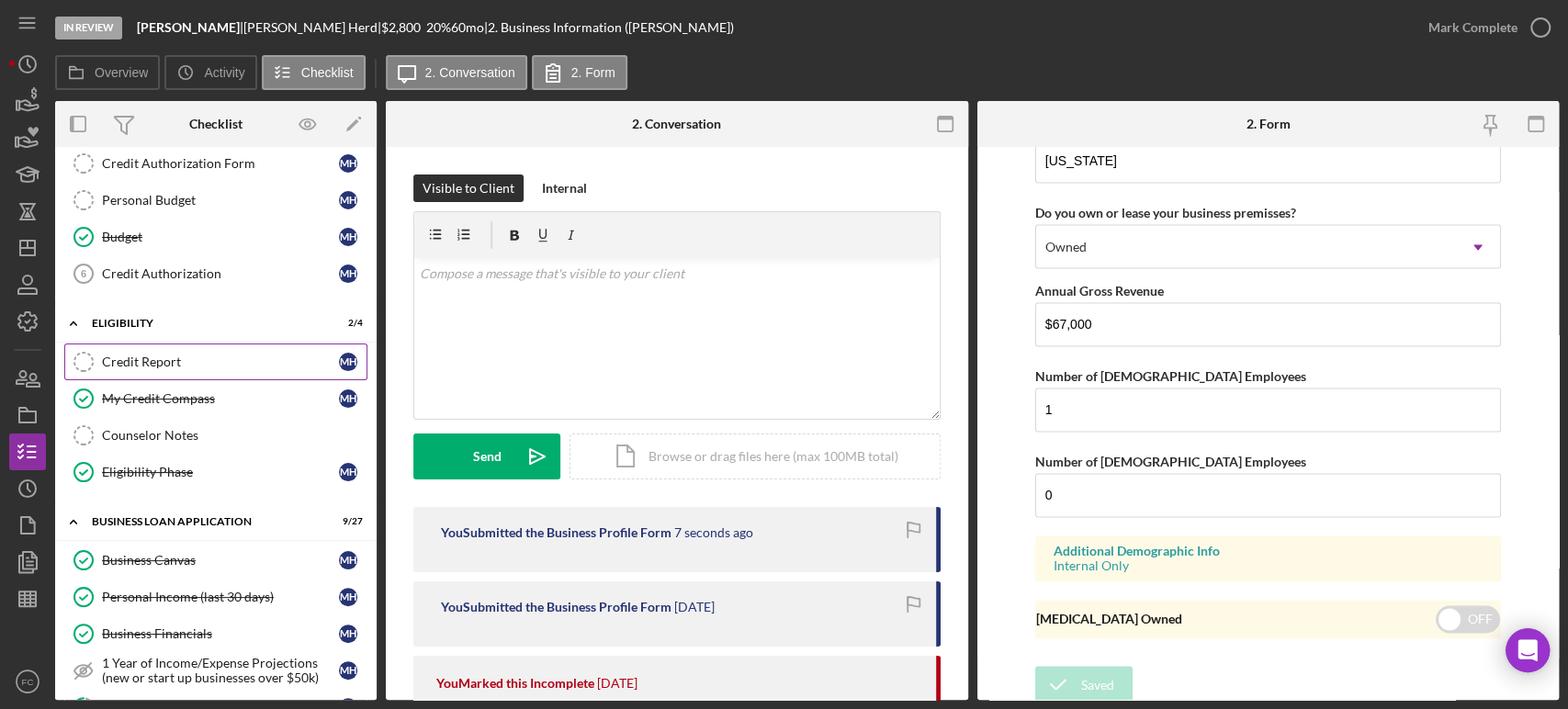
click at [226, 366] on link "Credit Report Credit Report M H" at bounding box center [216, 361] width 303 height 37
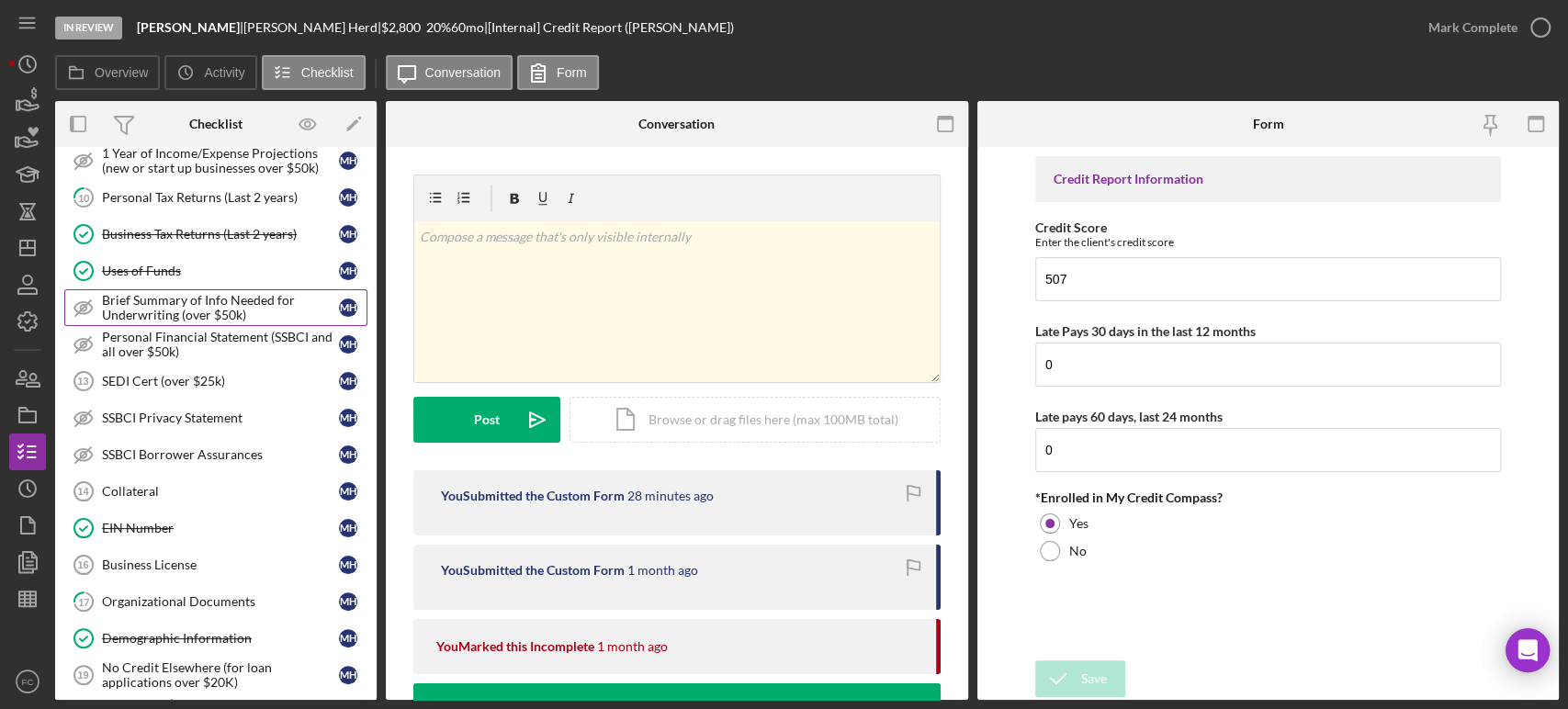
scroll to position [918, 0]
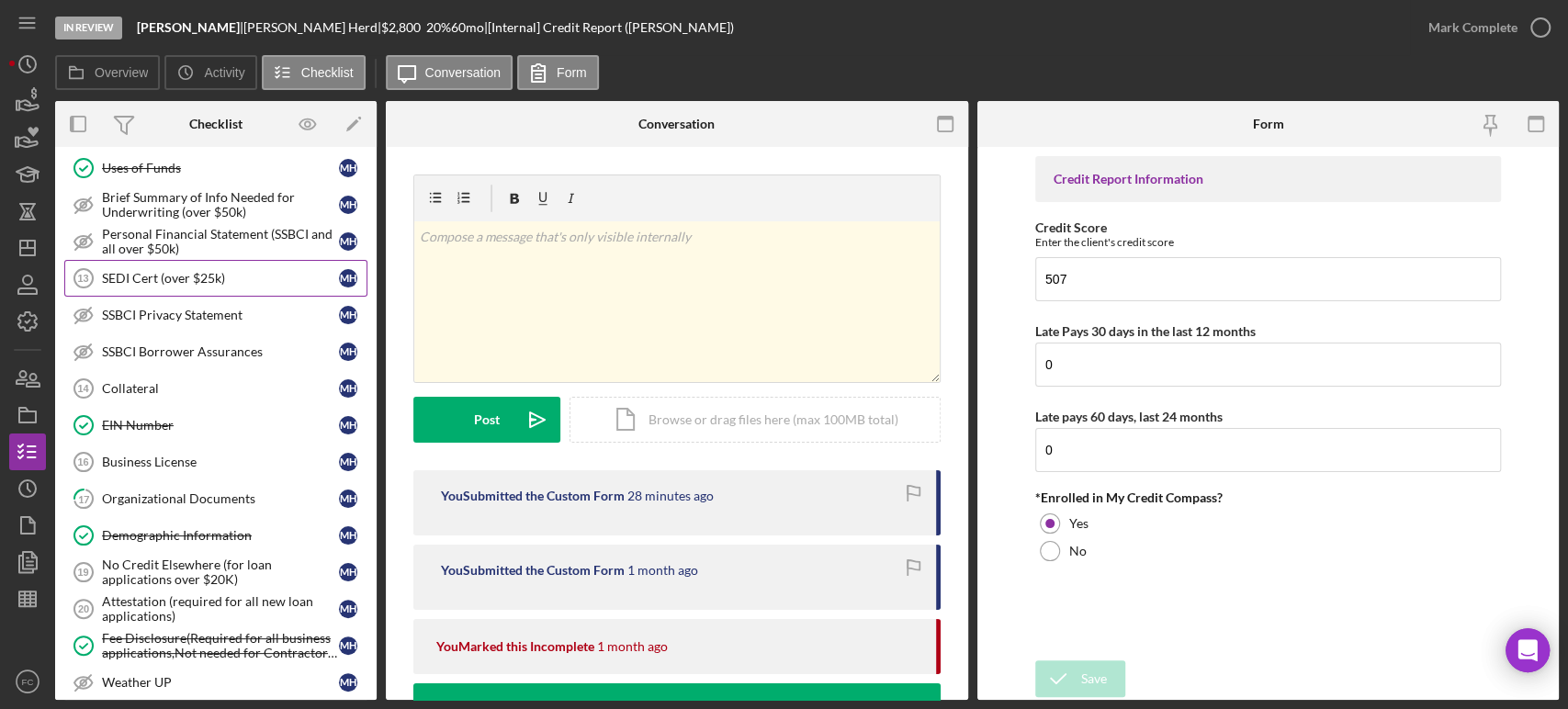
click at [271, 288] on link "SEDI Cert (over $25k) 13 SEDI Cert (over $25k) M H" at bounding box center [216, 277] width 303 height 37
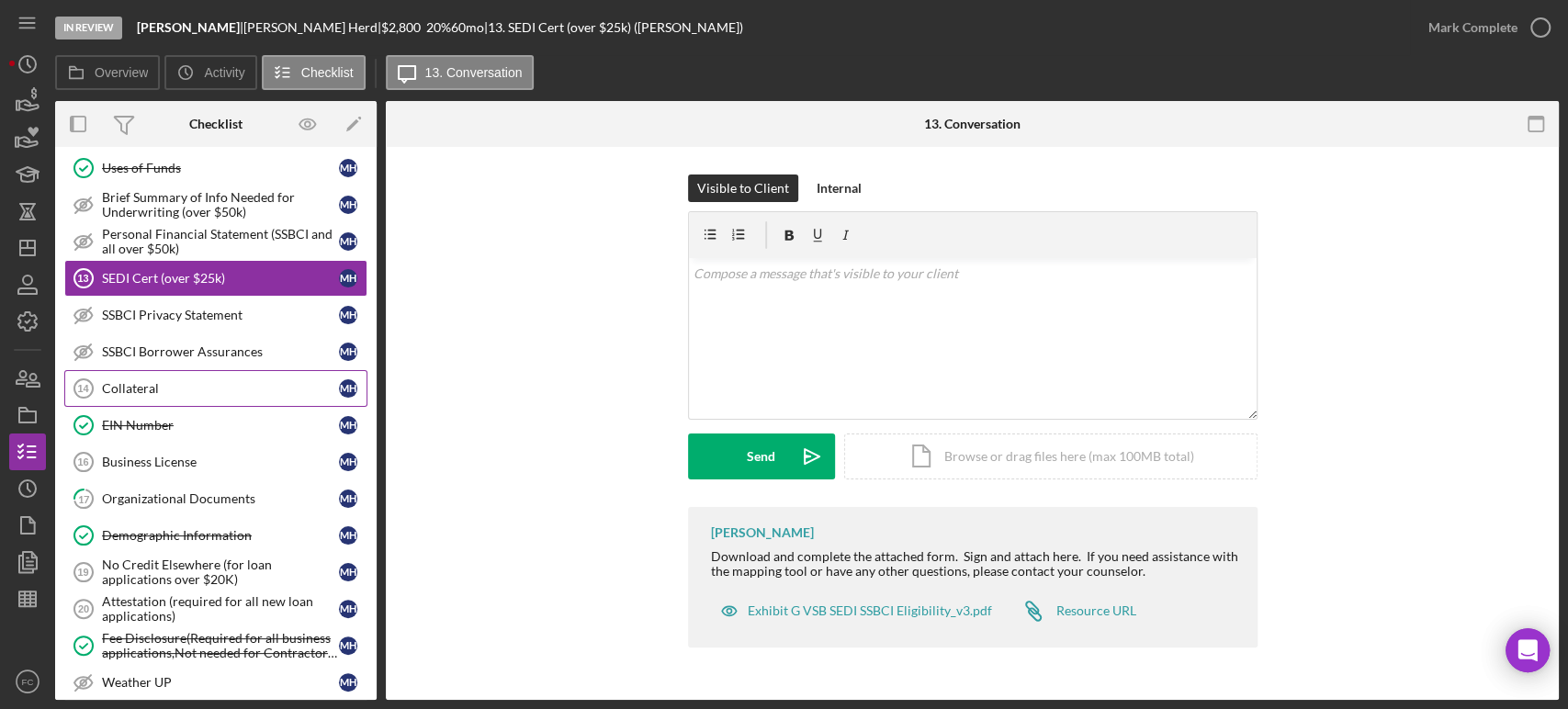
click at [164, 387] on div "Collateral" at bounding box center [220, 388] width 237 height 15
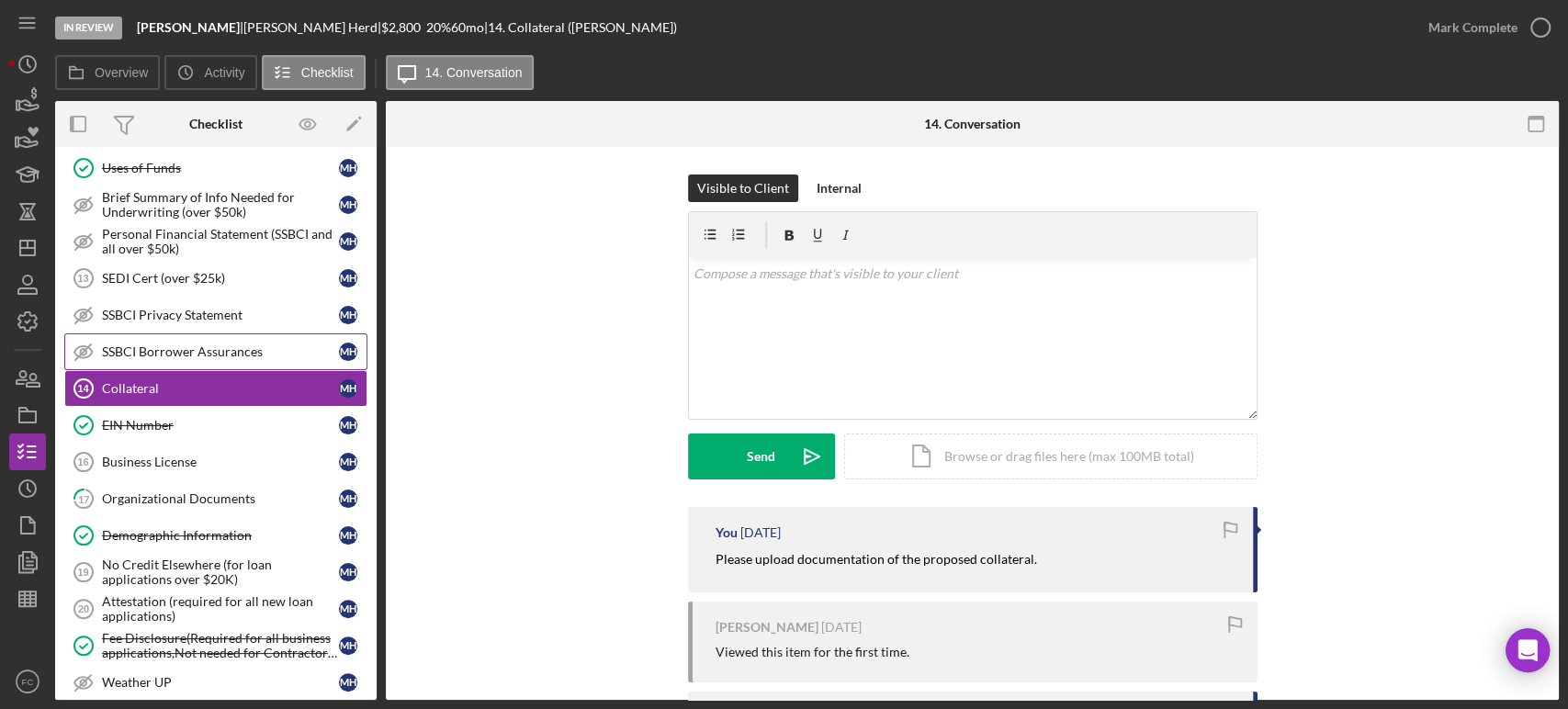
scroll to position [1020, 0]
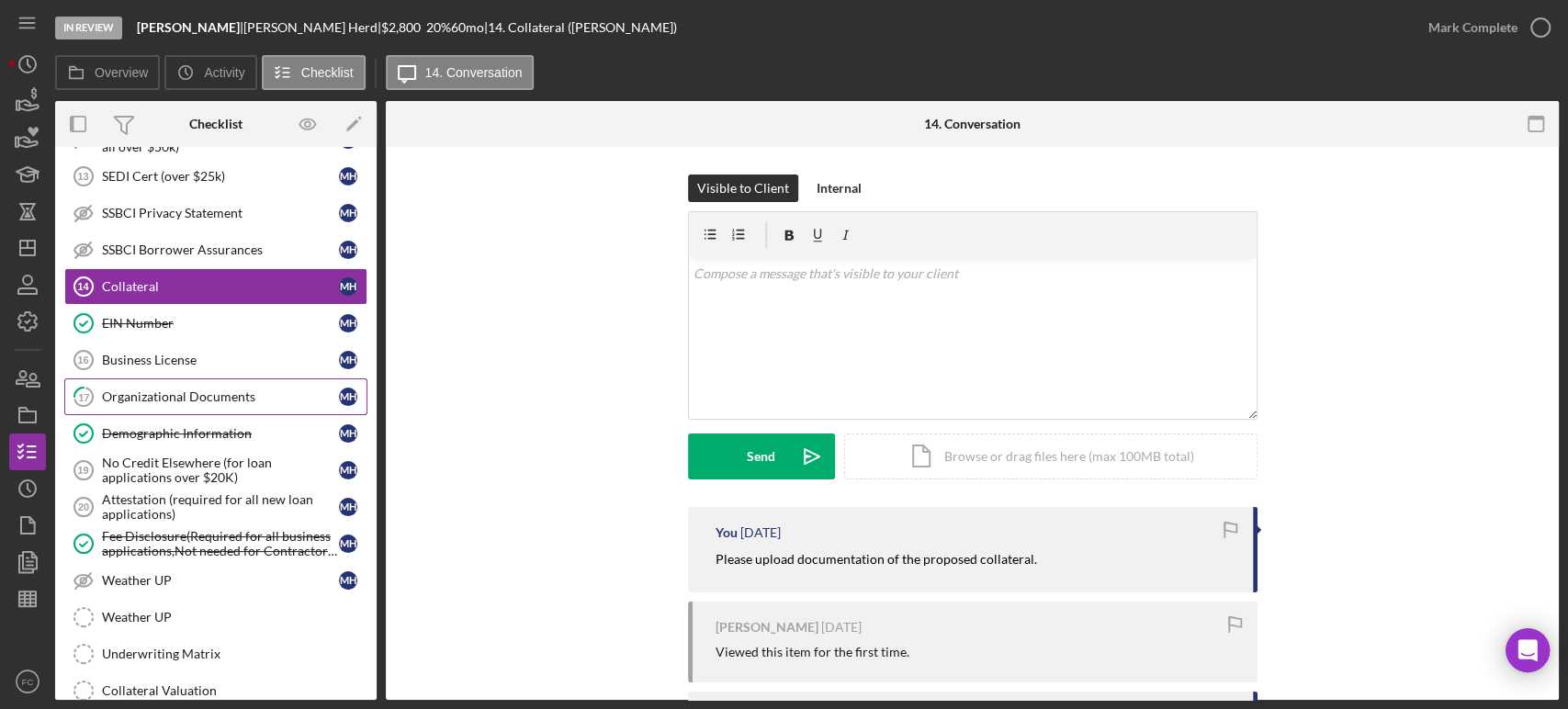
click at [213, 393] on div "Organizational Documents" at bounding box center [220, 396] width 237 height 15
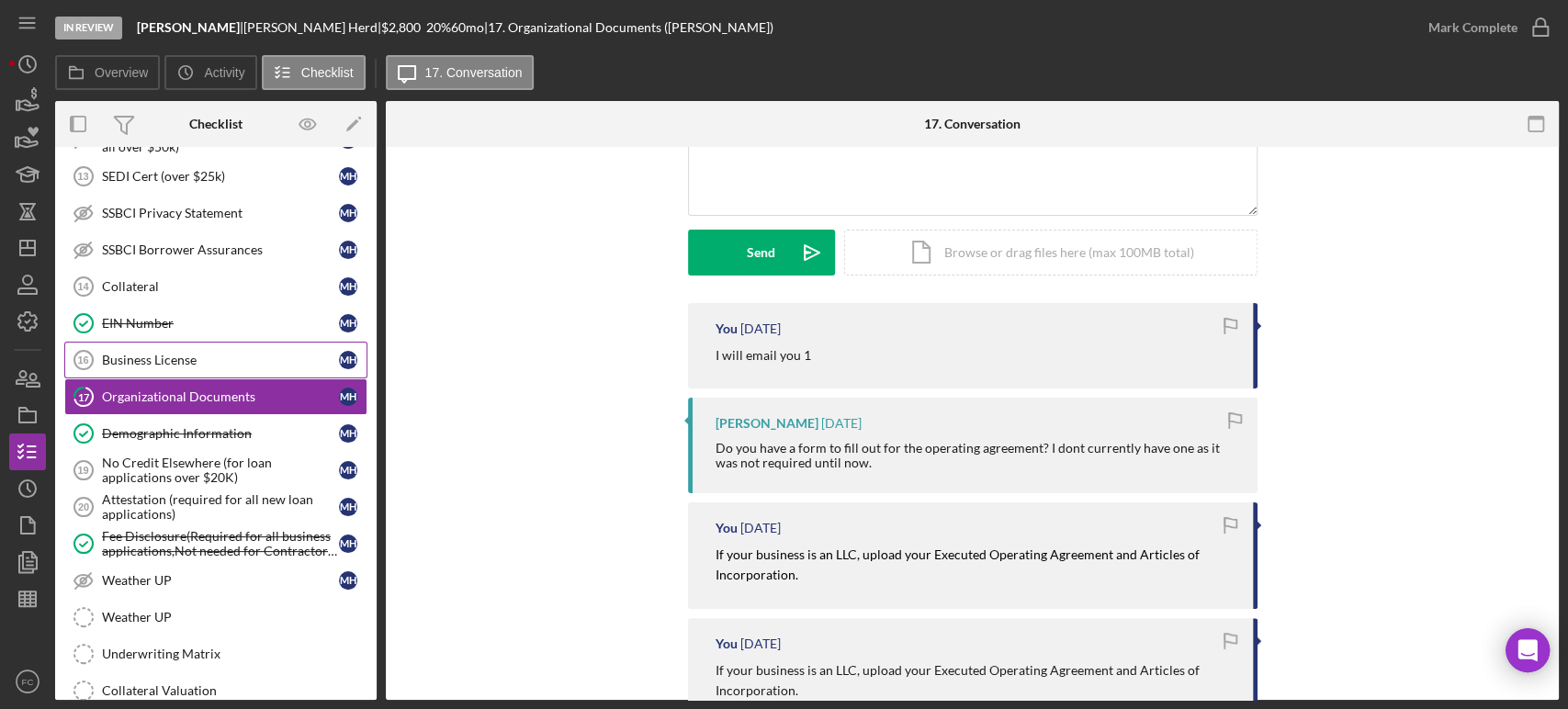
scroll to position [1122, 0]
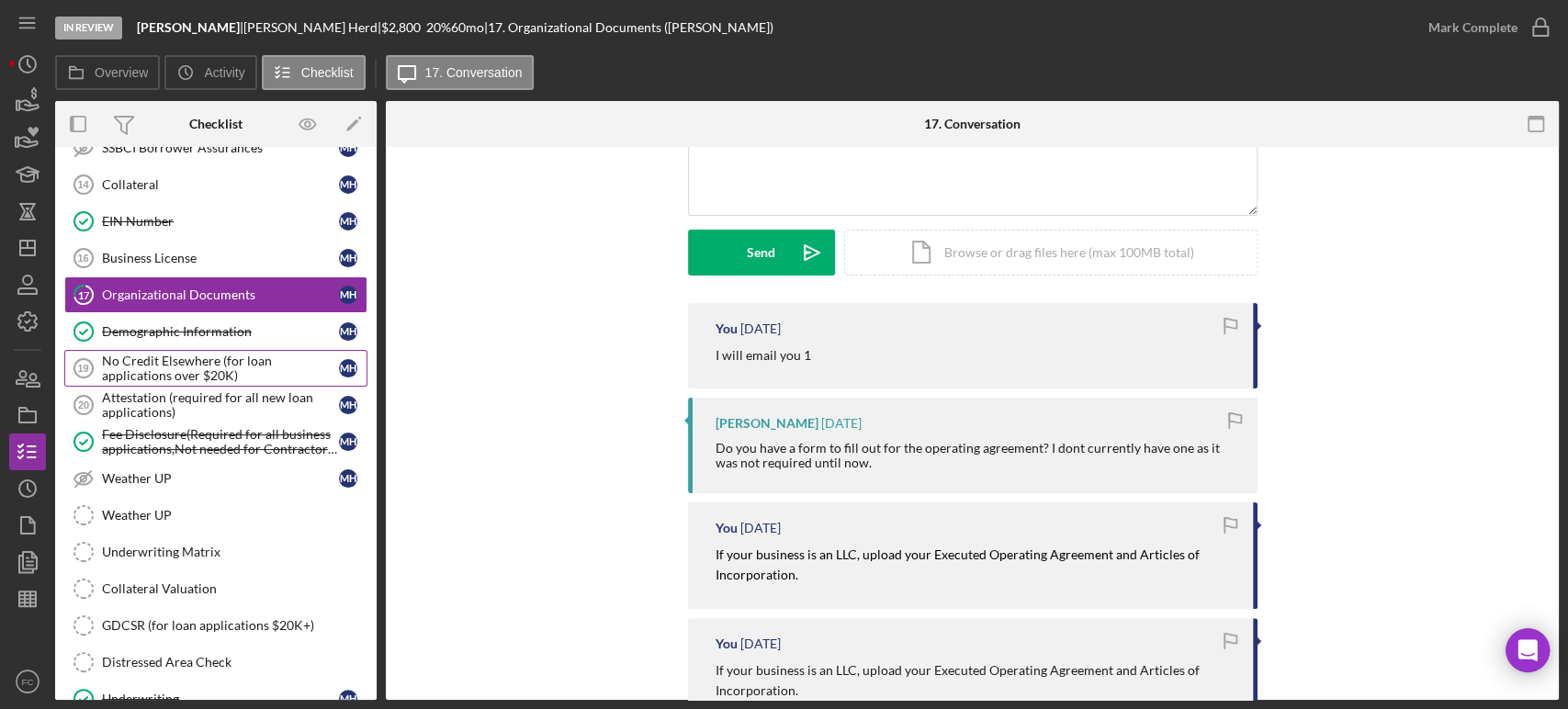
click at [250, 359] on div "No Credit Elsewhere (for loan applications over $20K)" at bounding box center [220, 368] width 237 height 30
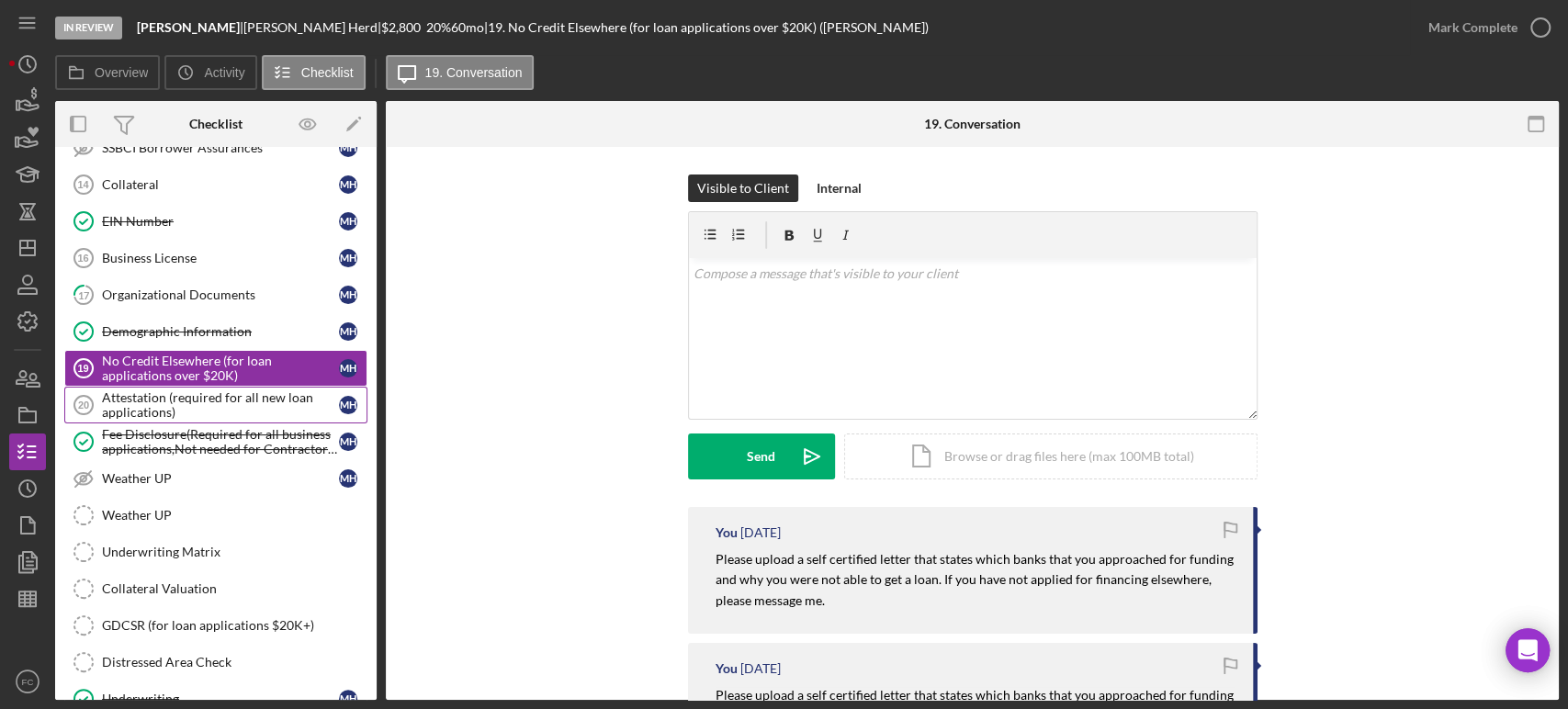
scroll to position [1224, 0]
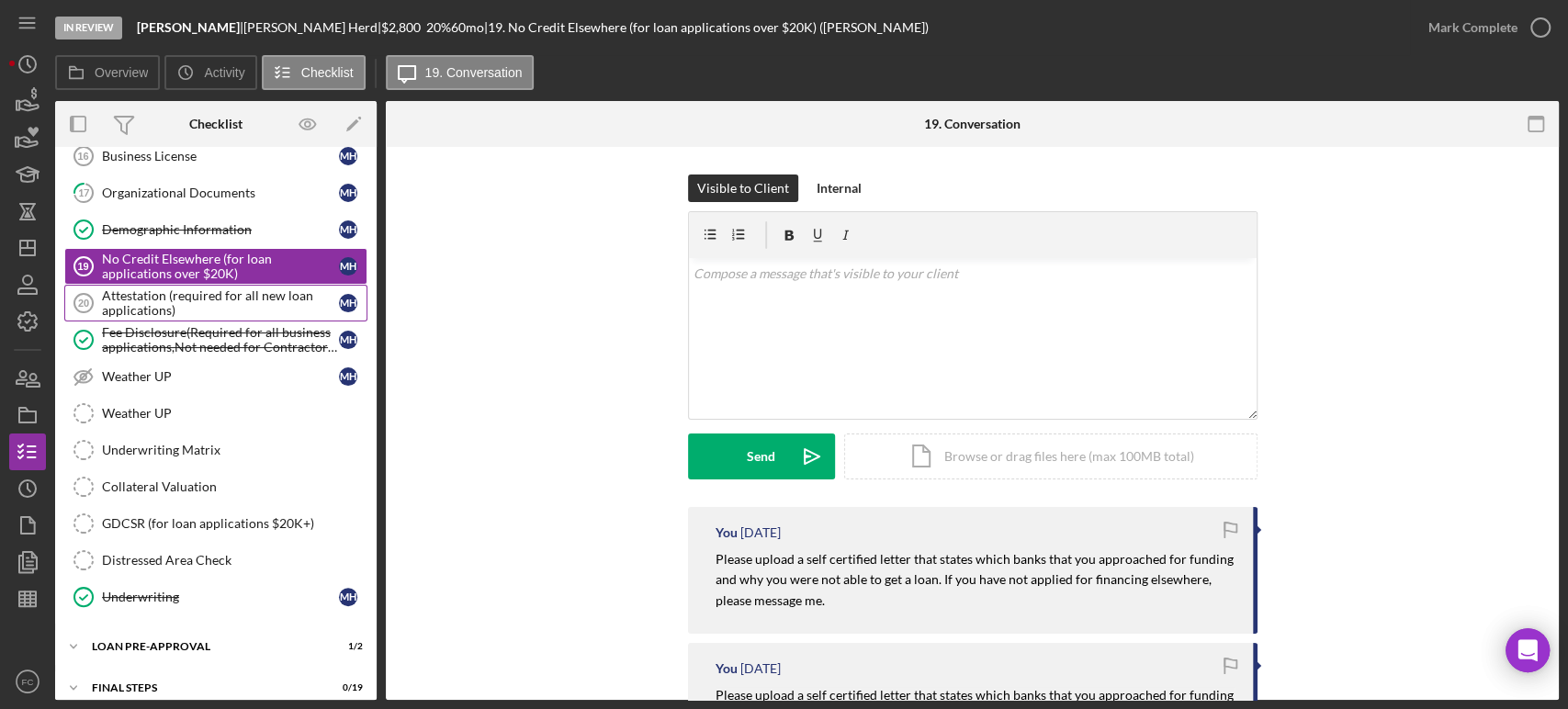
click at [161, 307] on div "Attestation (required for all new loan applications)" at bounding box center [220, 303] width 237 height 30
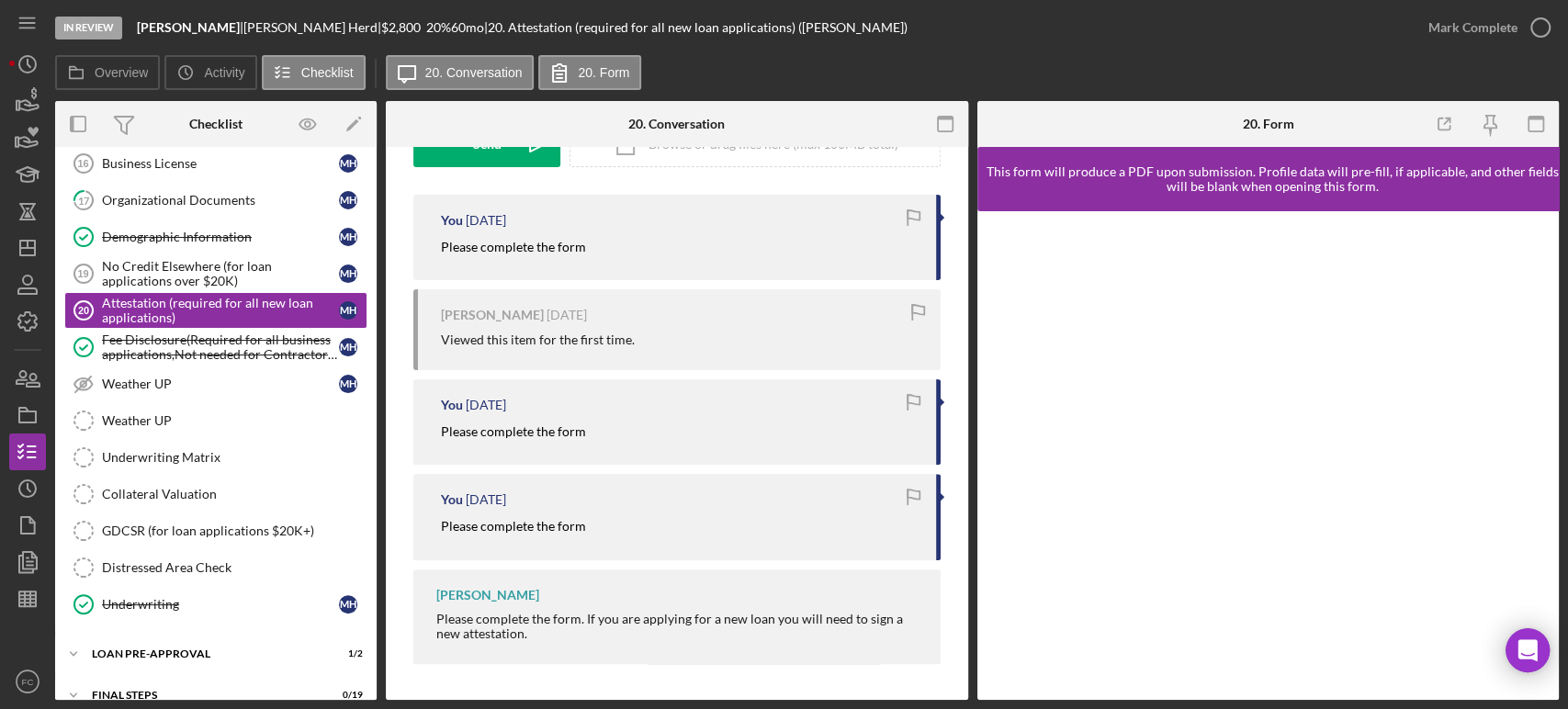
scroll to position [1225, 0]
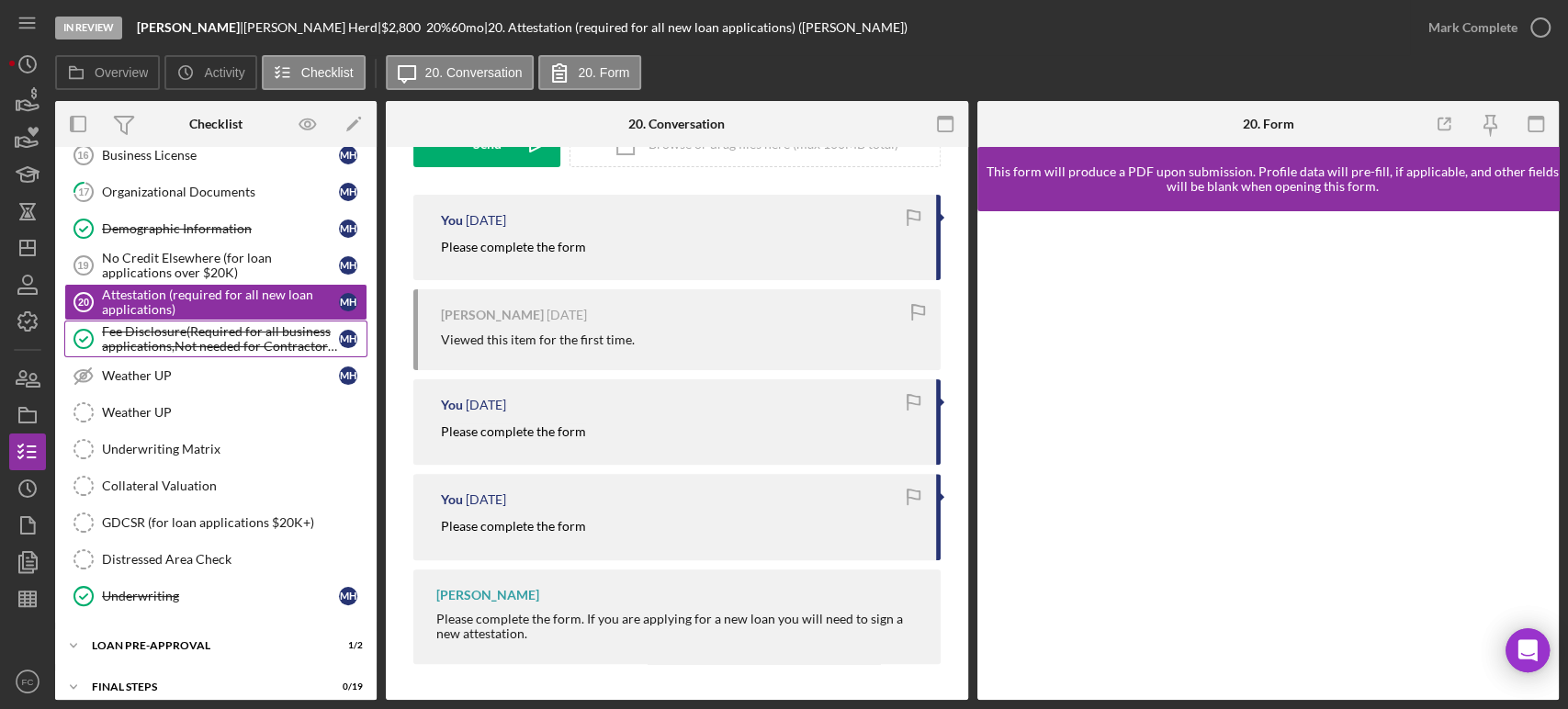
drag, startPoint x: 524, startPoint y: 493, endPoint x: 243, endPoint y: 327, distance: 326.4
click at [271, 351] on div "Overview Internal Workflow Stage In Review Icon/Dropdown Arrow Archive (can una…" at bounding box center [807, 400] width 1504 height 599
drag, startPoint x: 1547, startPoint y: 402, endPoint x: 280, endPoint y: 543, distance: 1274.8
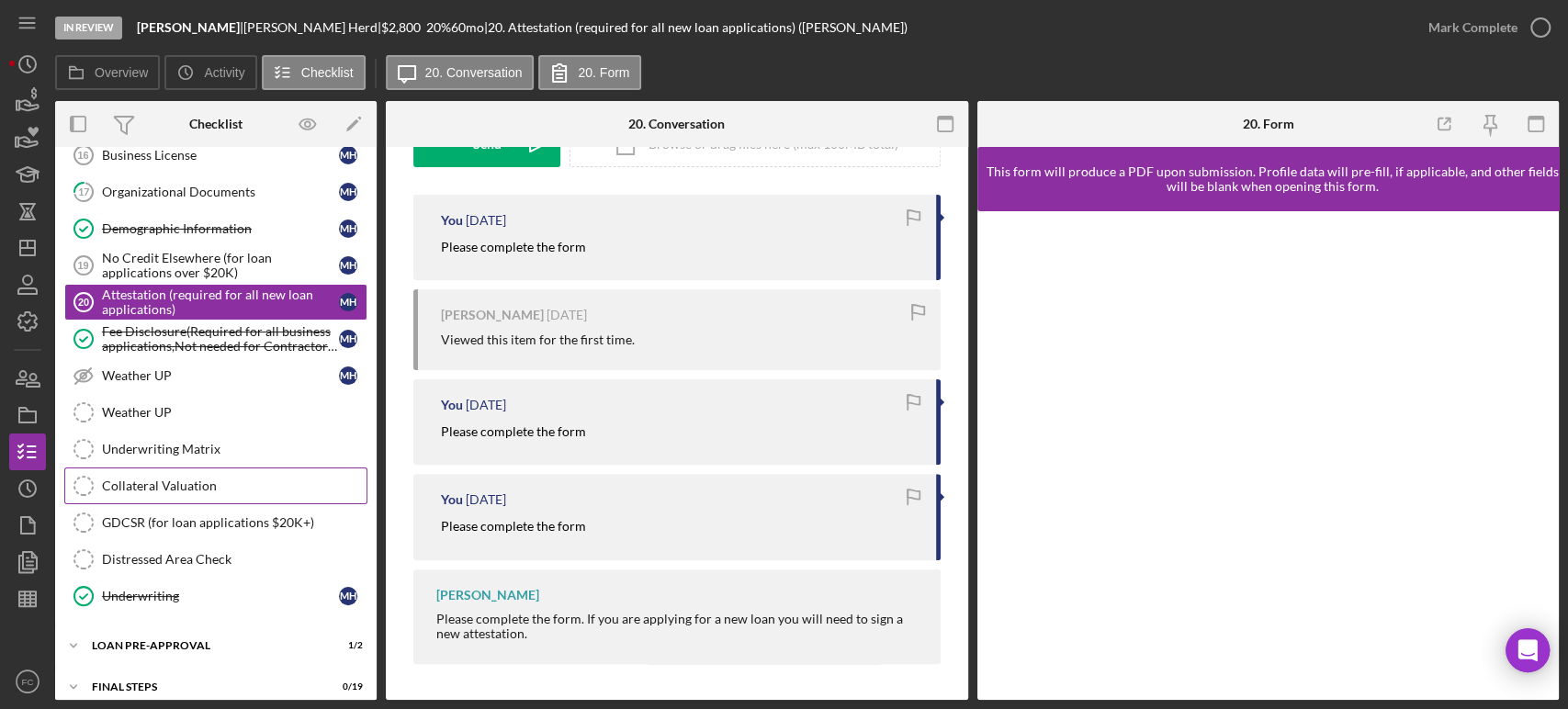
click at [217, 478] on div "Collateral Valuation" at bounding box center [234, 485] width 264 height 15
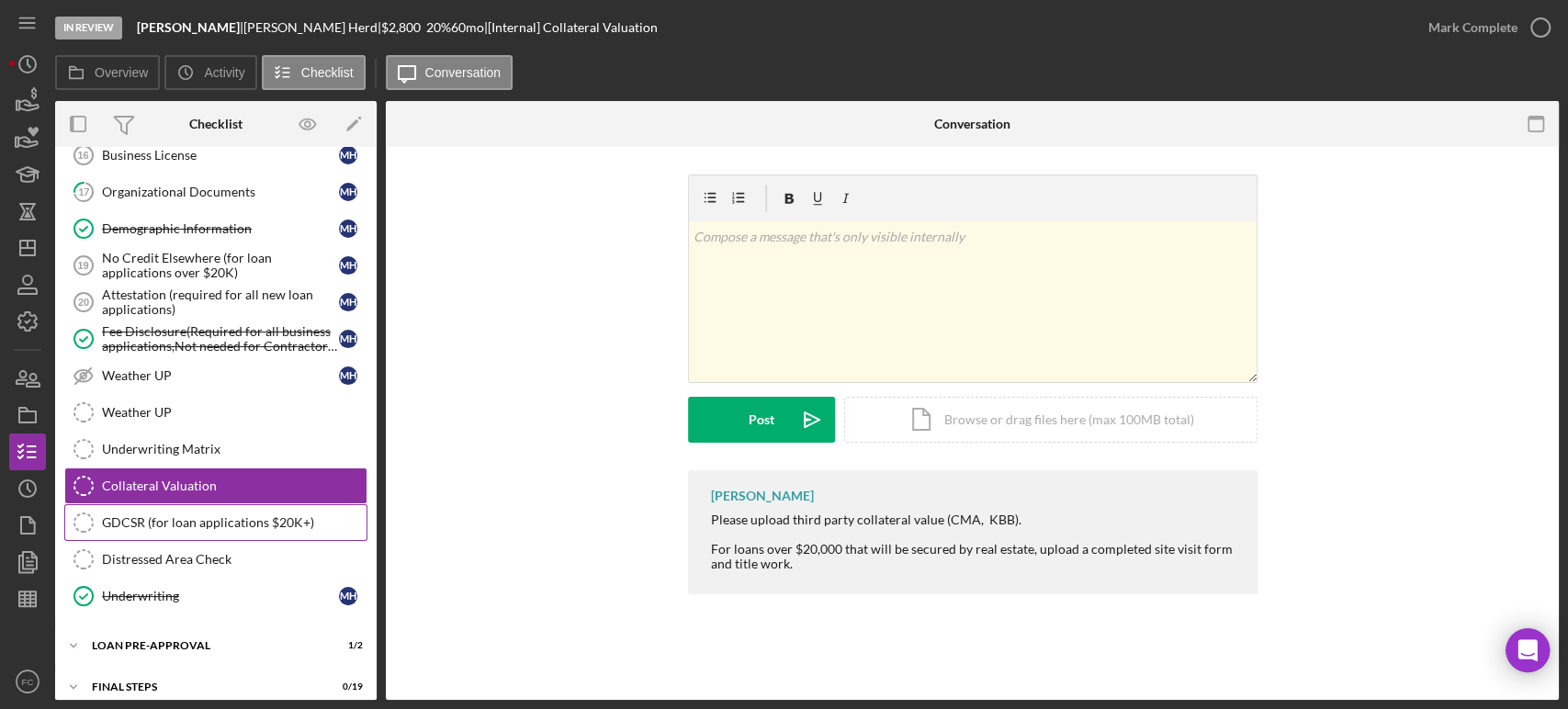
click at [203, 515] on div "GDCSR (for loan applications $20K+)" at bounding box center [234, 522] width 264 height 15
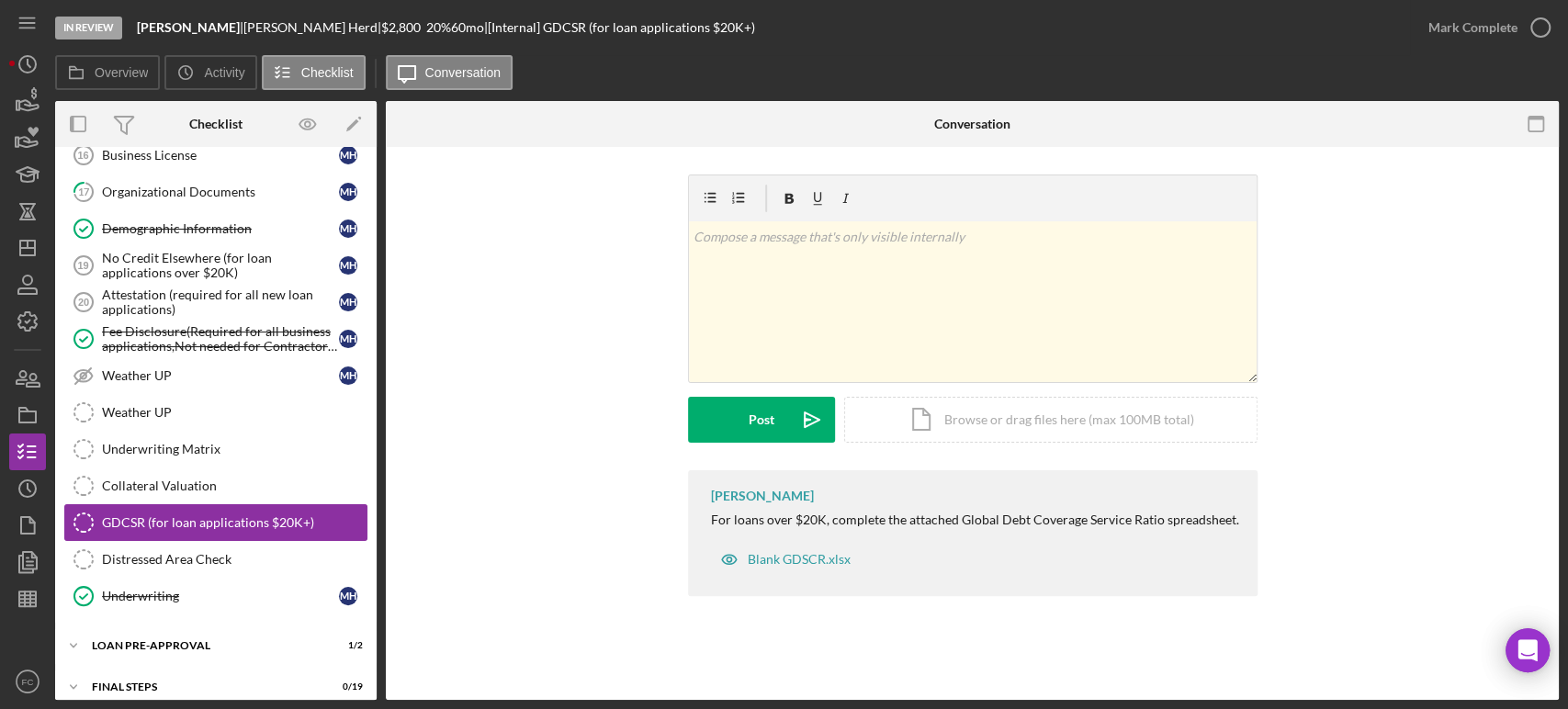
scroll to position [1271, 0]
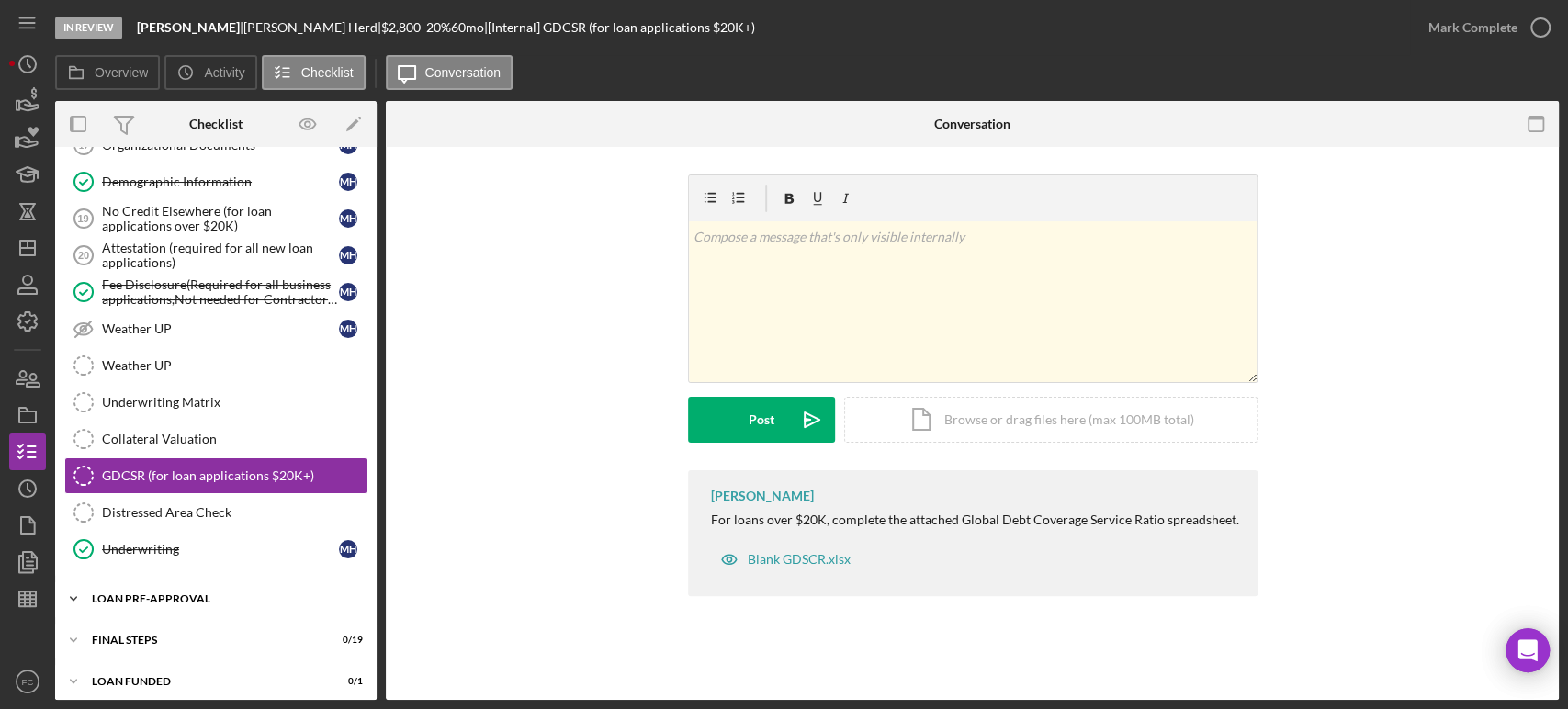
click at [204, 593] on div "LOAN PRE-APPROVAL" at bounding box center [223, 598] width 261 height 11
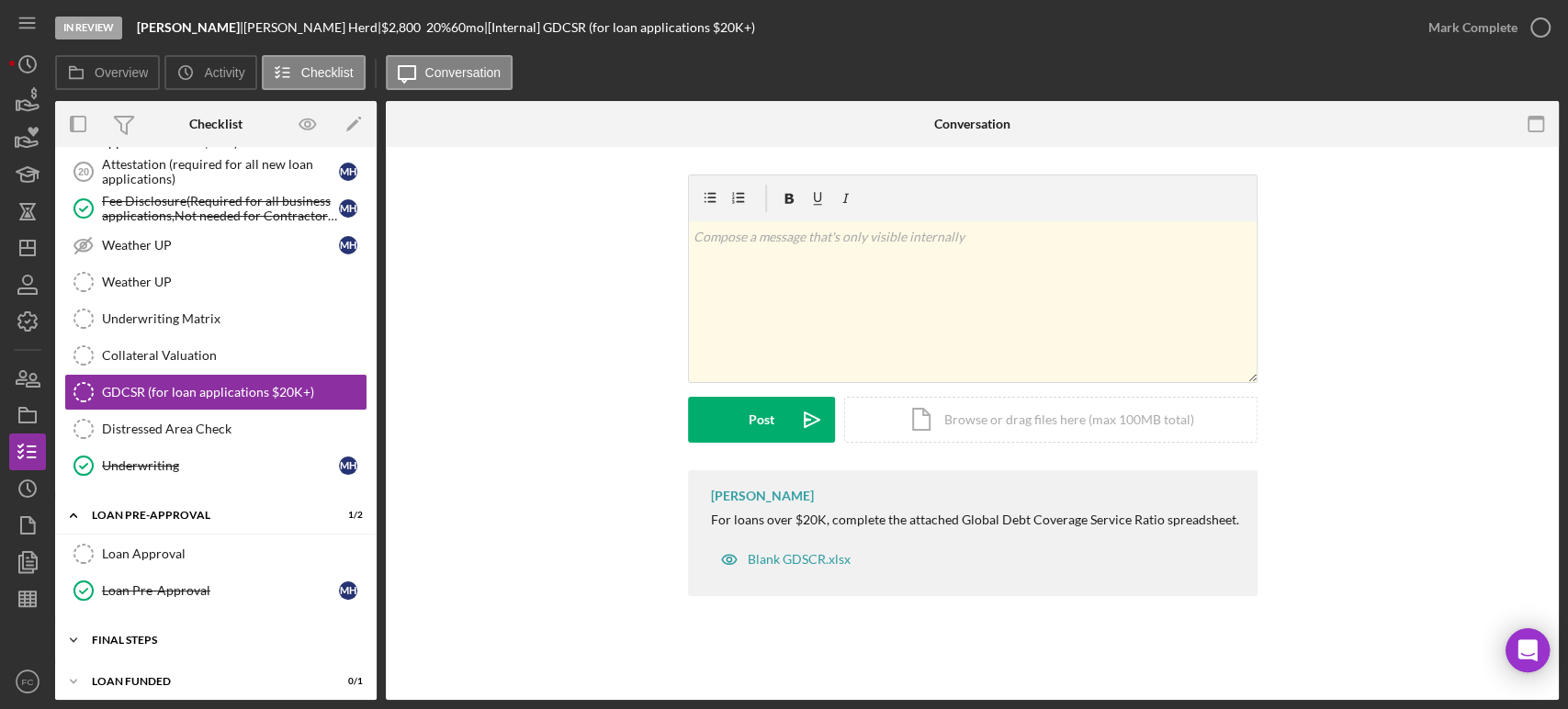
click at [175, 622] on div "Icon/Expander FINAL STEPS 0 / 19" at bounding box center [216, 640] width 322 height 37
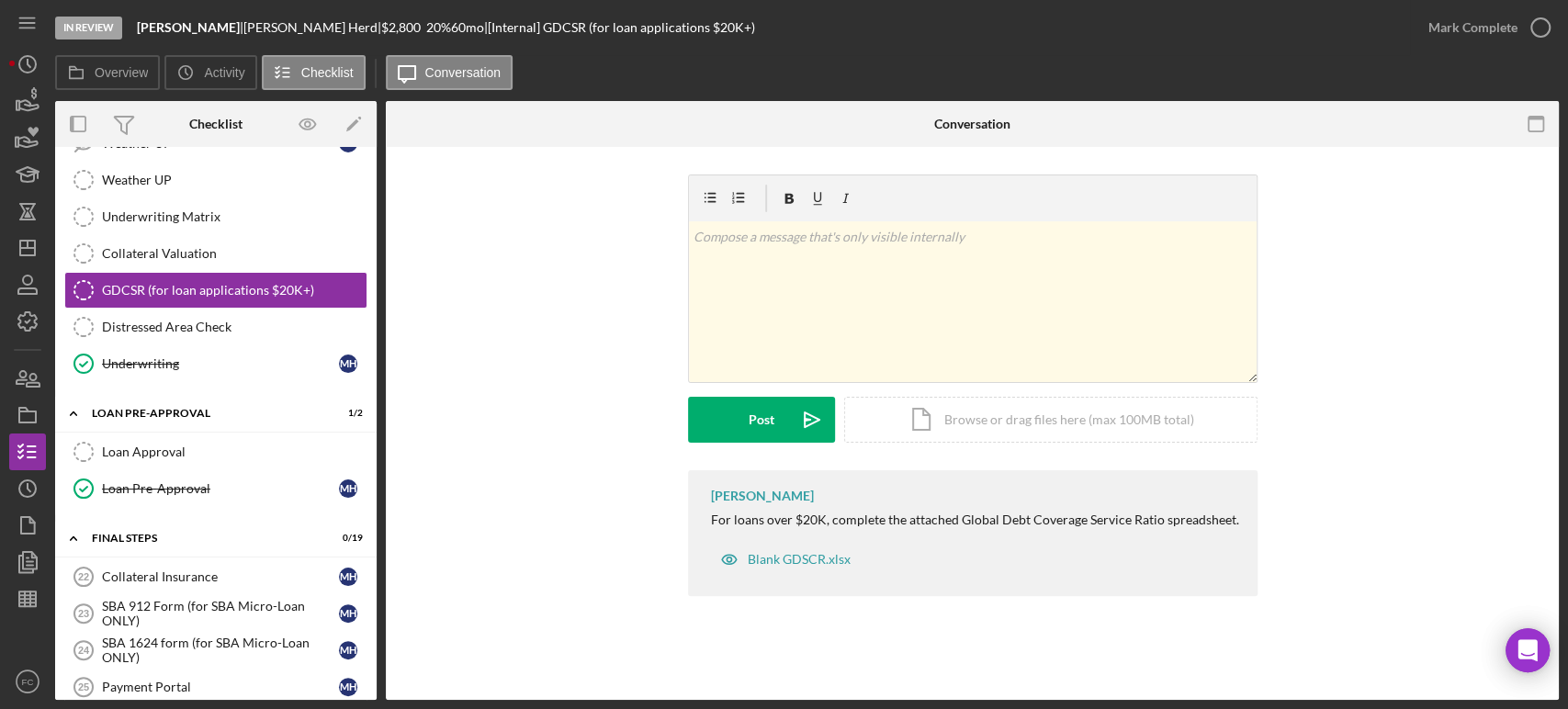
scroll to position [1560, 0]
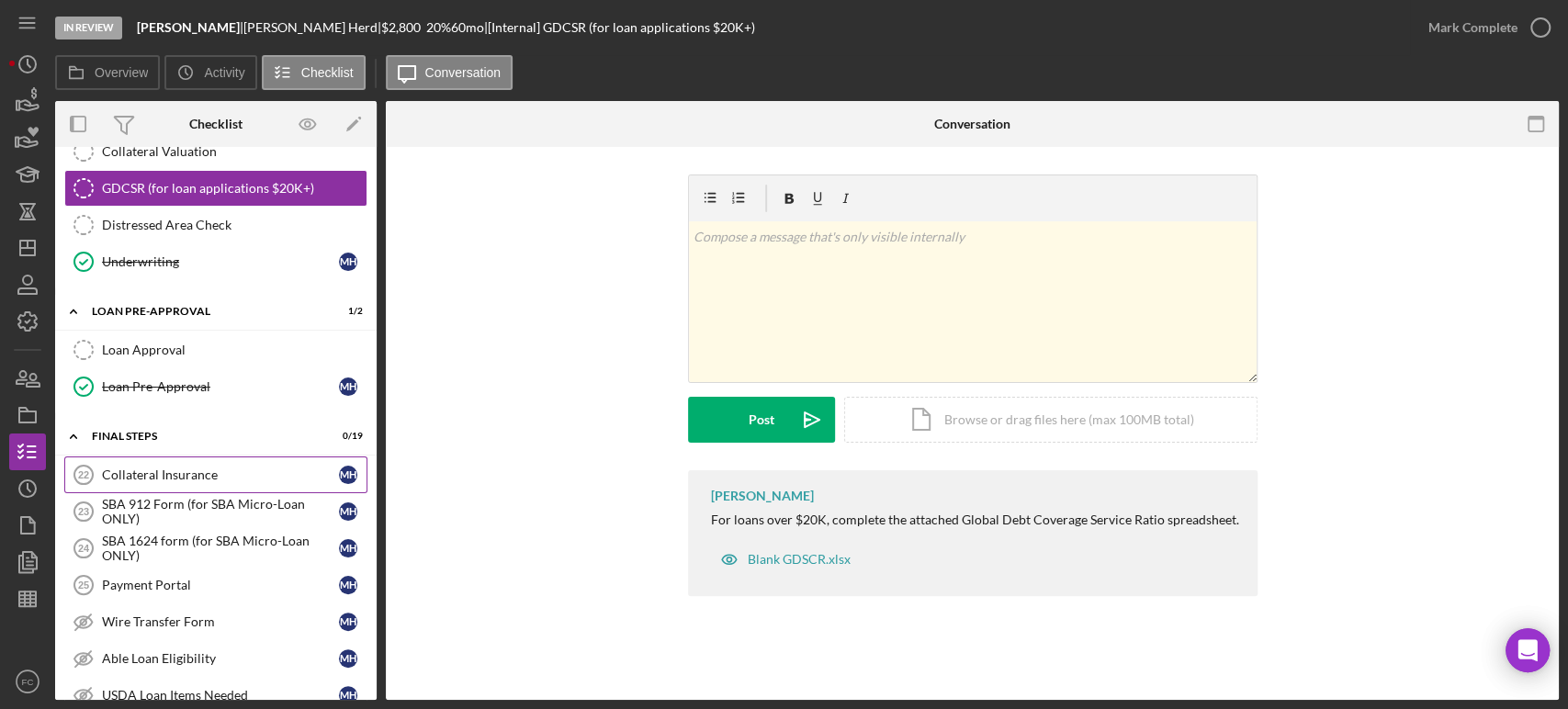
click at [198, 467] on div "Collateral Insurance" at bounding box center [220, 474] width 237 height 15
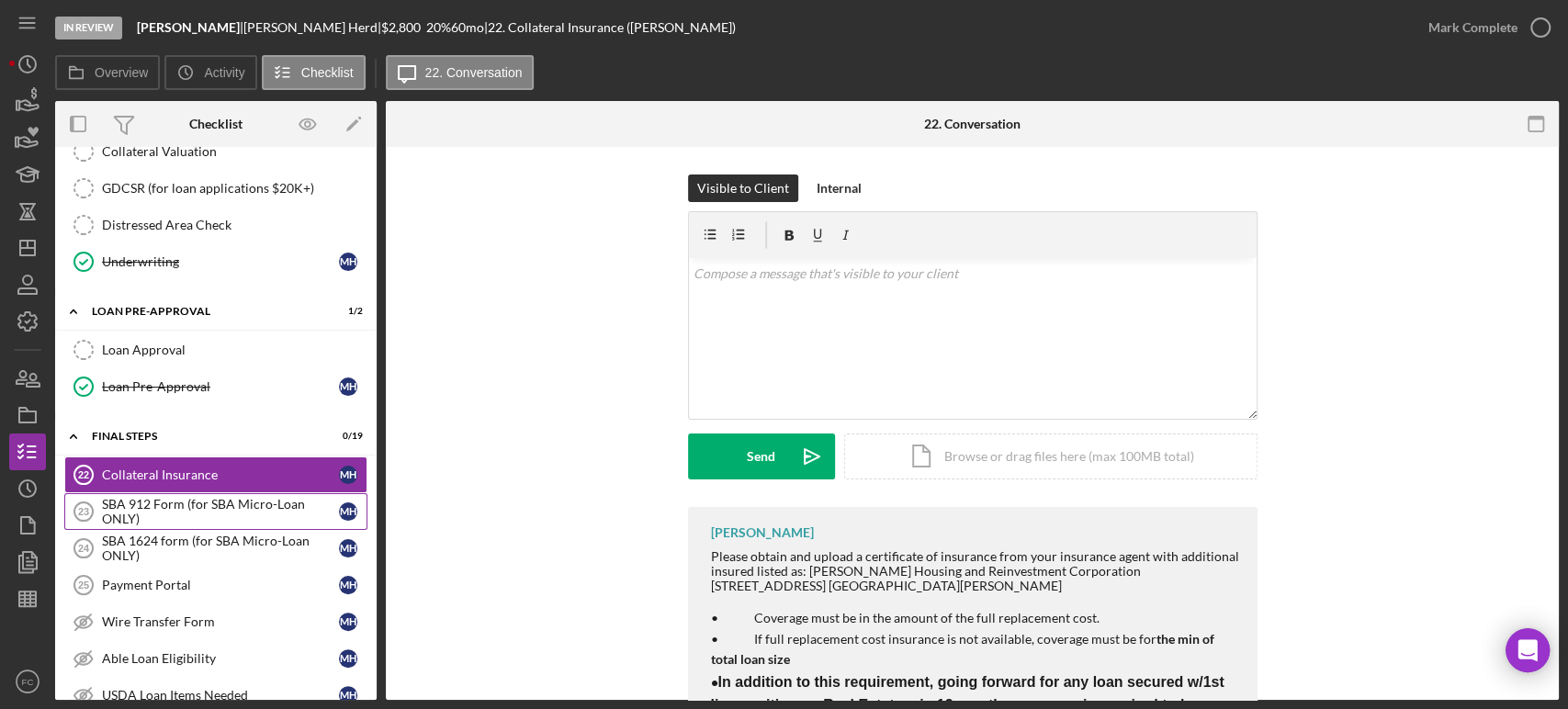
click at [206, 506] on div "SBA 912 Form (for SBA Micro-Loan ONLY)" at bounding box center [220, 512] width 237 height 30
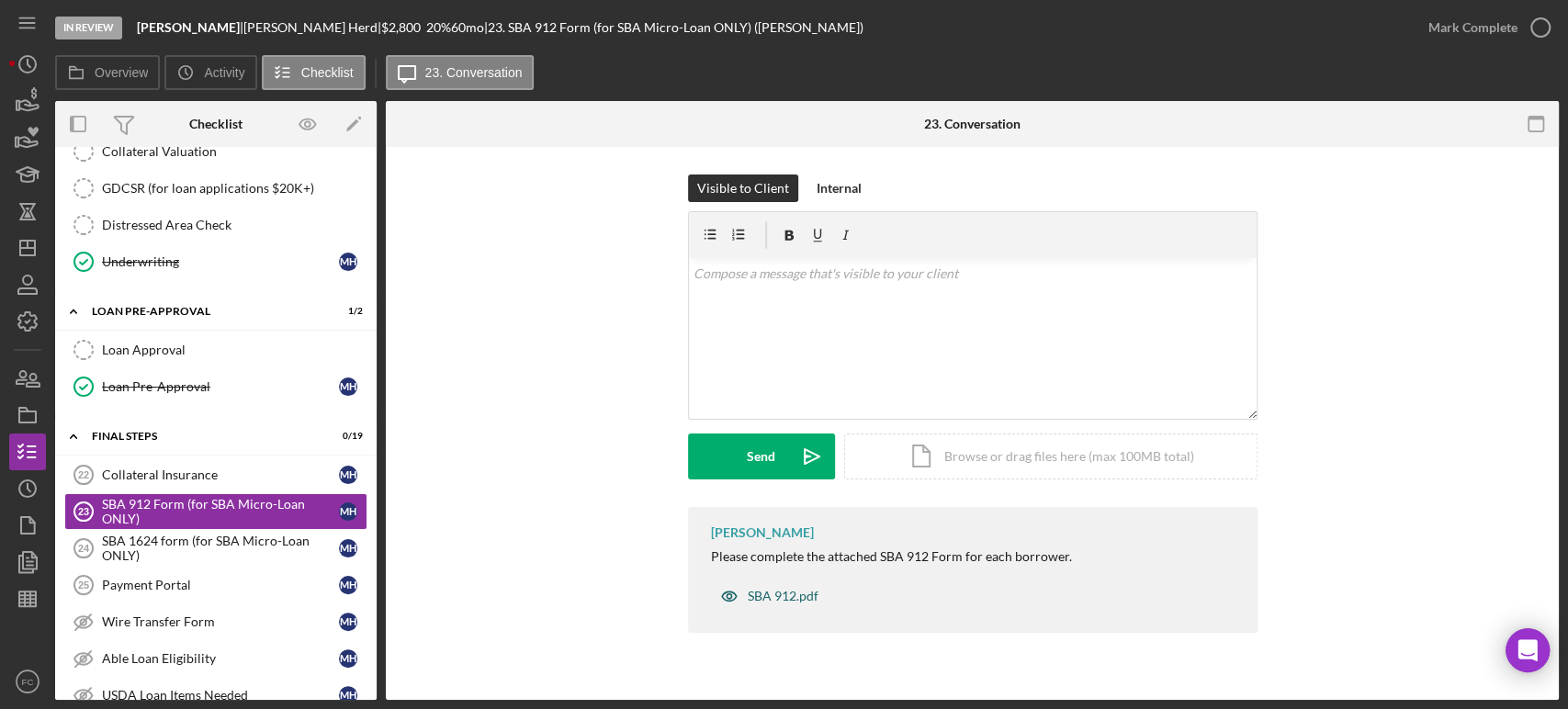
click at [750, 591] on div "SBA 912.pdf" at bounding box center [783, 595] width 70 height 15
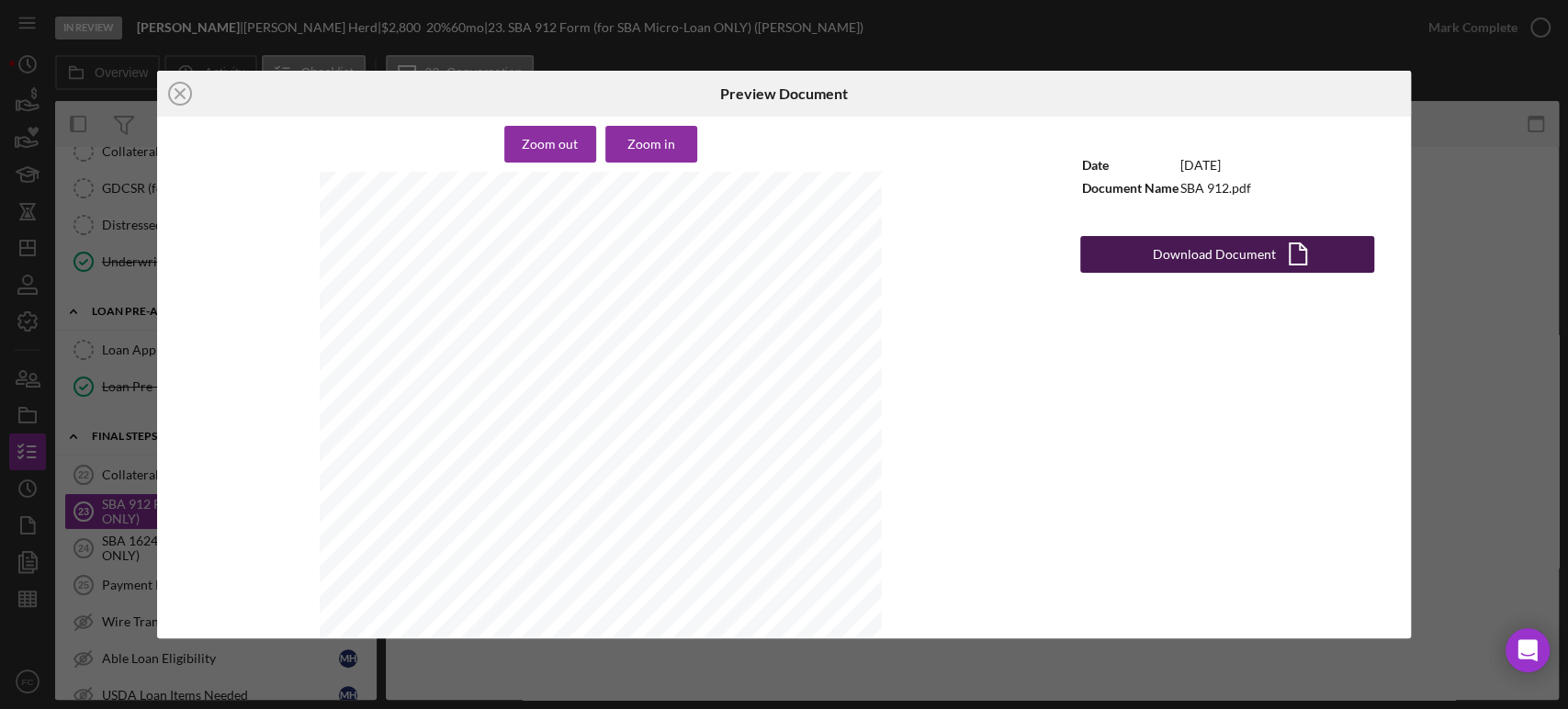
click at [1232, 254] on div "Download Document" at bounding box center [1213, 253] width 123 height 37
click at [1143, 245] on button "Download Document Icon/Document" at bounding box center [1226, 253] width 294 height 37
click at [1467, 474] on div "Icon/Close Preview Document Zoom out Zoom in [GEOGRAPHIC_DATA] SMALL BUSINESS A…" at bounding box center [784, 354] width 1568 height 709
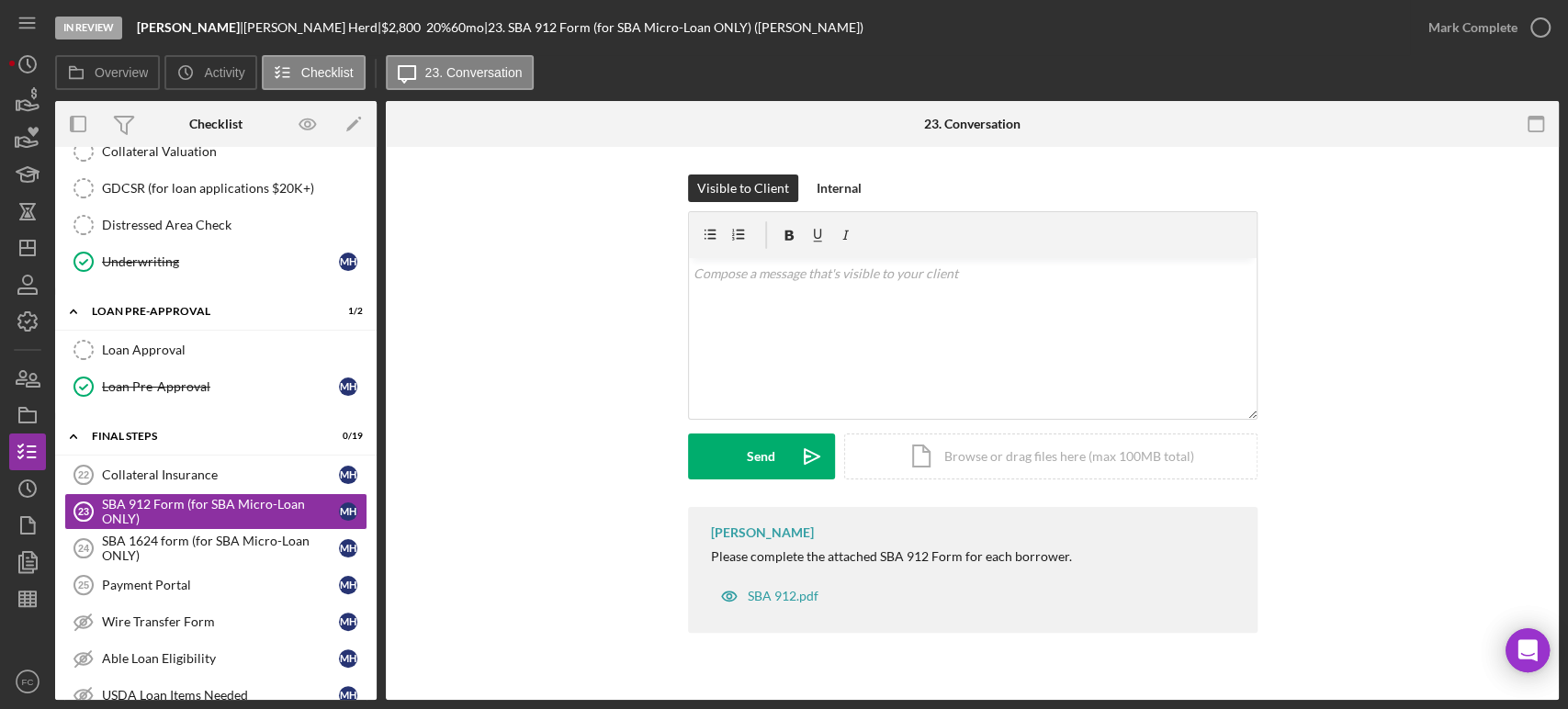
click at [1449, 557] on div "[PERSON_NAME] Please complete the attached SBA 912 Form for each borrower. SBA …" at bounding box center [972, 574] width 1117 height 135
click at [212, 543] on div "SBA 1624 form (for SBA Micro-Loan ONLY)" at bounding box center [220, 549] width 237 height 30
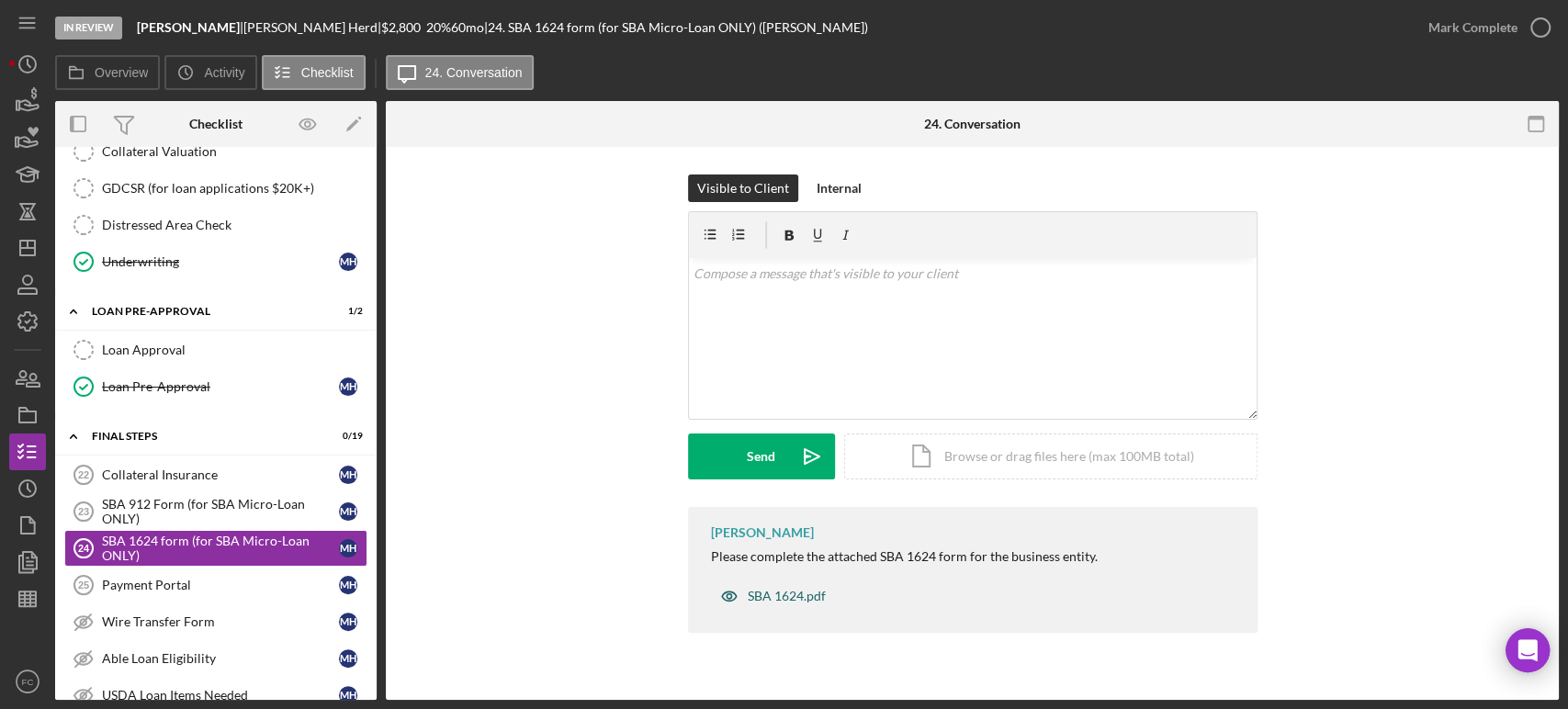
click at [763, 590] on div "SBA 1624.pdf" at bounding box center [786, 595] width 78 height 15
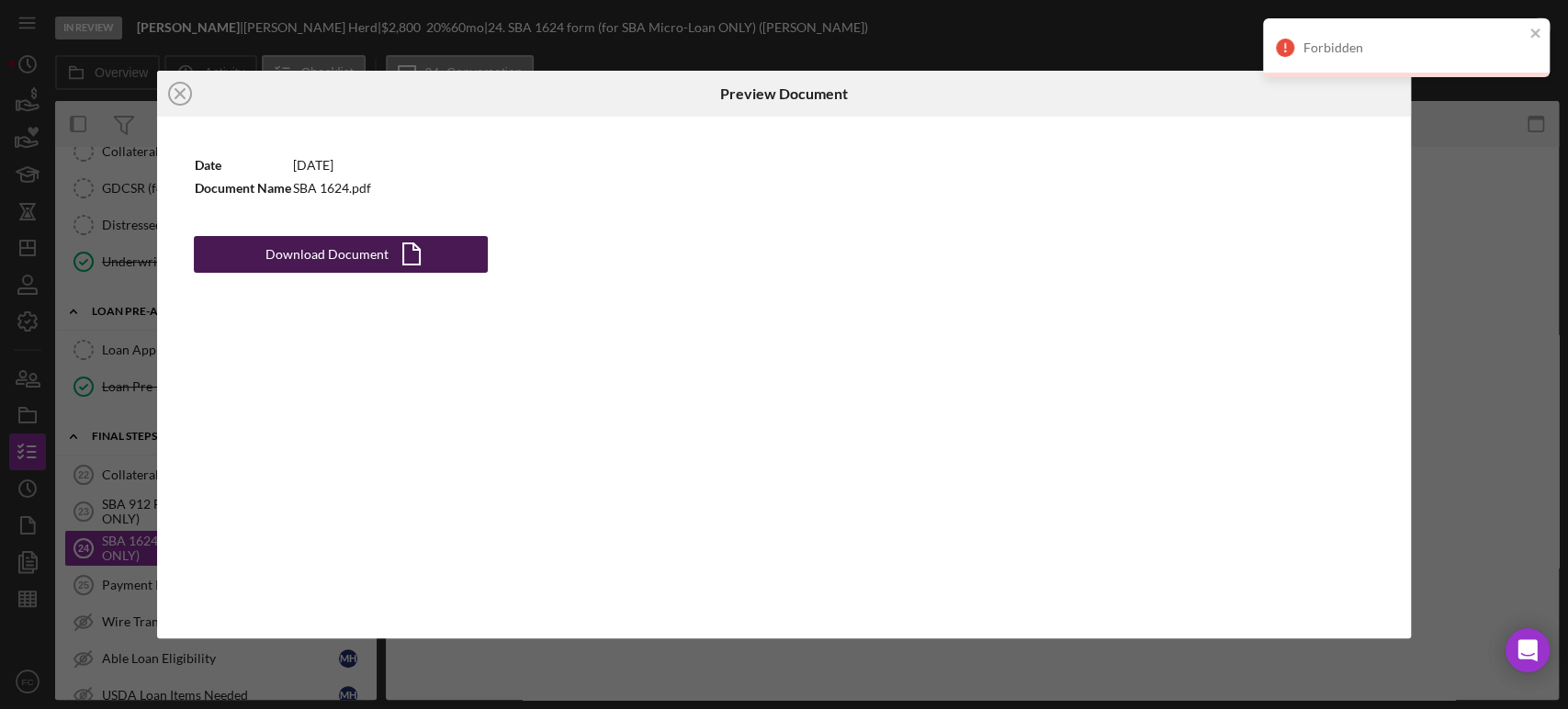
click at [346, 247] on div "Download Document" at bounding box center [327, 253] width 123 height 37
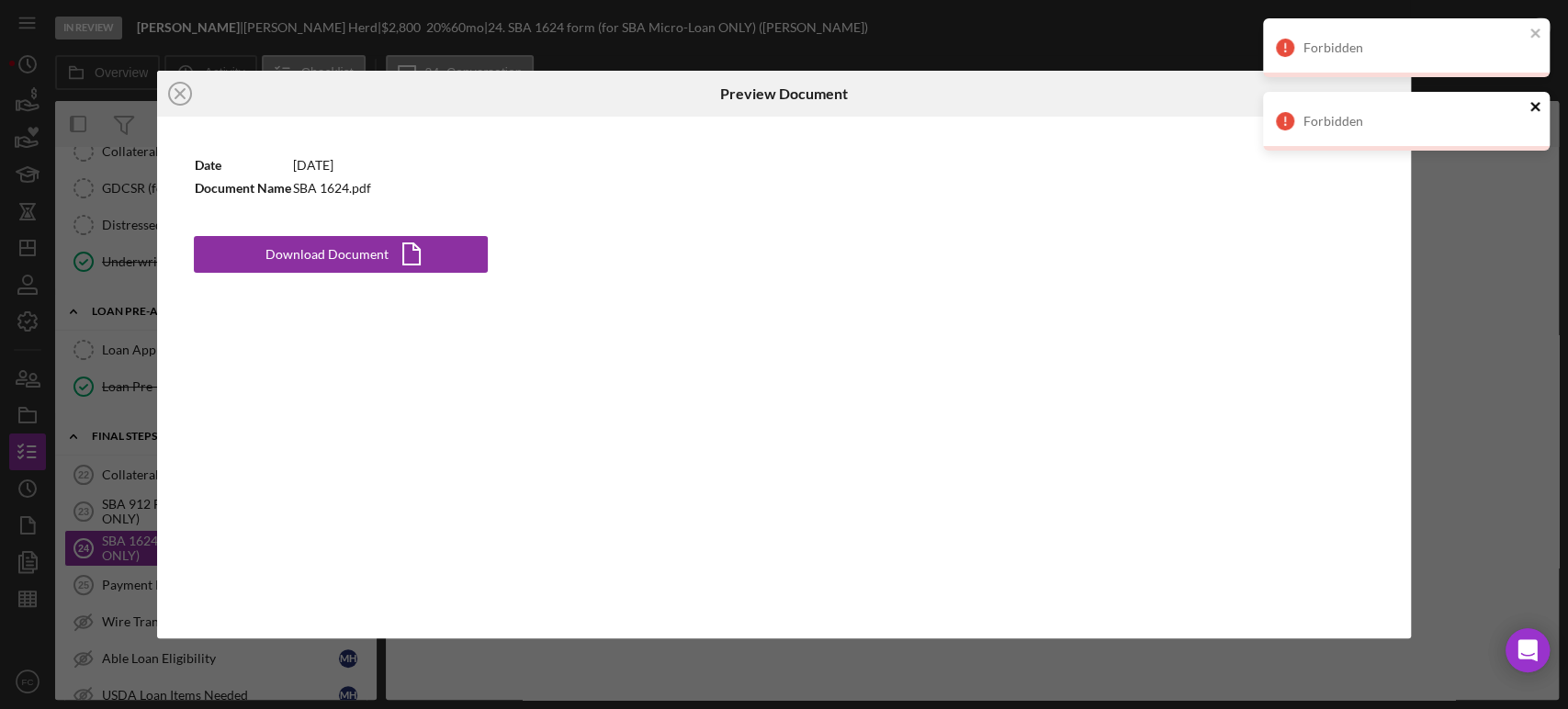
click at [1540, 106] on icon "close" at bounding box center [1535, 106] width 13 height 15
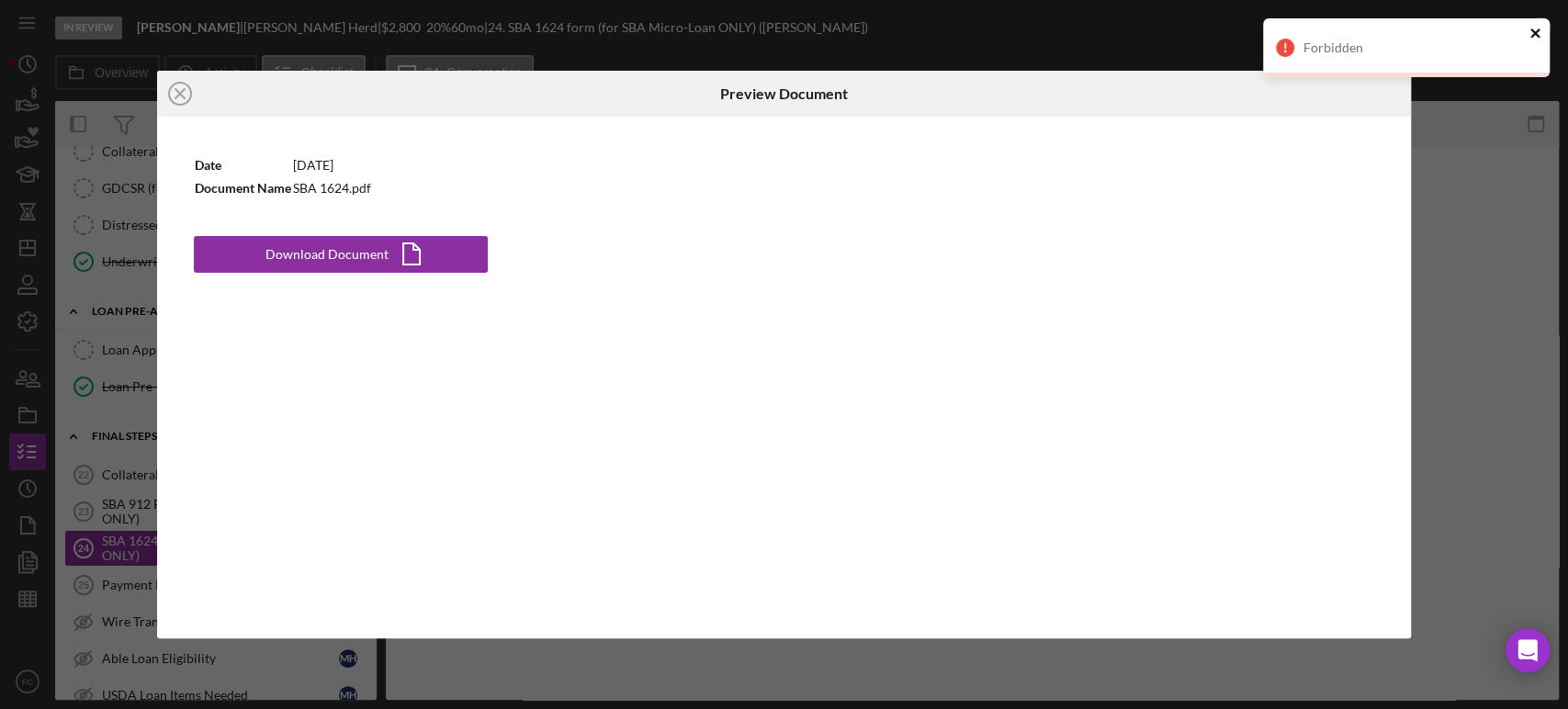
click at [1539, 31] on icon "close" at bounding box center [1535, 33] width 13 height 15
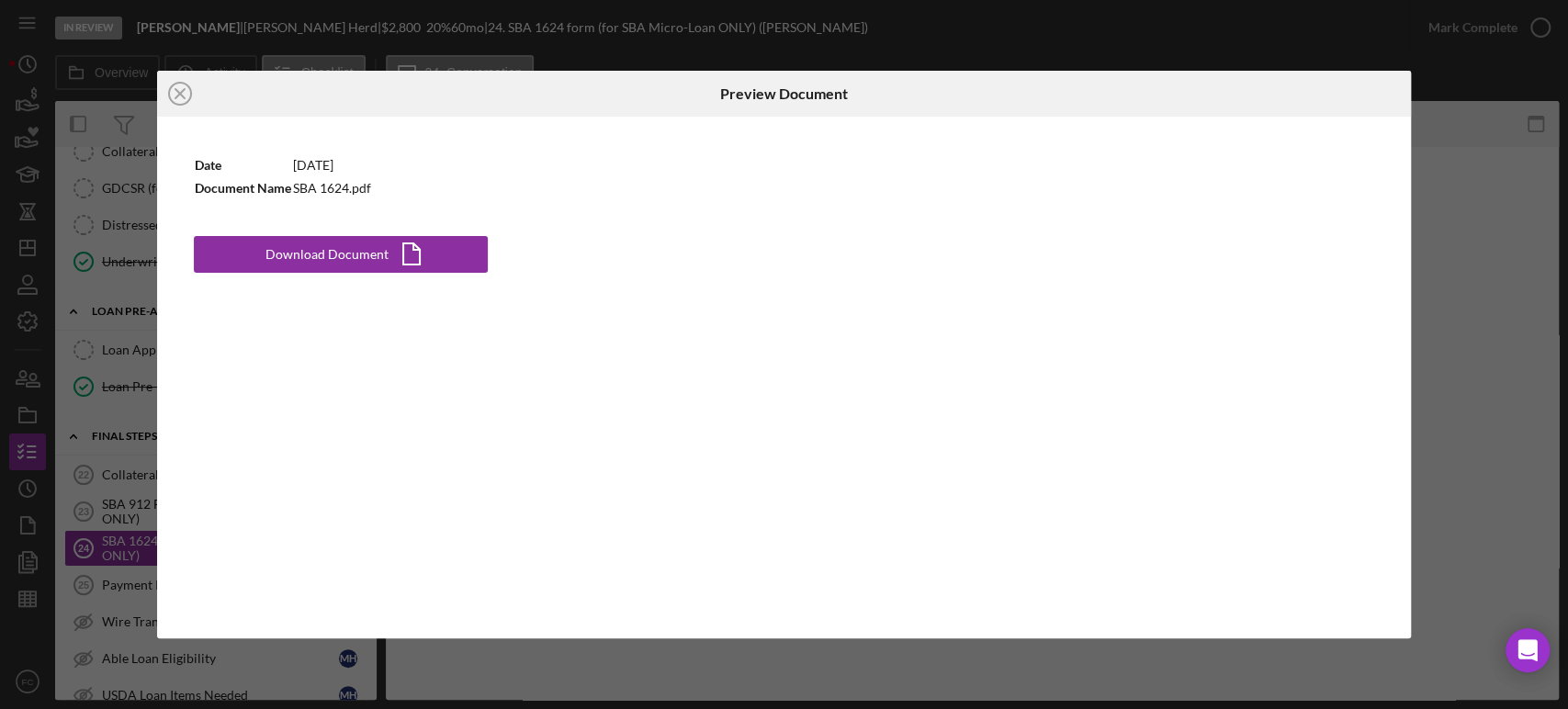
click at [1451, 405] on div "Icon/Close Preview Document Date [DATE] Document Name SBA 1624.pdf Download Doc…" at bounding box center [784, 354] width 1568 height 709
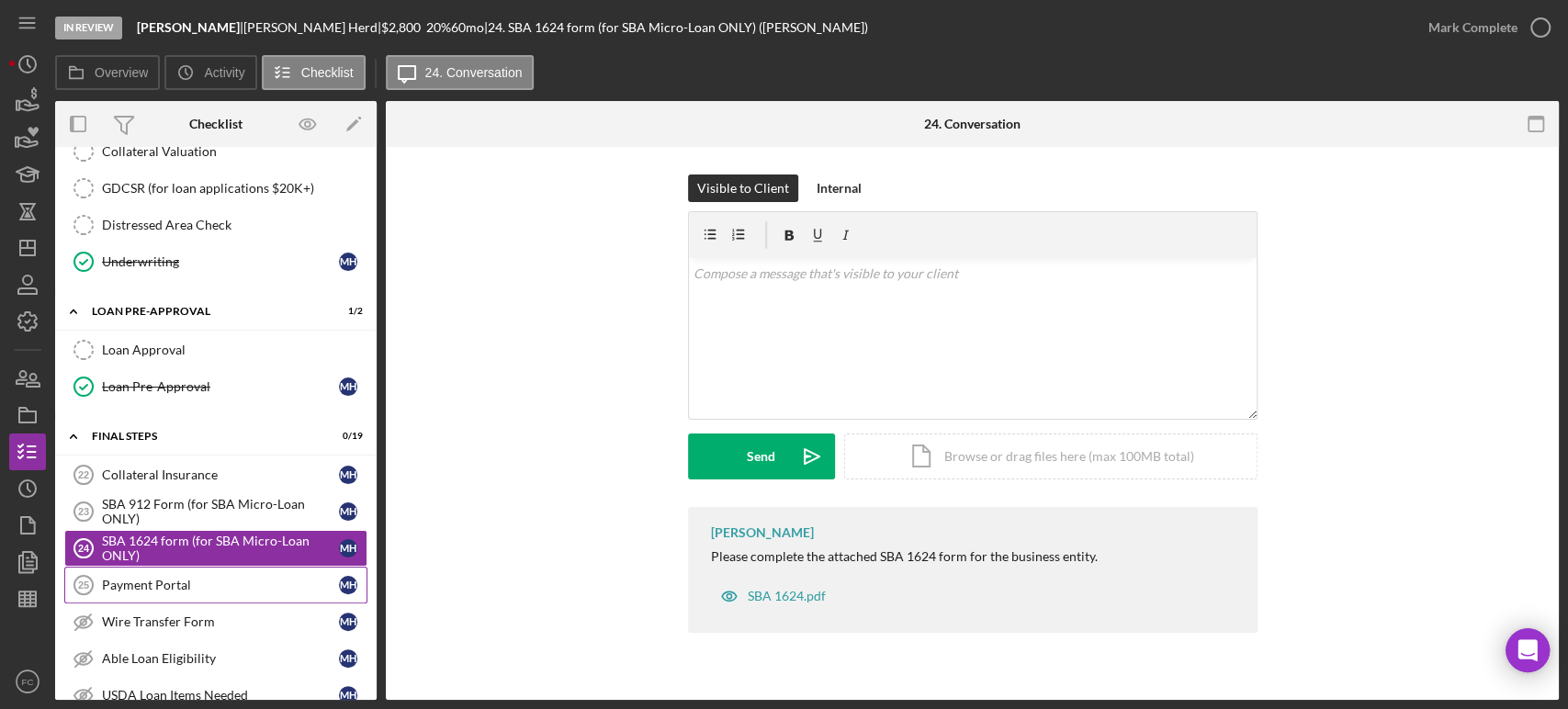
click at [176, 577] on div "Payment Portal" at bounding box center [220, 584] width 237 height 15
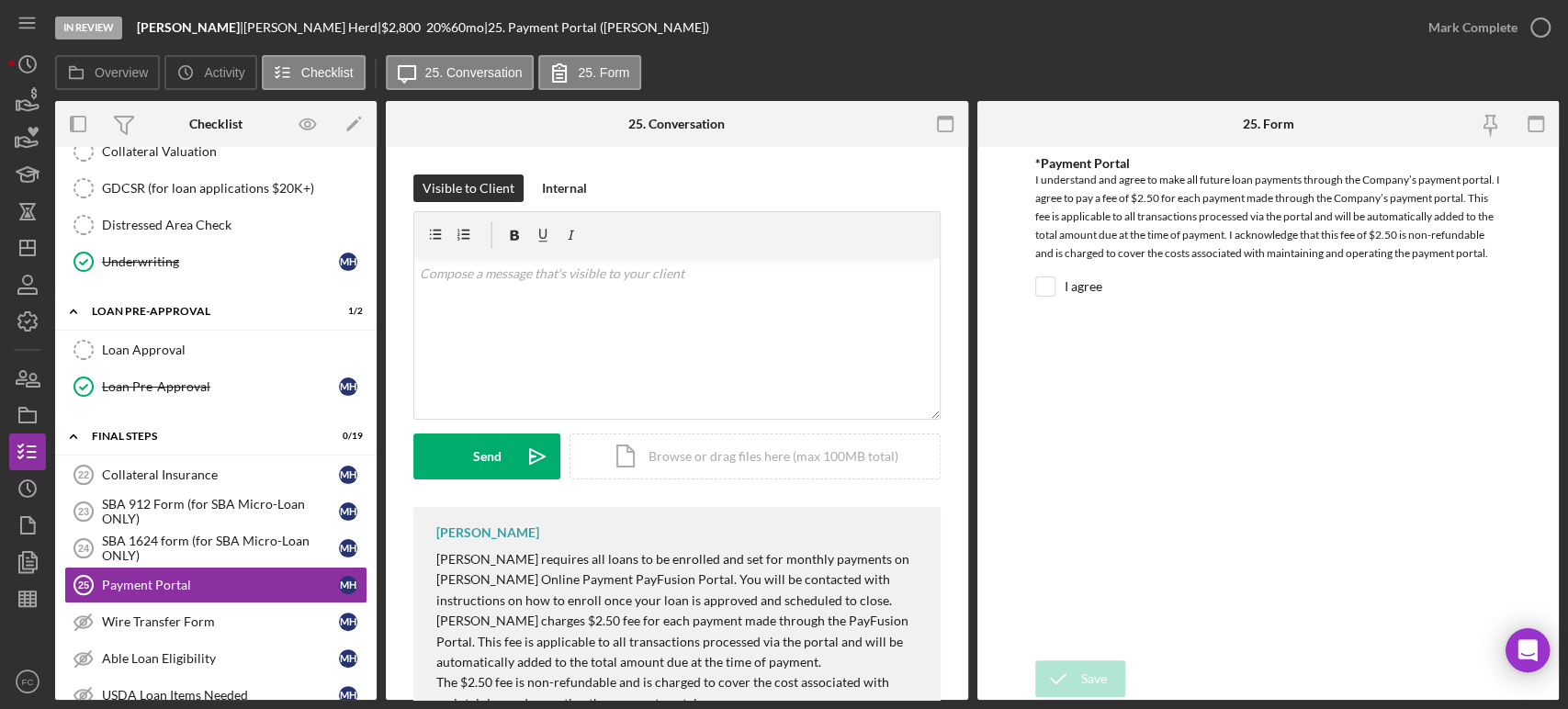
scroll to position [93, 0]
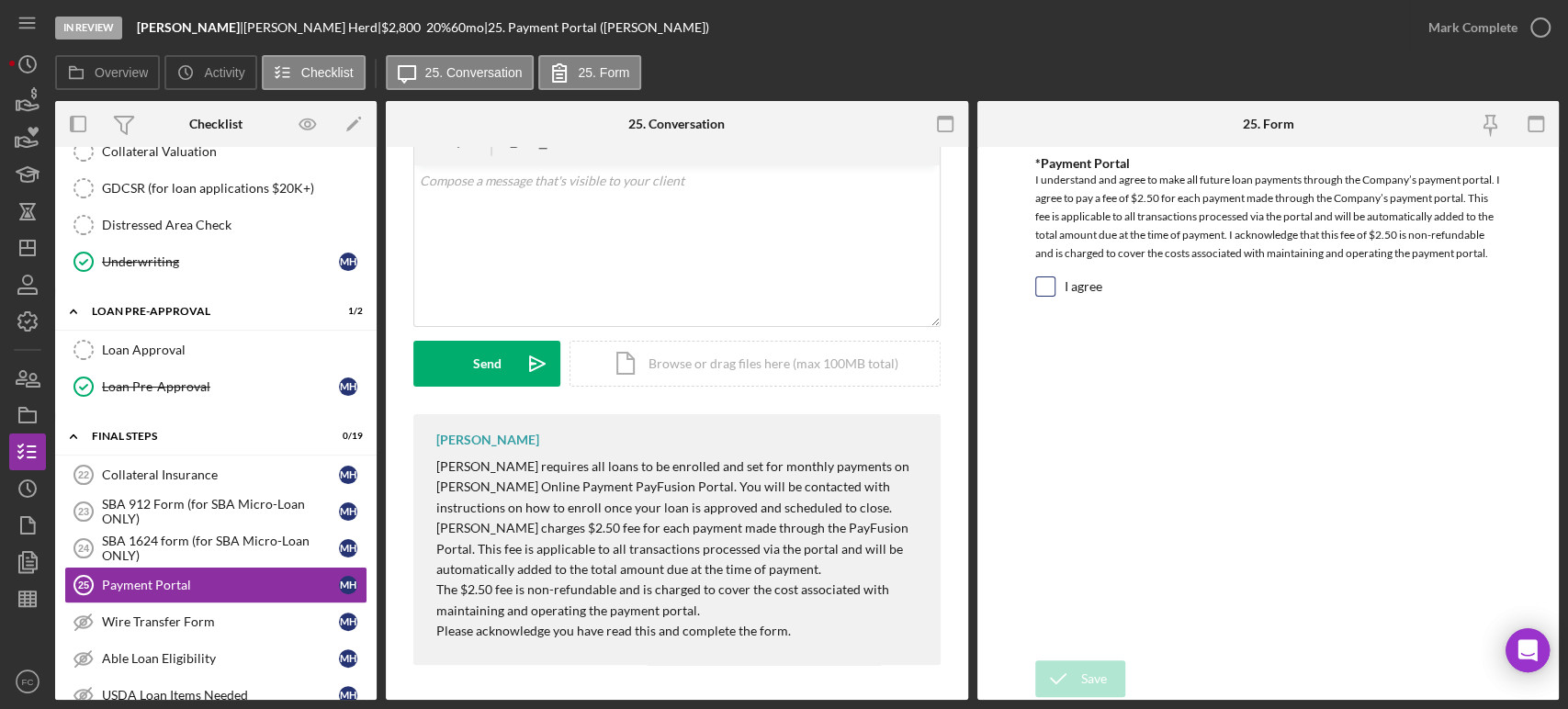
click at [1046, 282] on input "I agree" at bounding box center [1045, 286] width 19 height 19
checkbox input "true"
click at [1055, 669] on icon "submit" at bounding box center [1058, 678] width 46 height 46
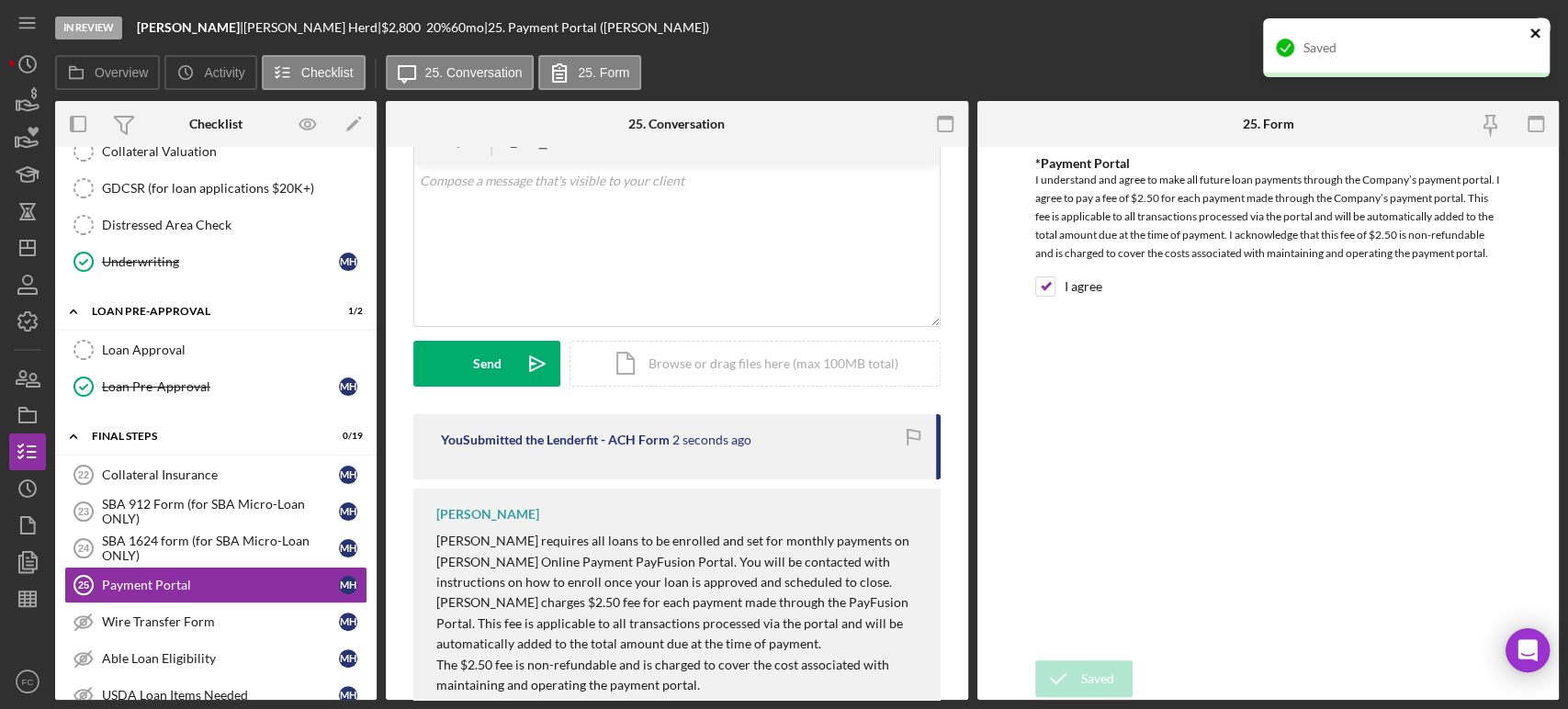
click at [1529, 31] on icon "close" at bounding box center [1535, 33] width 13 height 15
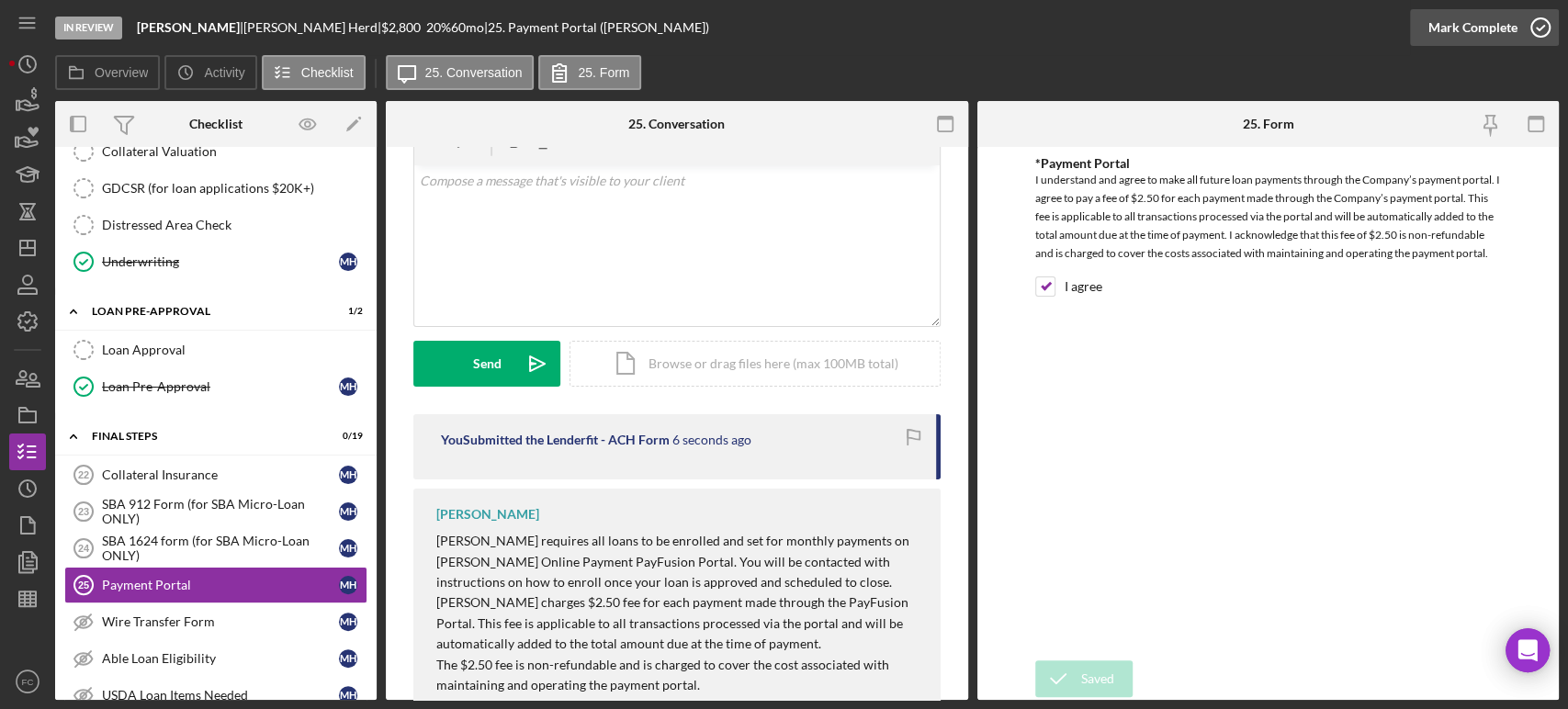
click at [1539, 28] on polyline "button" at bounding box center [1539, 28] width 7 height 5
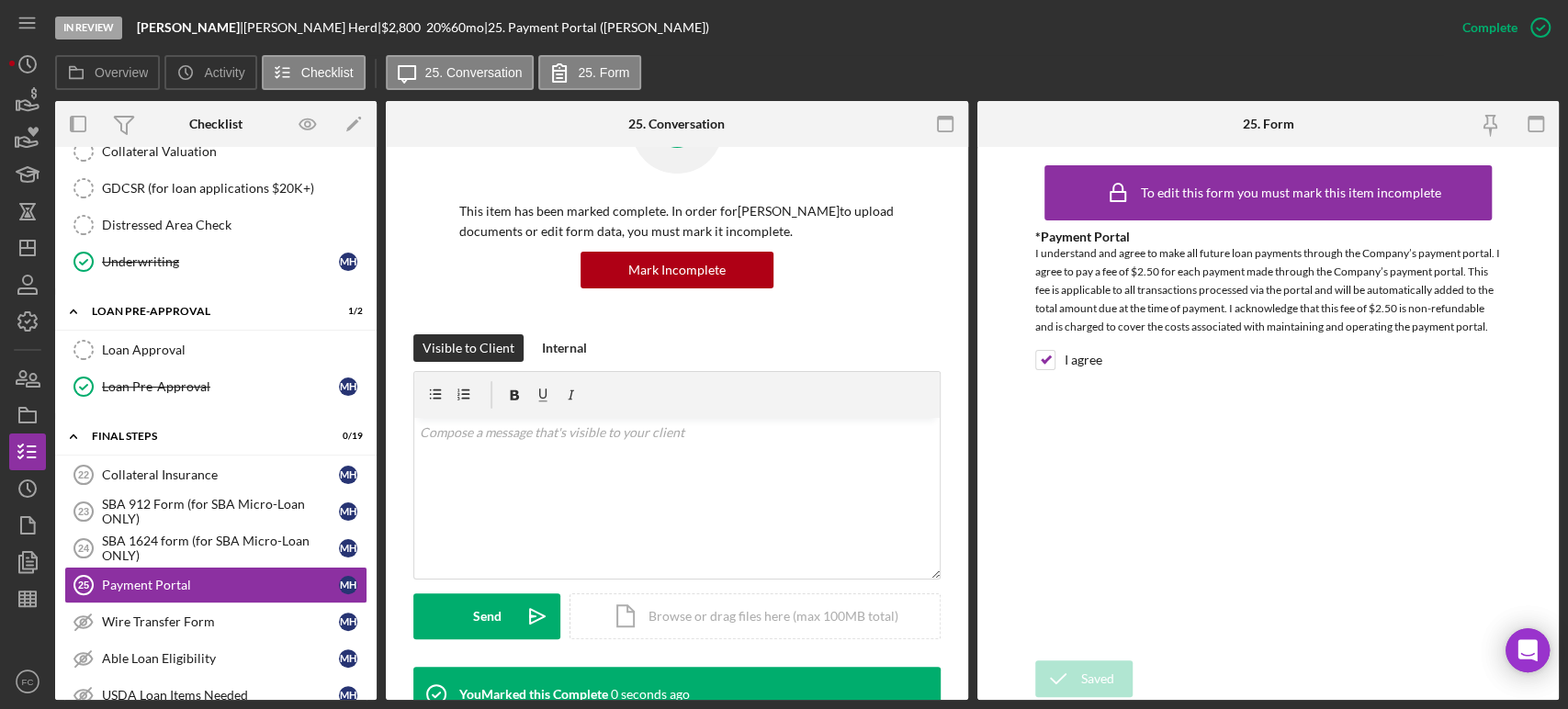
scroll to position [346, 0]
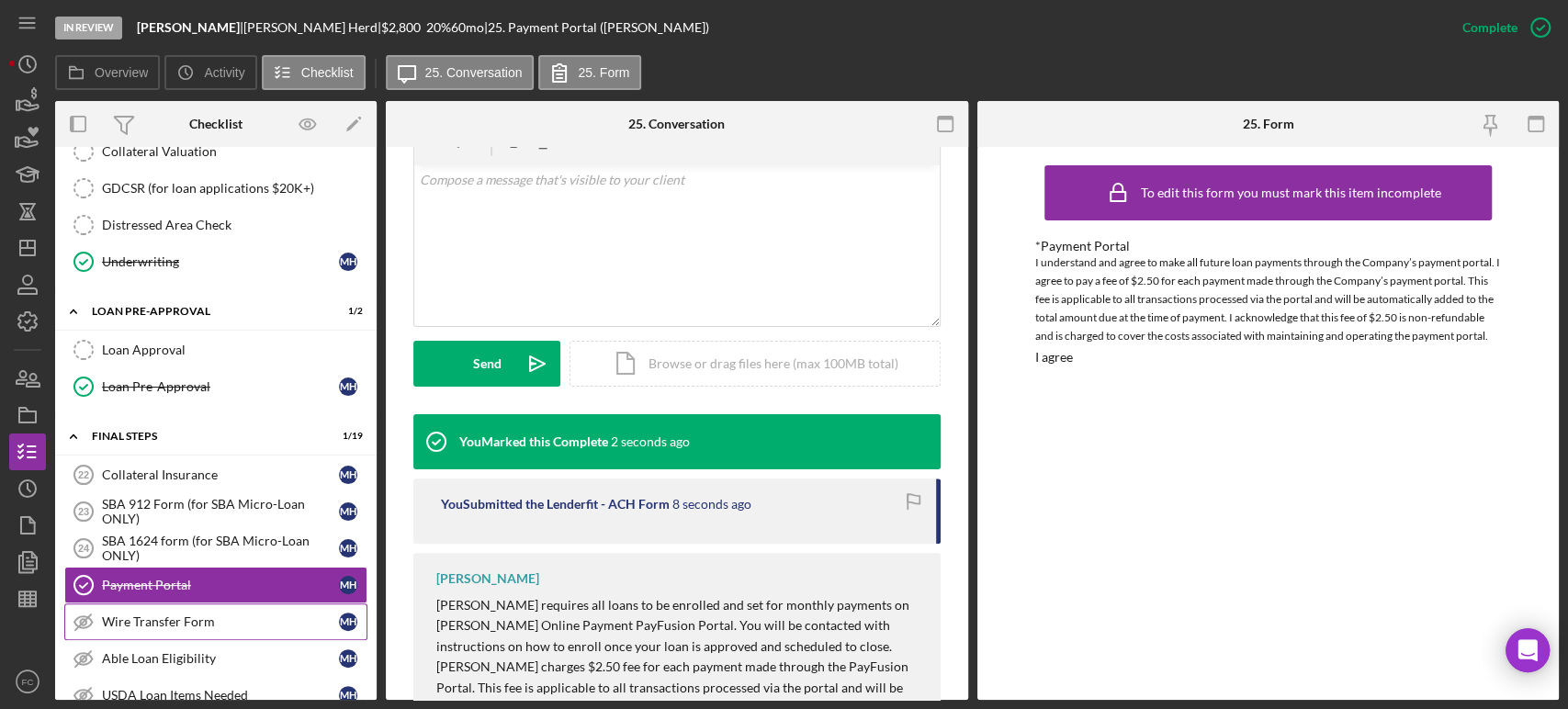
click at [160, 614] on div "Wire Transfer Form" at bounding box center [220, 621] width 237 height 15
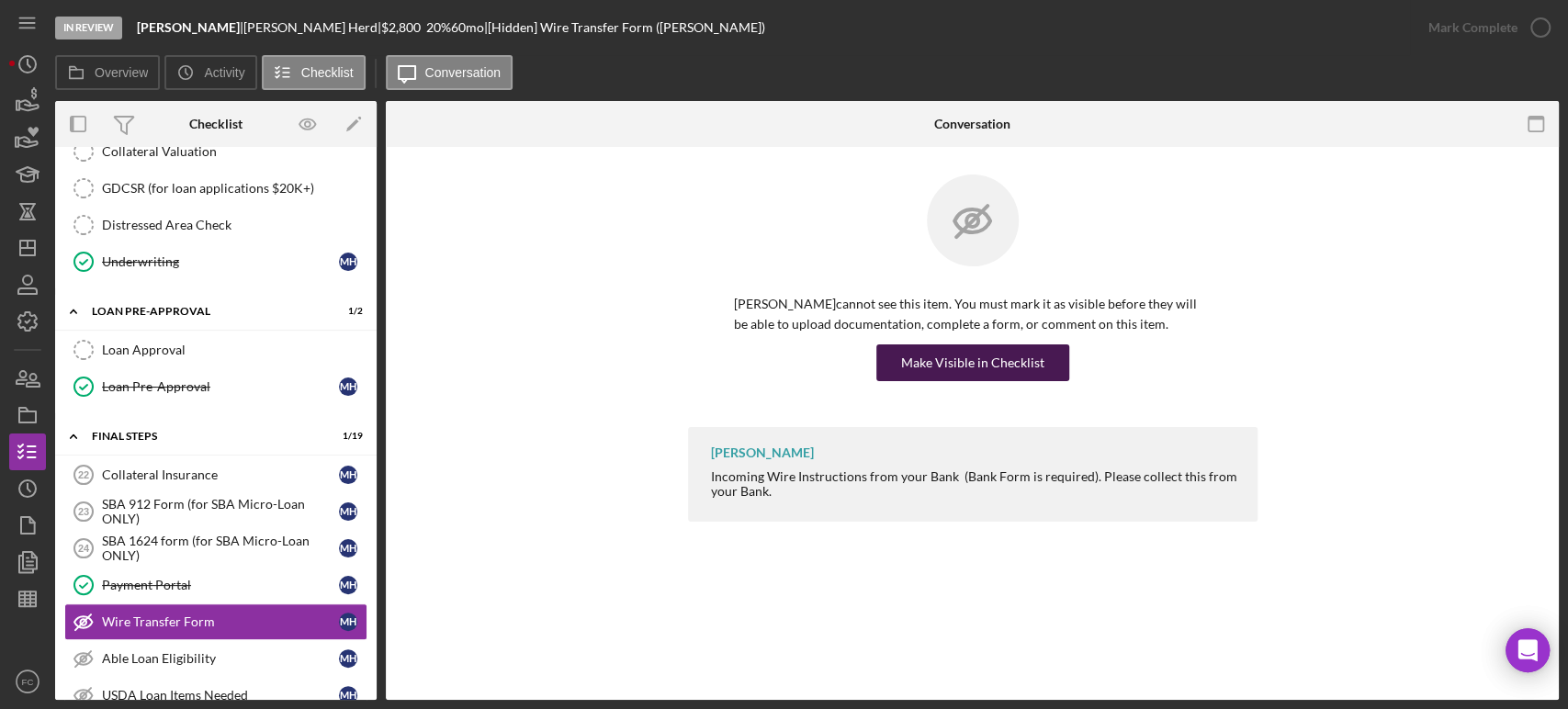
click at [983, 357] on div "Make Visible in Checklist" at bounding box center [973, 362] width 144 height 37
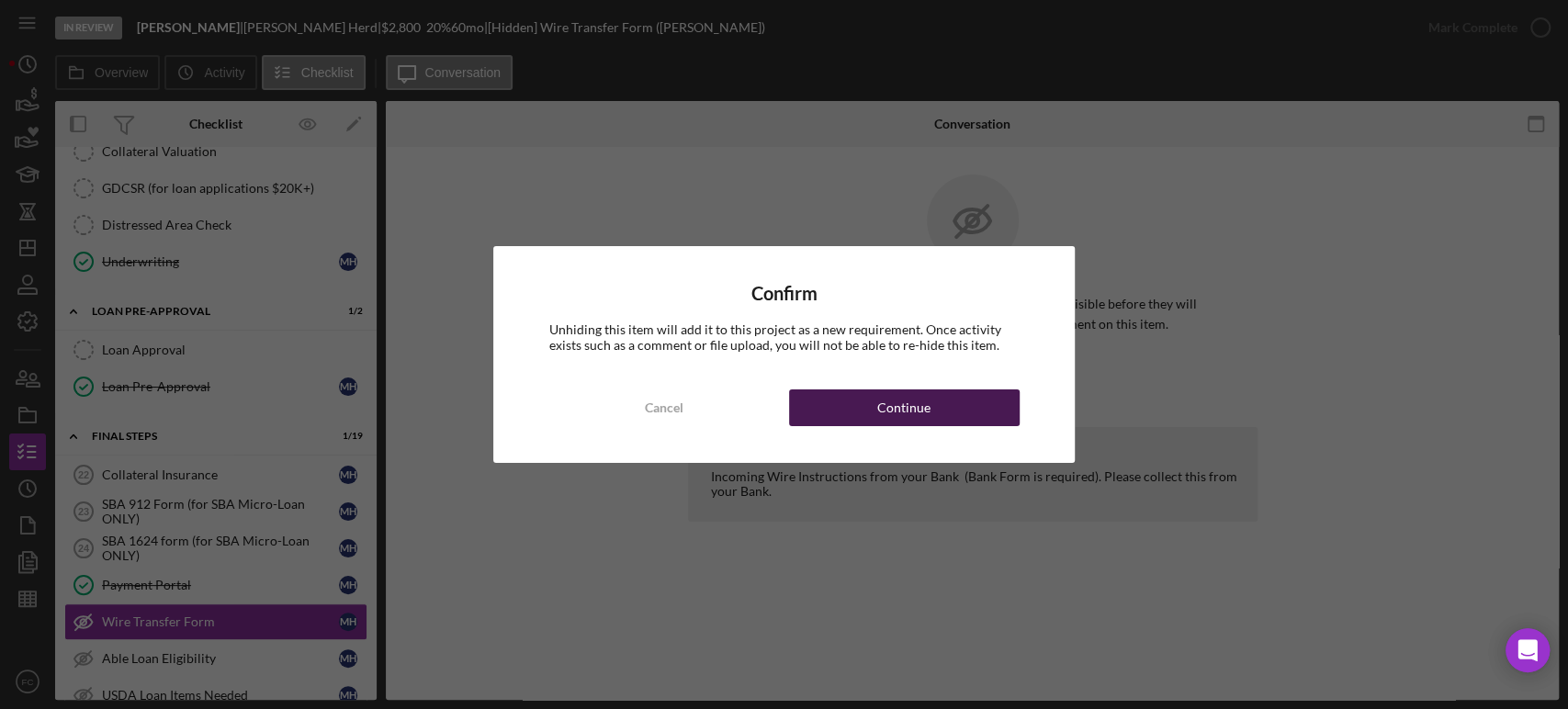
click at [919, 411] on div "Continue" at bounding box center [904, 407] width 53 height 37
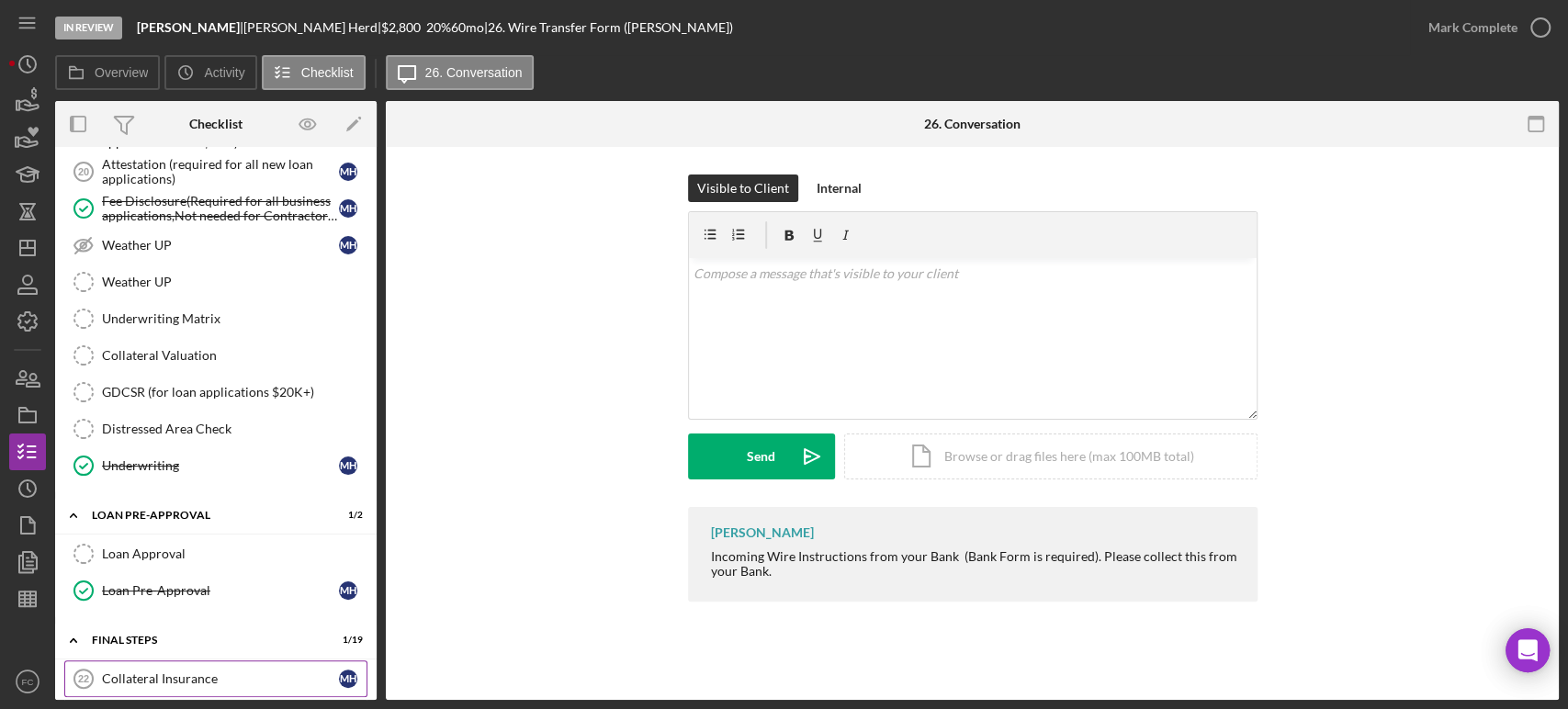
scroll to position [1560, 0]
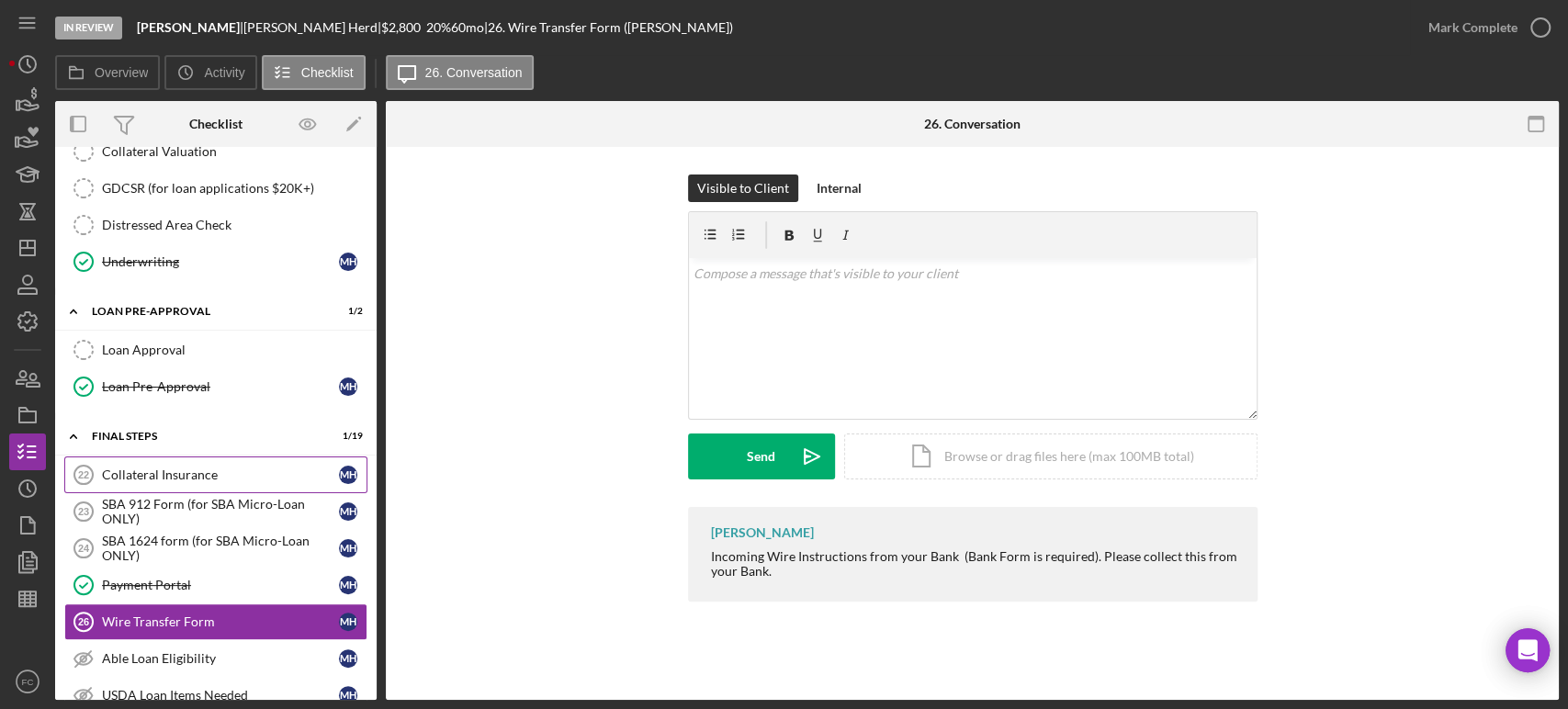
click at [187, 467] on div "Collateral Insurance" at bounding box center [220, 474] width 237 height 15
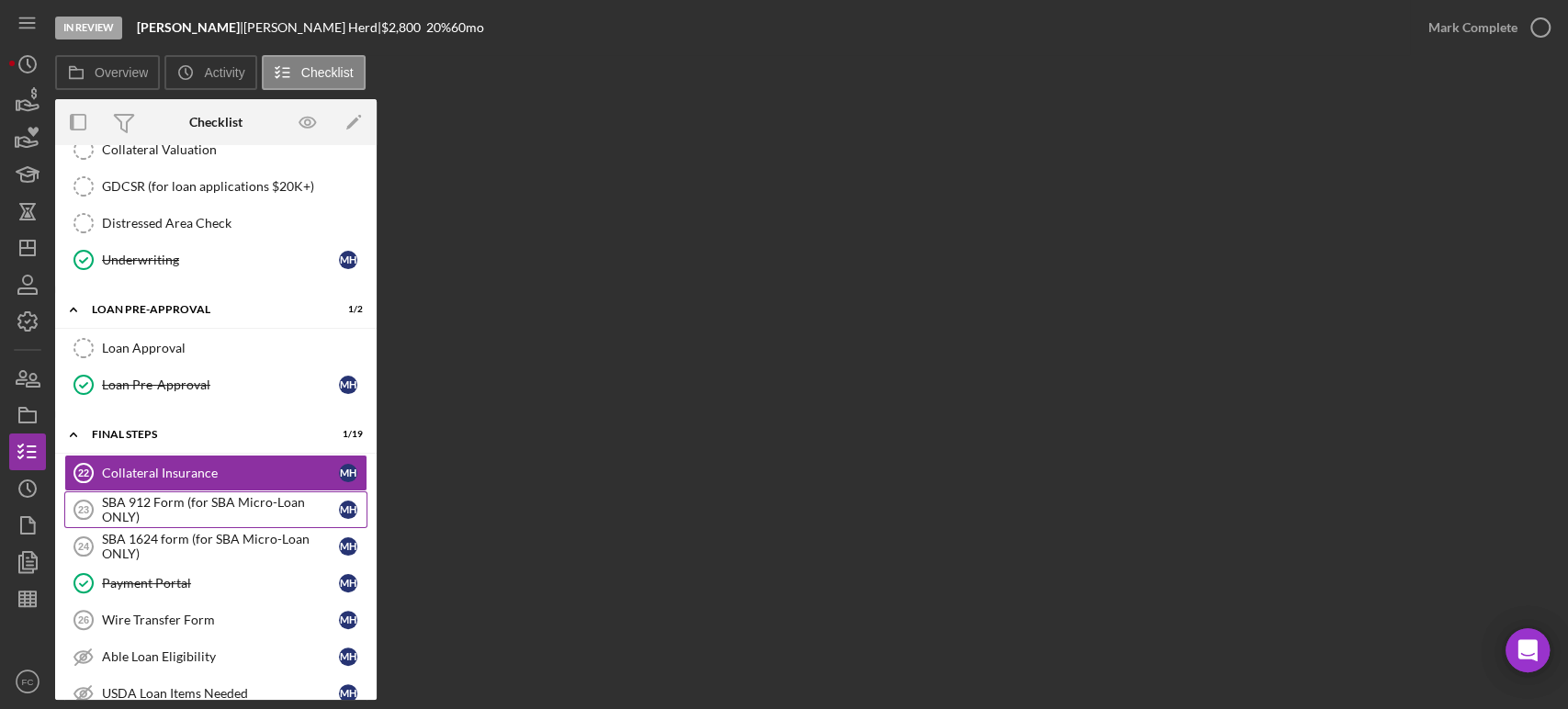
click at [222, 496] on div "SBA 912 Form (for SBA Micro-Loan ONLY)" at bounding box center [220, 510] width 237 height 30
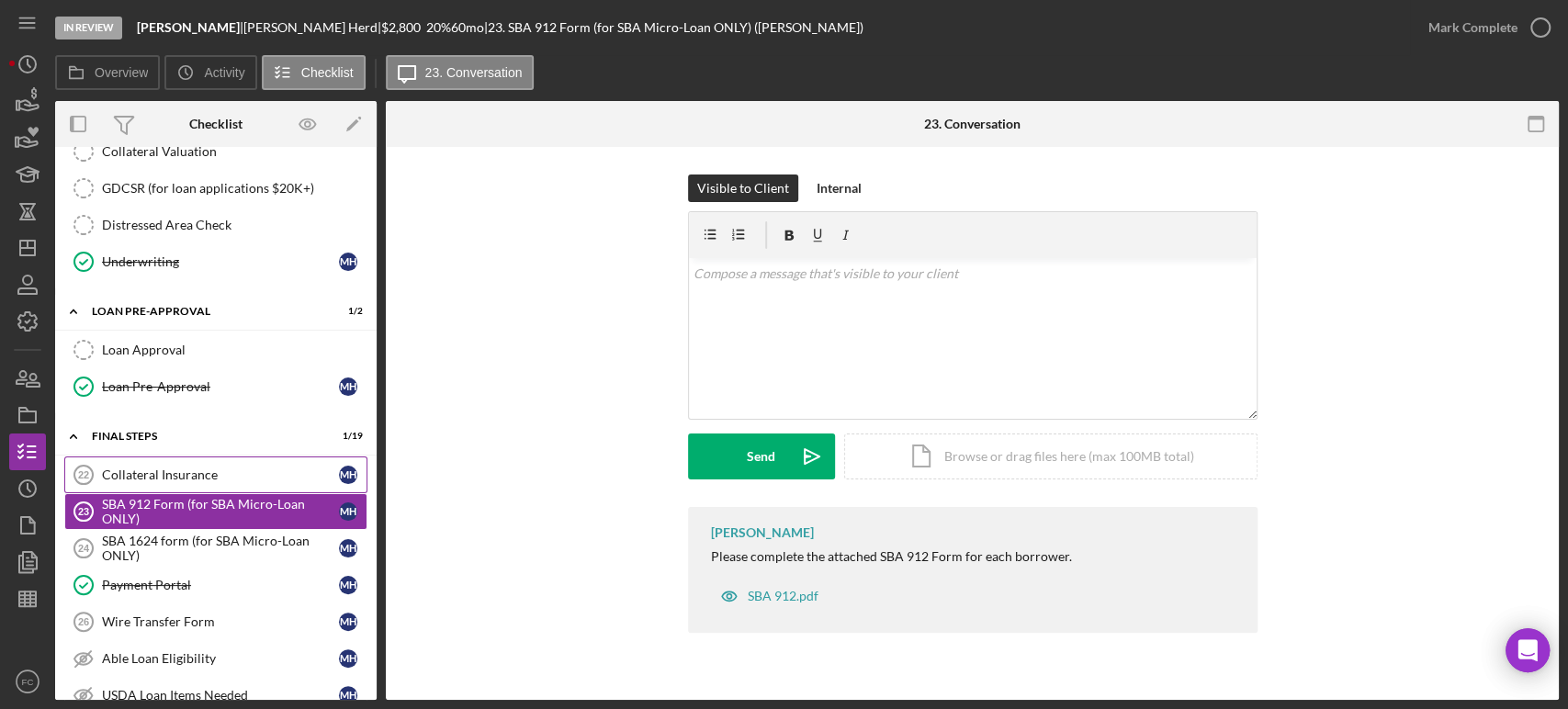
click at [224, 467] on div "Collateral Insurance" at bounding box center [220, 474] width 237 height 15
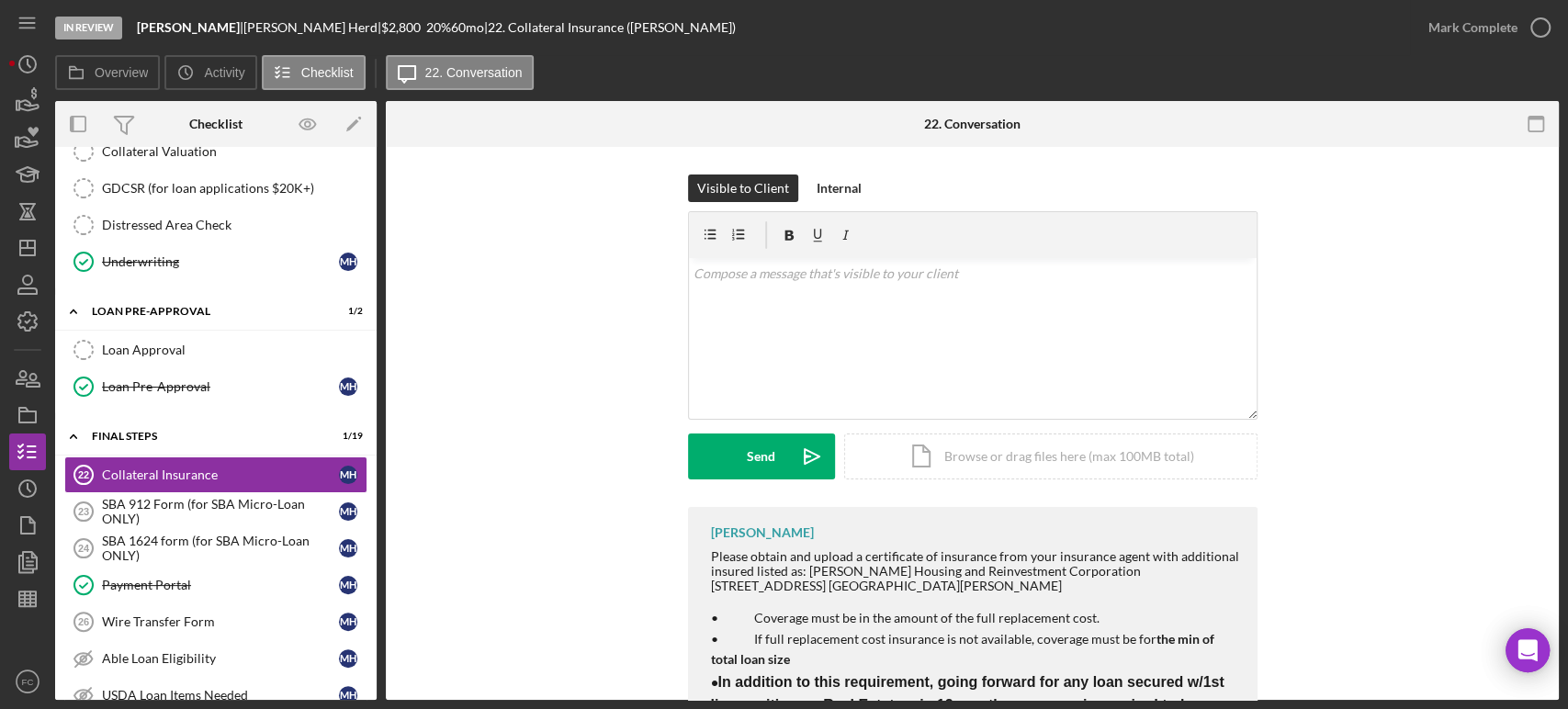
scroll to position [163, 0]
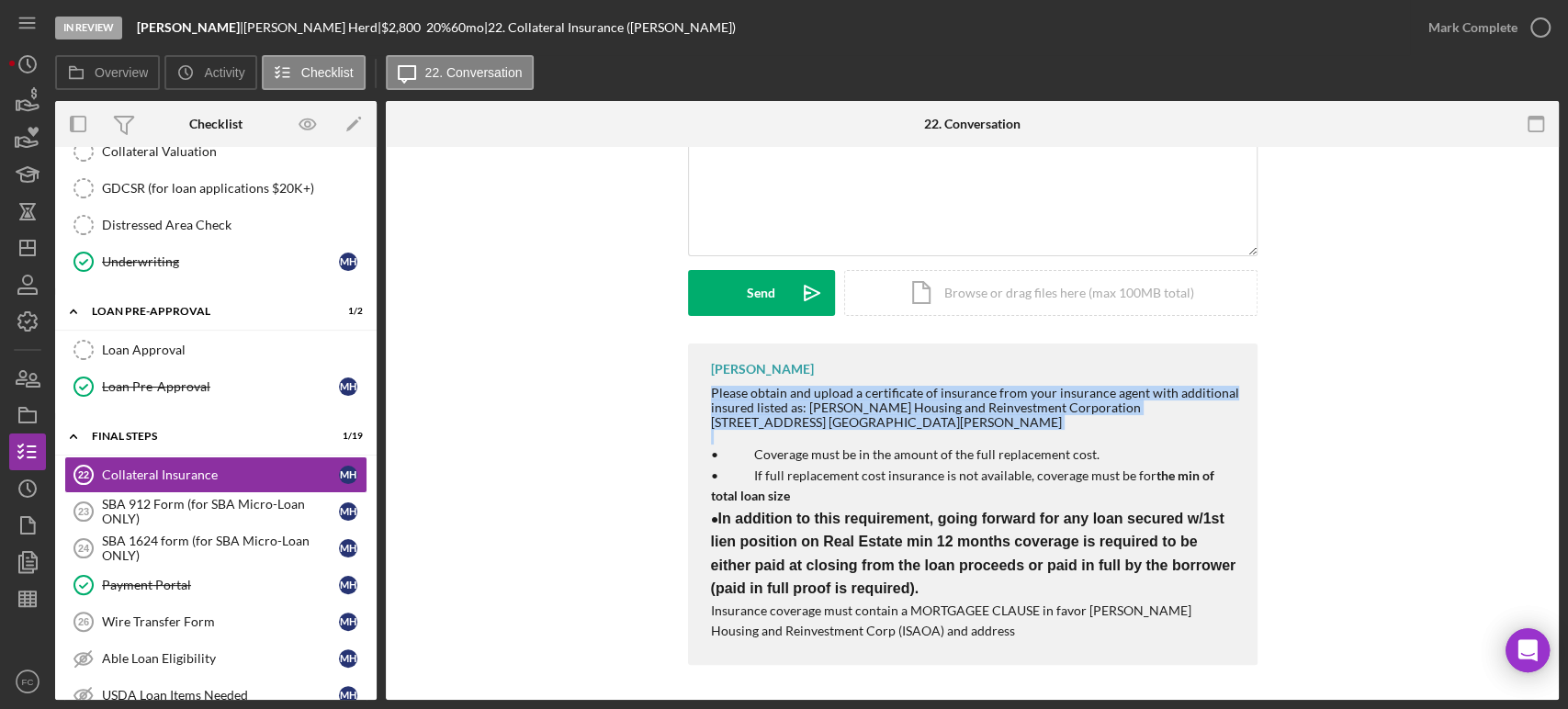
drag, startPoint x: 698, startPoint y: 391, endPoint x: 900, endPoint y: 439, distance: 207.6
click at [900, 439] on div "[PERSON_NAME] Please obtain and upload a certificate of insurance from your ins…" at bounding box center [973, 504] width 570 height 322
copy div "Please obtain and upload a certificate of insurance from your insurance agent w…"
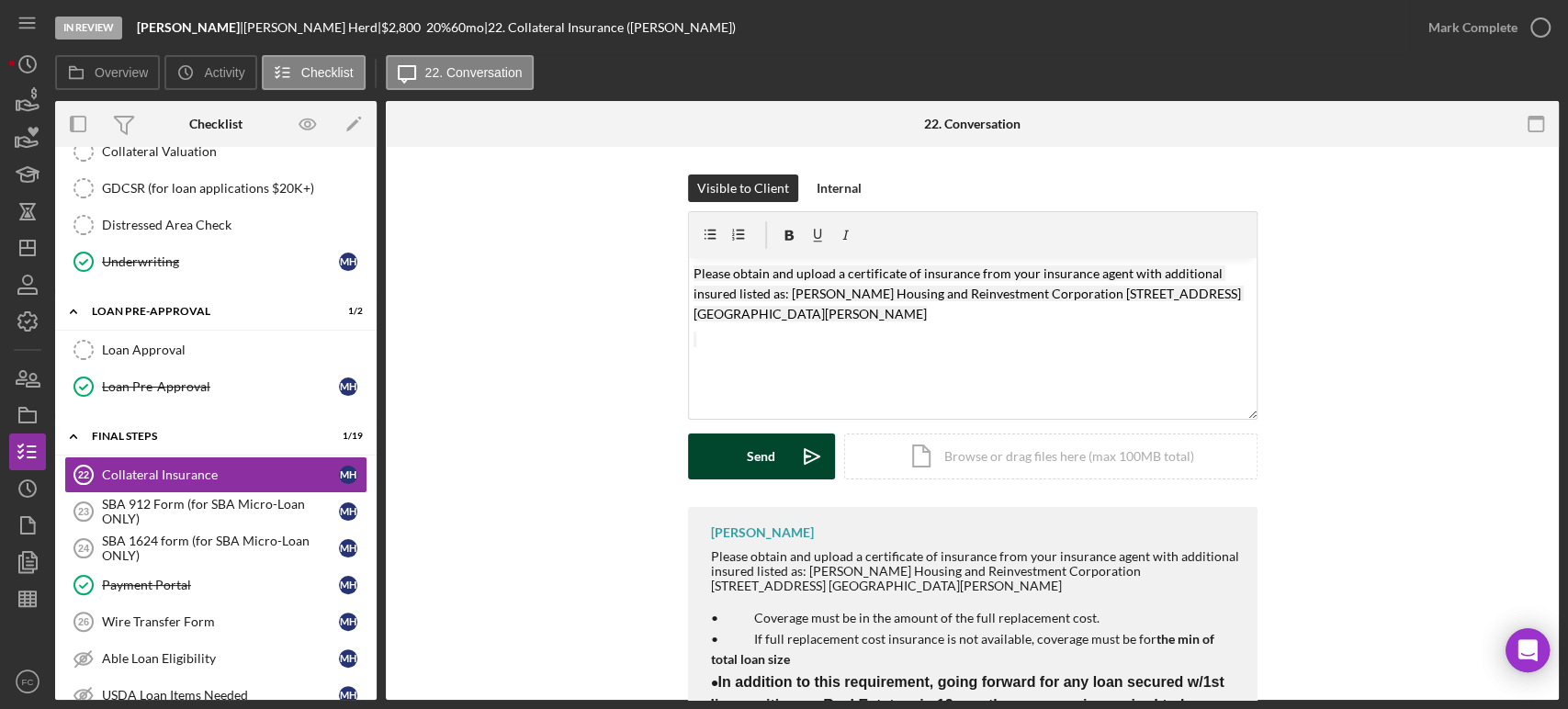
click at [718, 460] on button "Send Icon/icon-invite-send" at bounding box center [762, 456] width 147 height 46
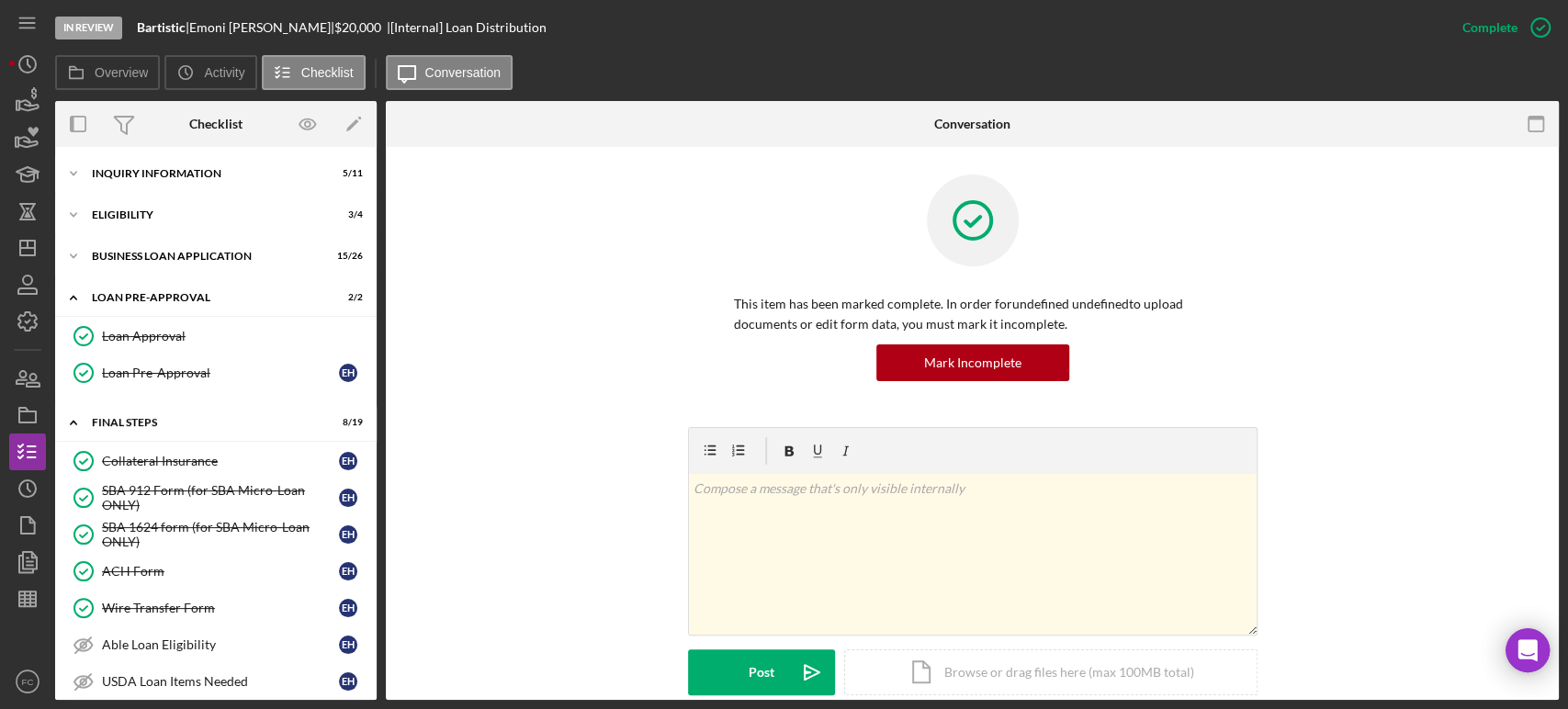
scroll to position [182, 0]
